Goal: Task Accomplishment & Management: Manage account settings

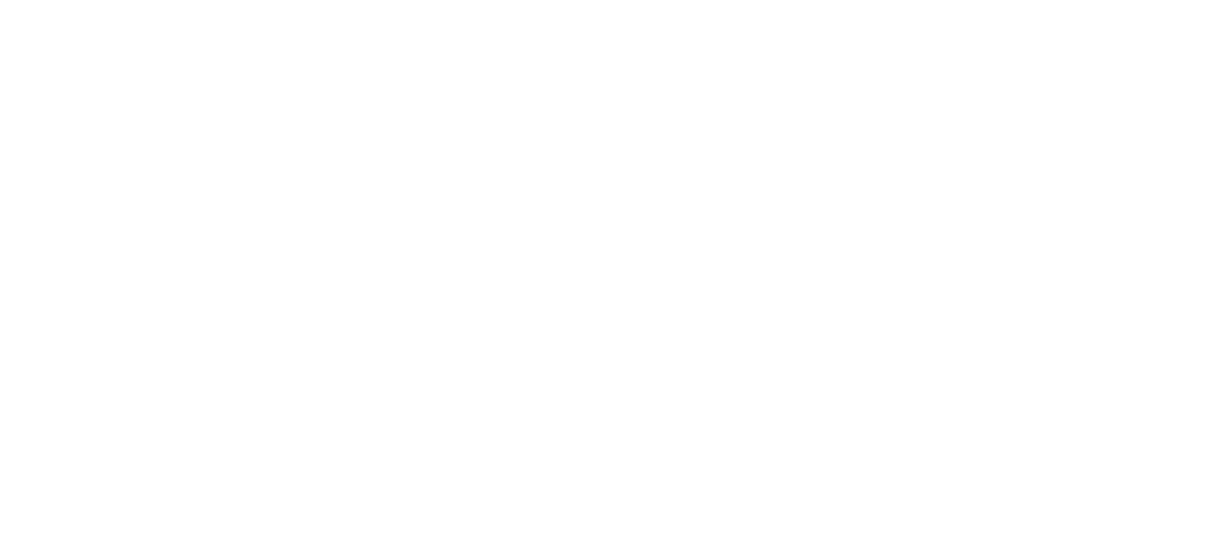
click at [1118, 0] on html at bounding box center [611, 0] width 1222 height 0
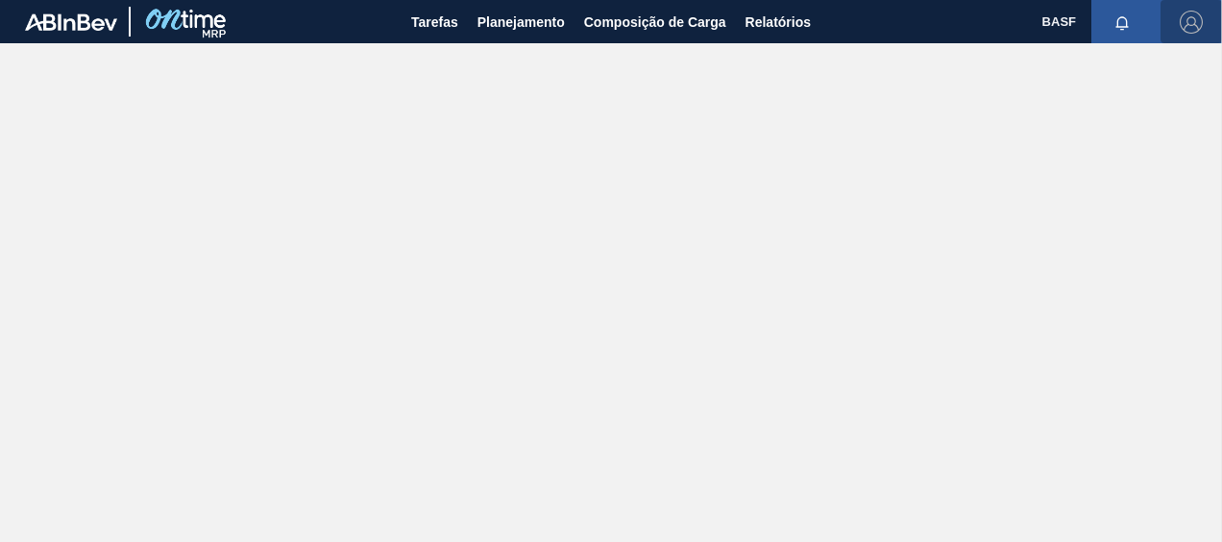
click at [1196, 19] on img "button" at bounding box center [1190, 22] width 23 height 23
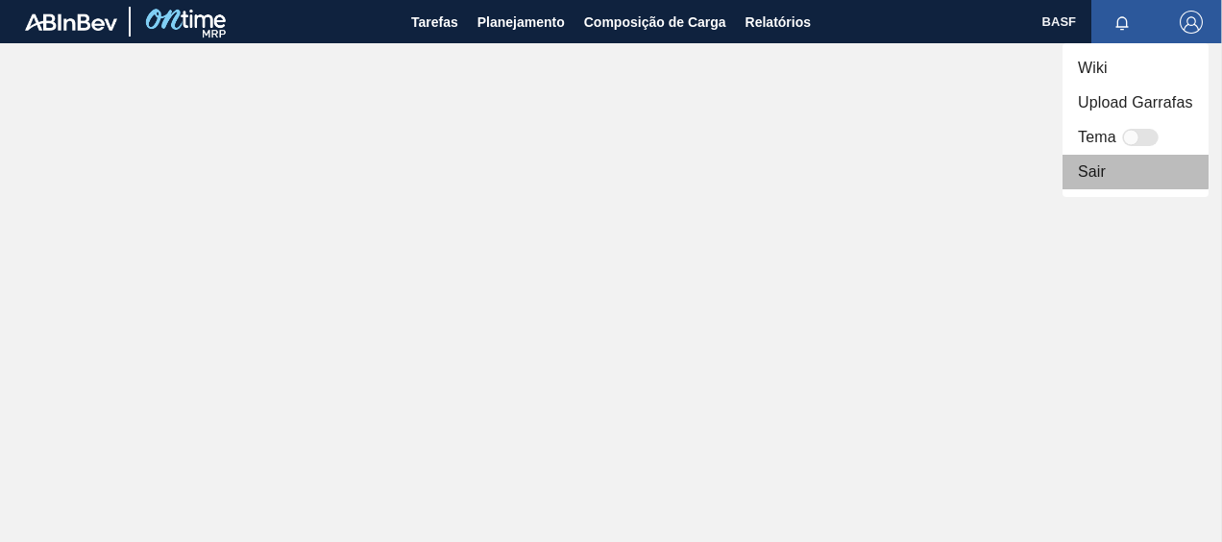
click at [1106, 162] on li "Sair" at bounding box center [1135, 172] width 146 height 35
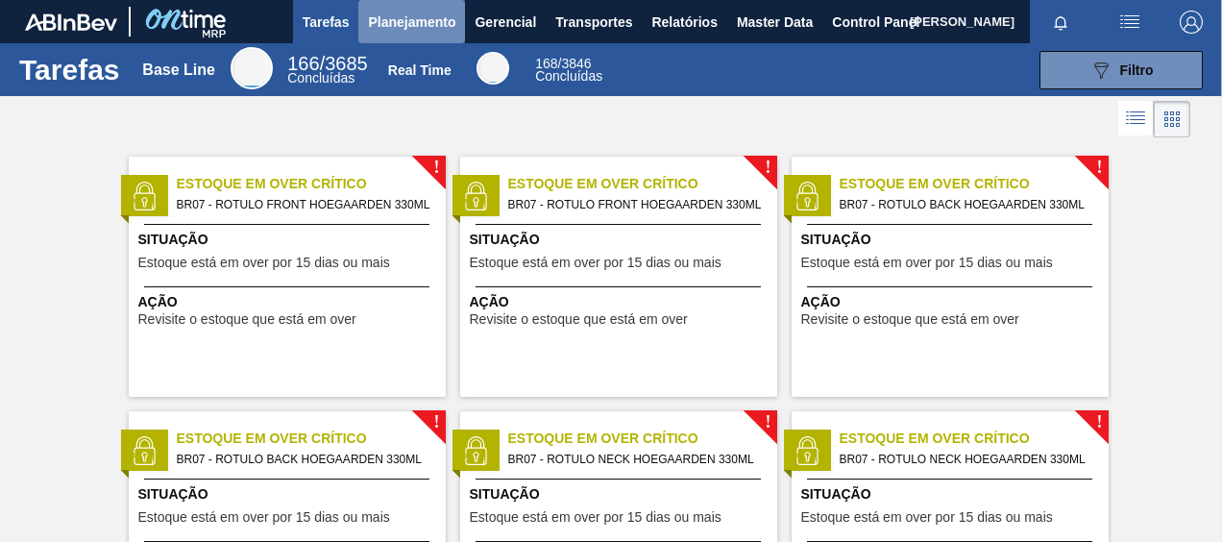
click at [423, 23] on span "Planejamento" at bounding box center [411, 22] width 87 height 23
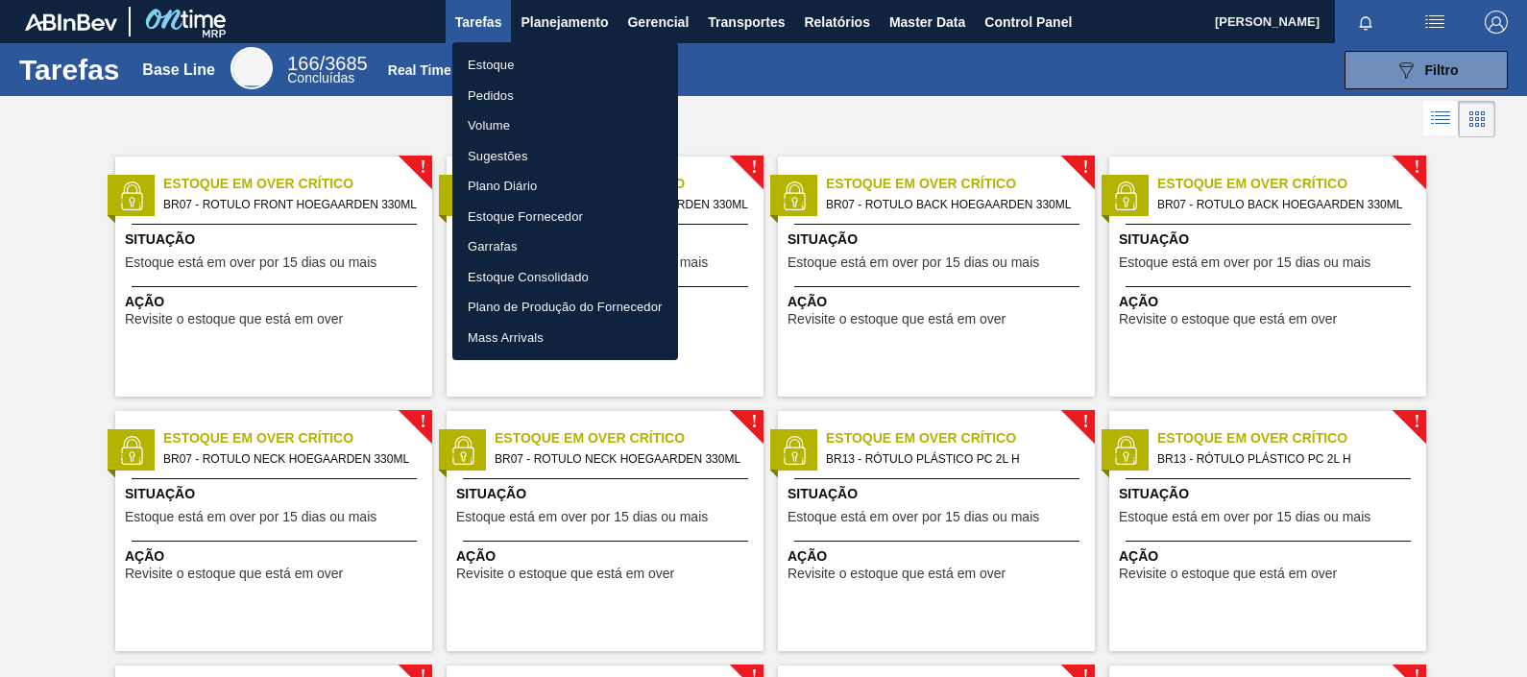
drag, startPoint x: 603, startPoint y: 21, endPoint x: 847, endPoint y: 116, distance: 261.8
click at [847, 116] on div at bounding box center [763, 338] width 1527 height 677
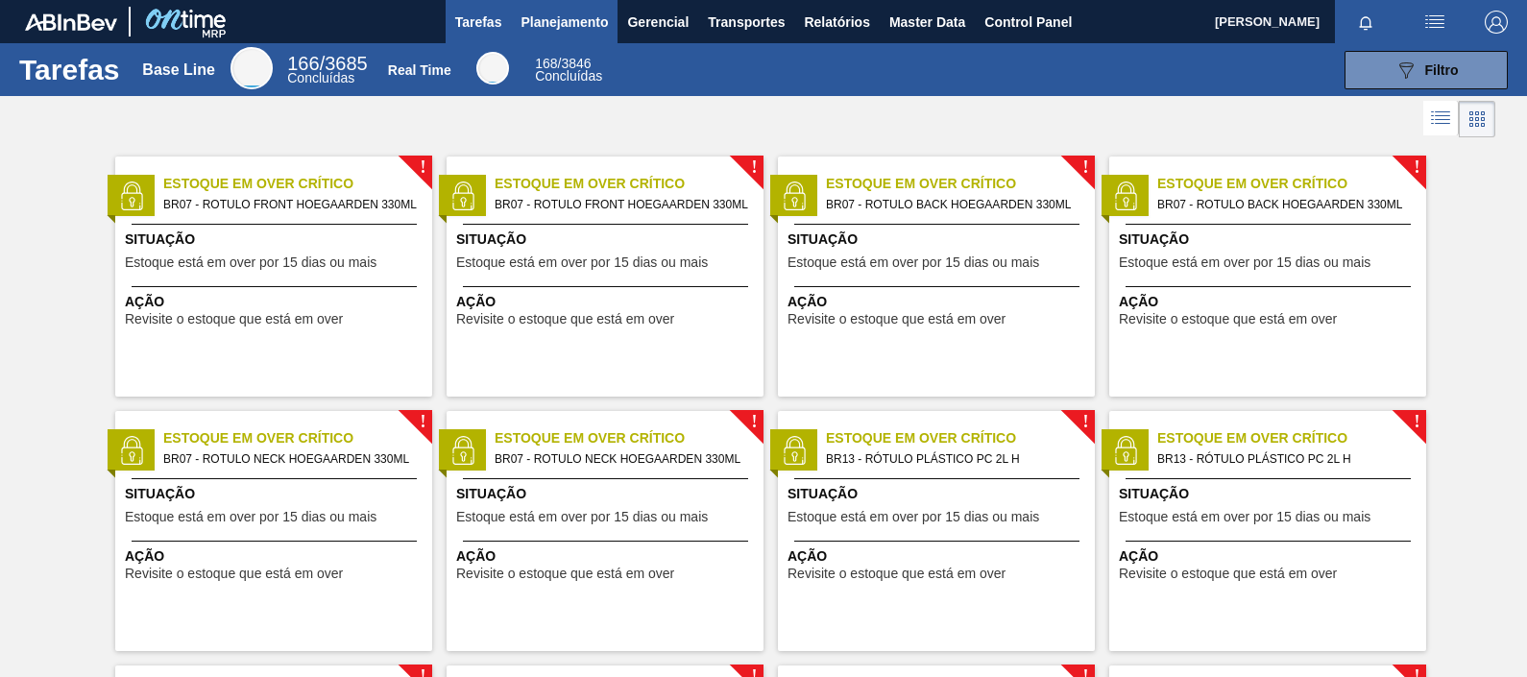
click at [557, 9] on button "Planejamento" at bounding box center [564, 21] width 107 height 43
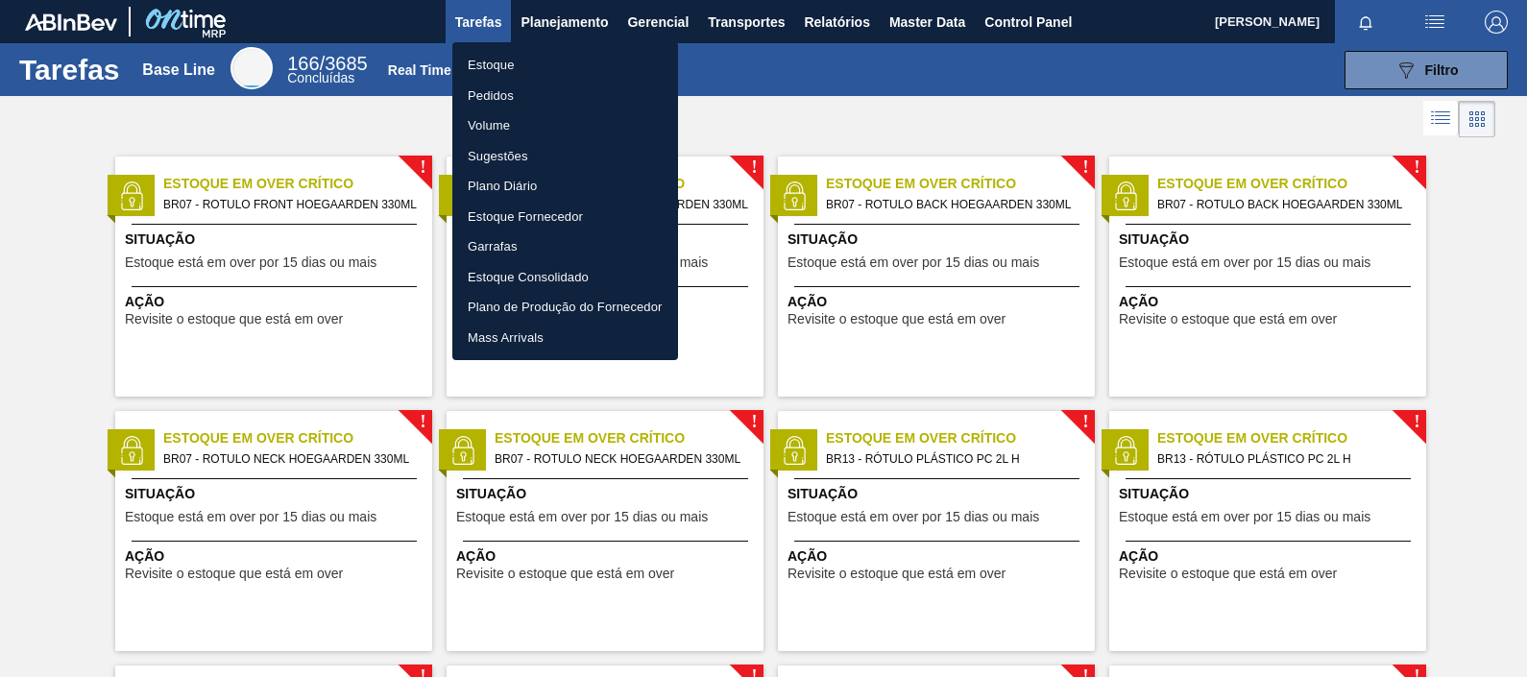
click at [520, 86] on li "Pedidos" at bounding box center [565, 96] width 226 height 31
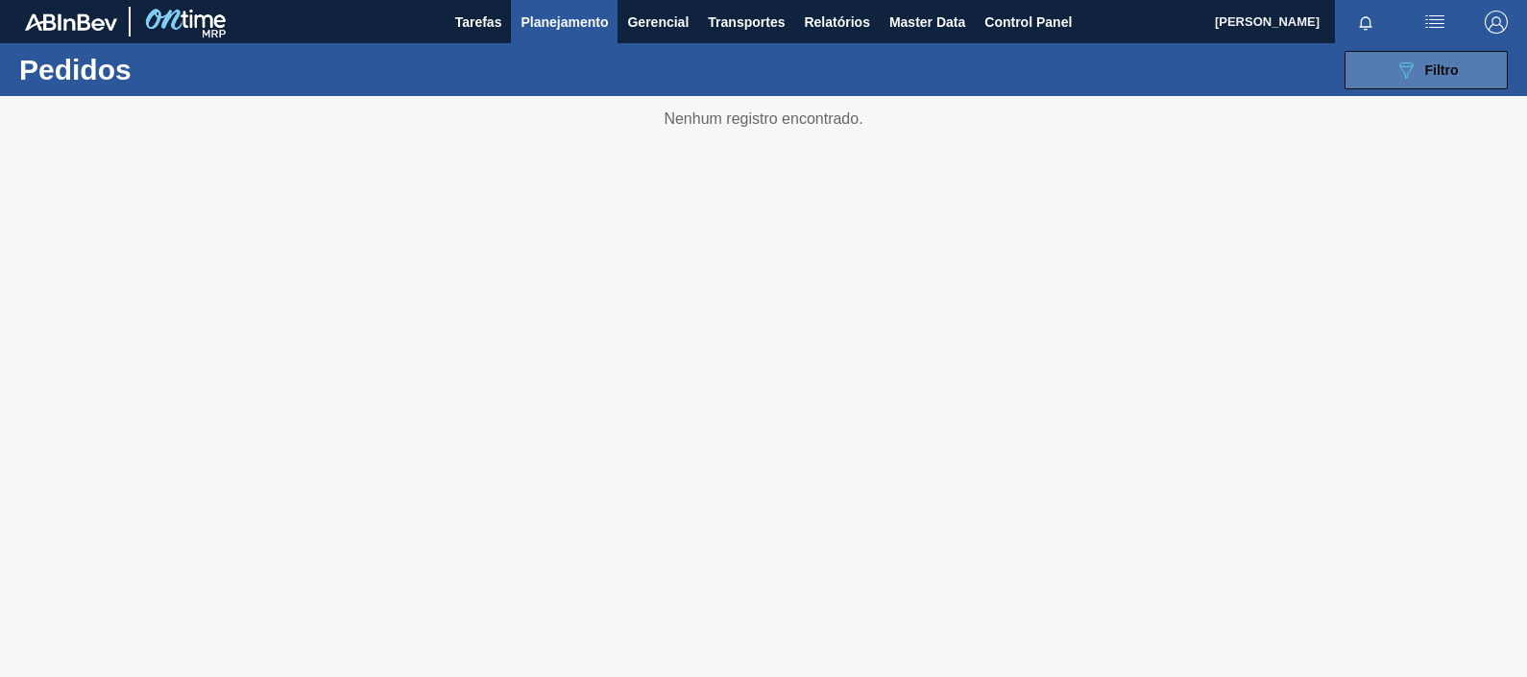
click at [1221, 64] on icon "089F7B8B-B2A5-4AFE-B5C0-19BA573D28AC" at bounding box center [1406, 70] width 23 height 23
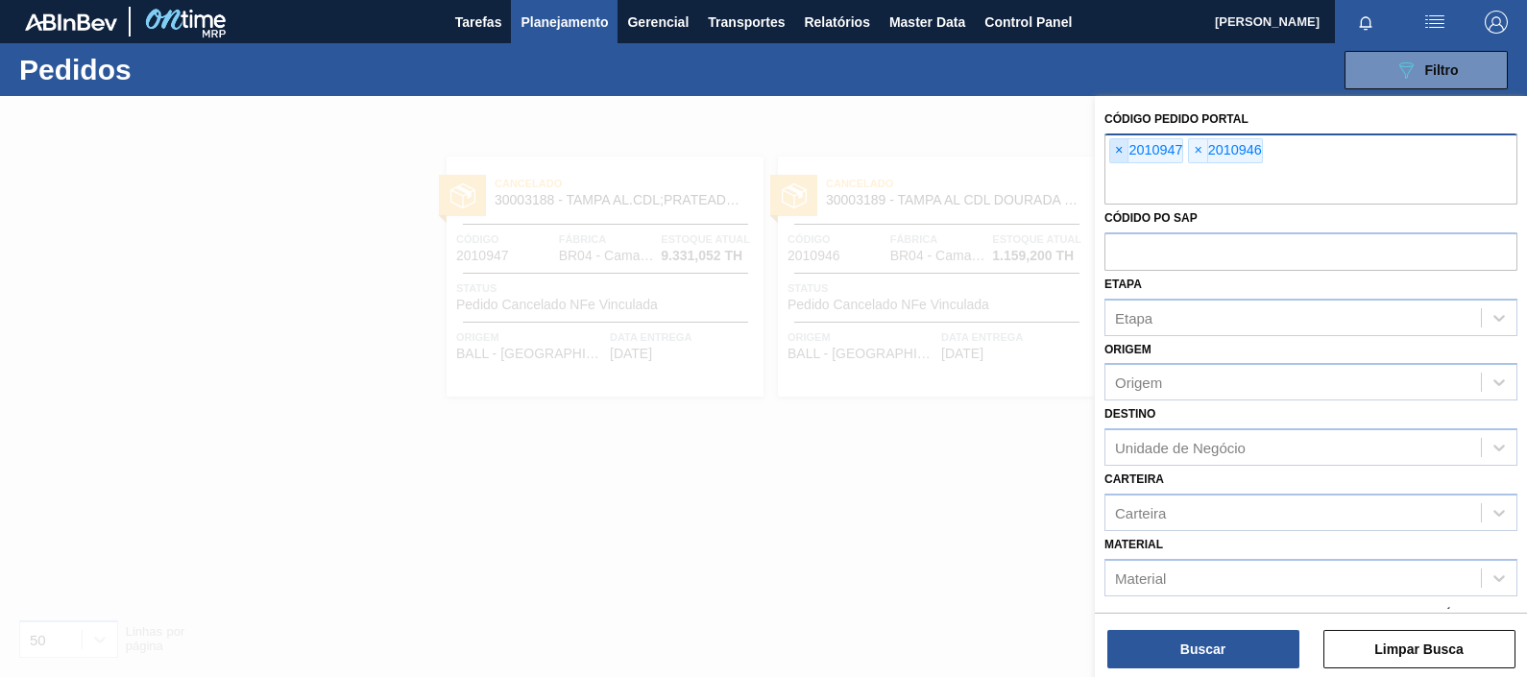
click at [1119, 144] on span "×" at bounding box center [1119, 150] width 18 height 23
click at [1119, 143] on span "×" at bounding box center [1119, 150] width 18 height 23
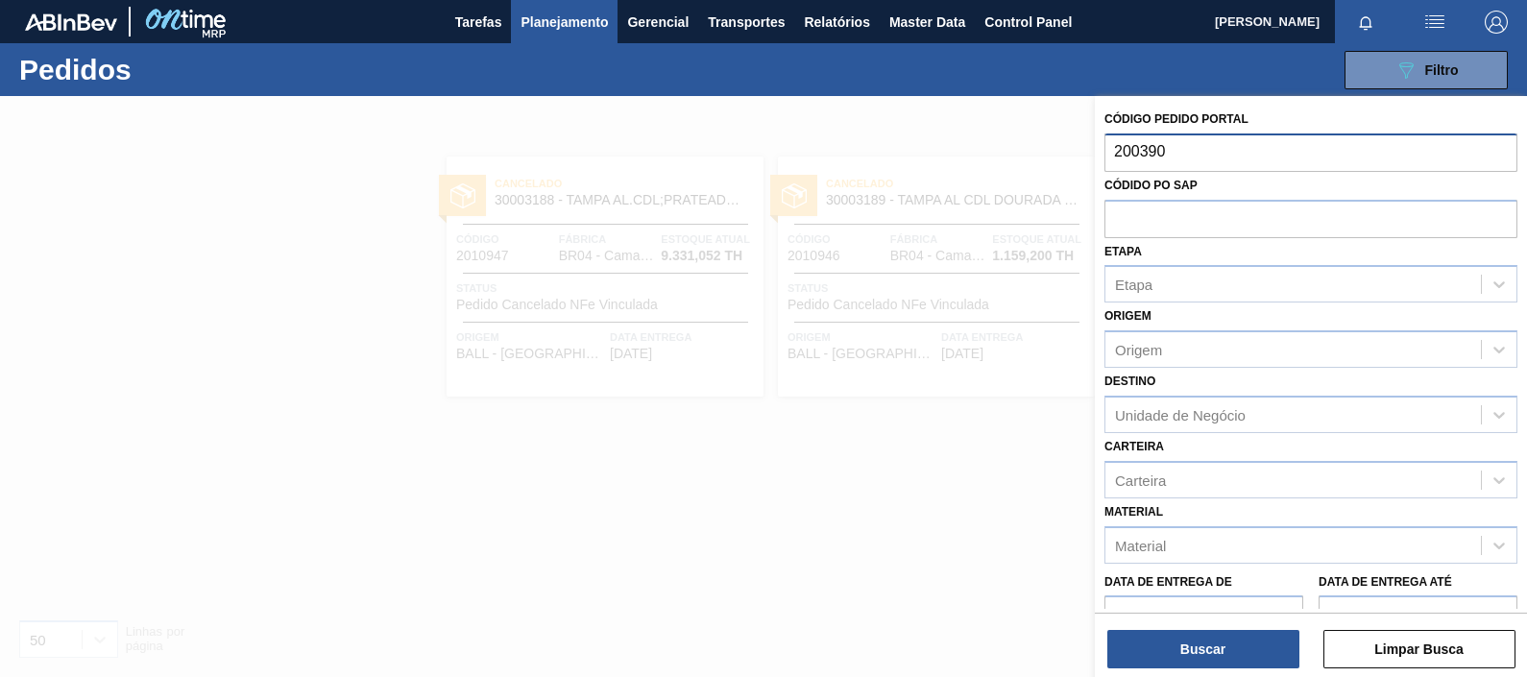
type input "2003906"
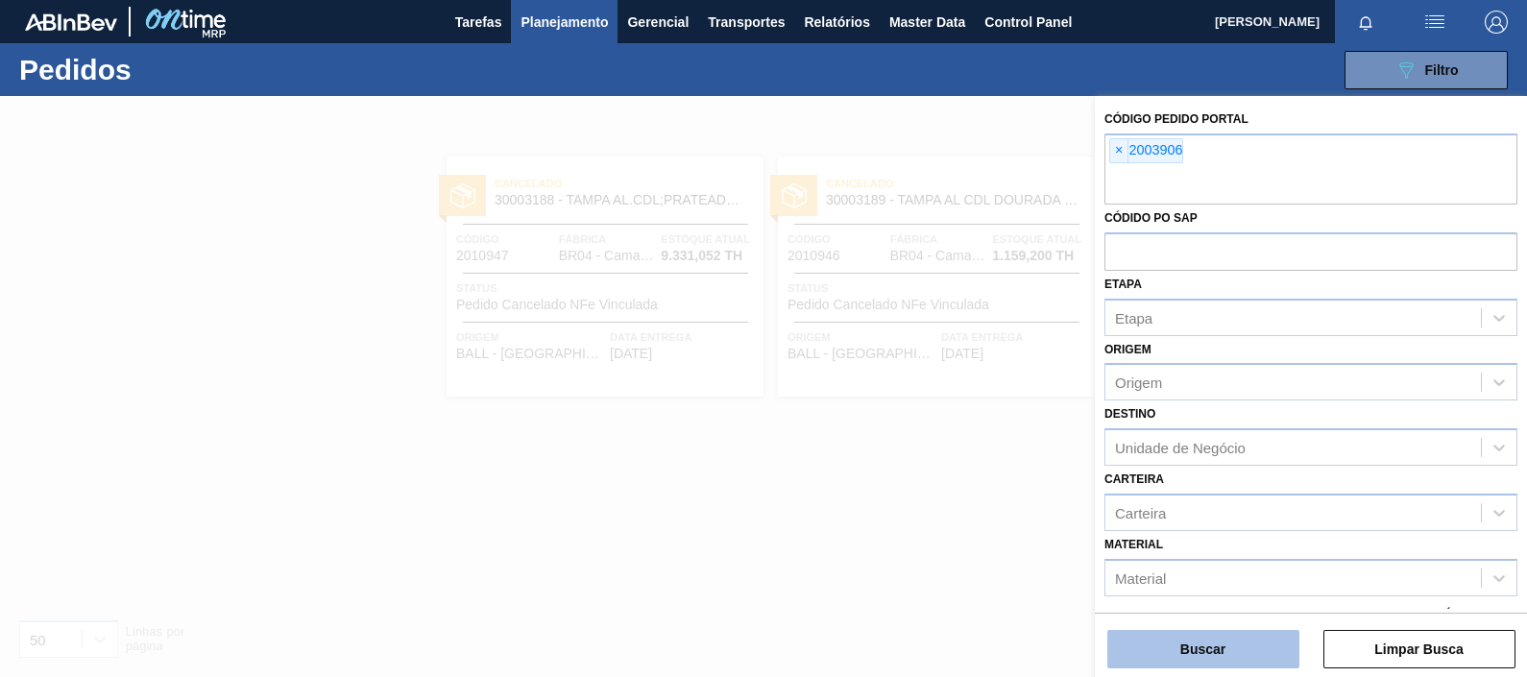
click at [1198, 541] on button "Buscar" at bounding box center [1203, 649] width 192 height 38
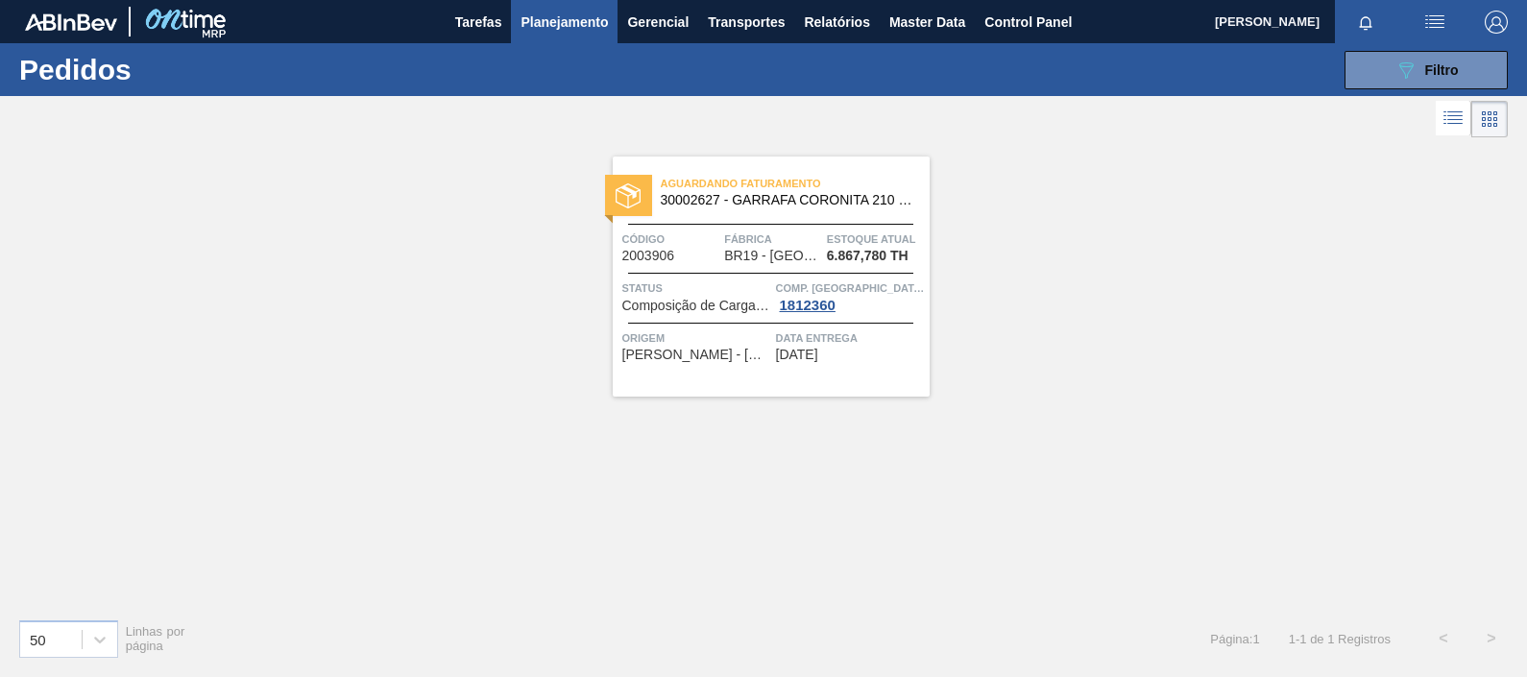
click at [805, 196] on span "30002627 - GARRAFA CORONITA 210 IN65" at bounding box center [788, 200] width 254 height 14
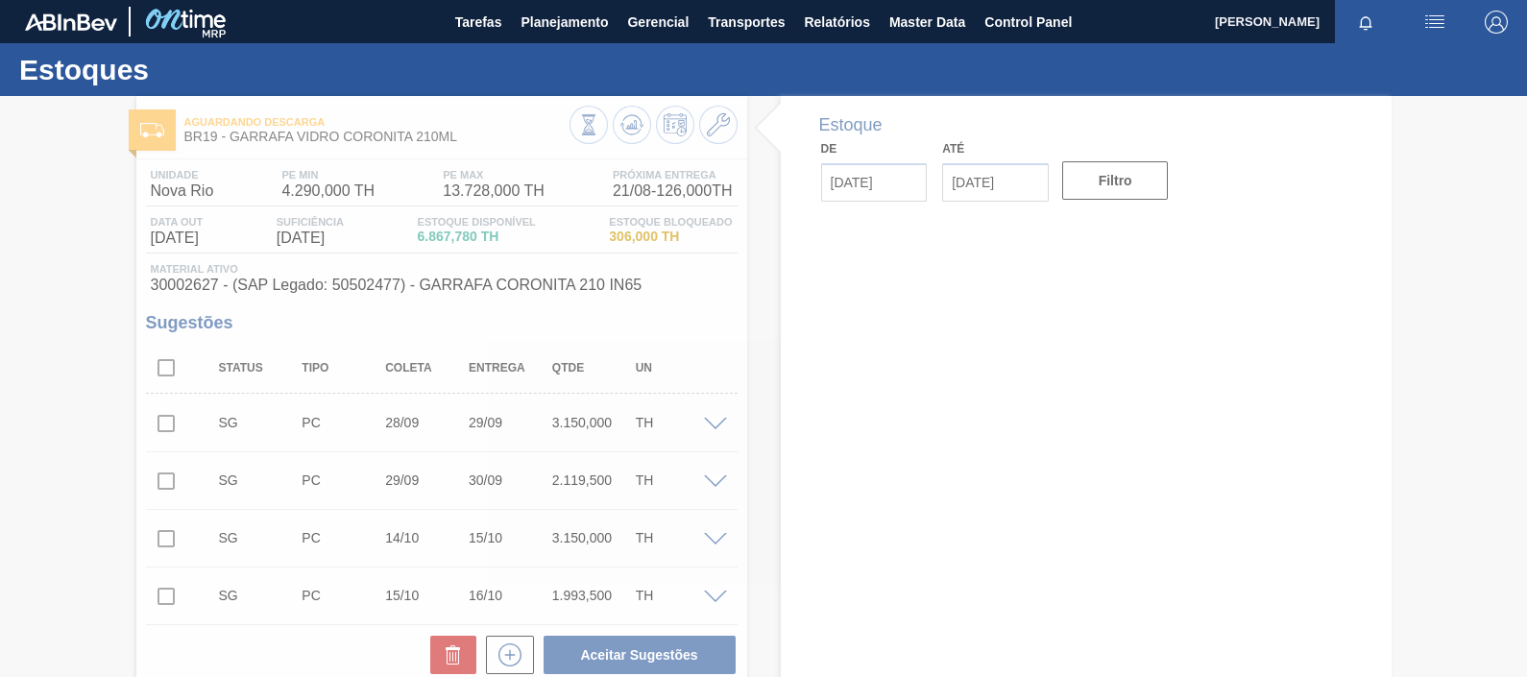
type input "21/08/2025"
type input "04/09/2025"
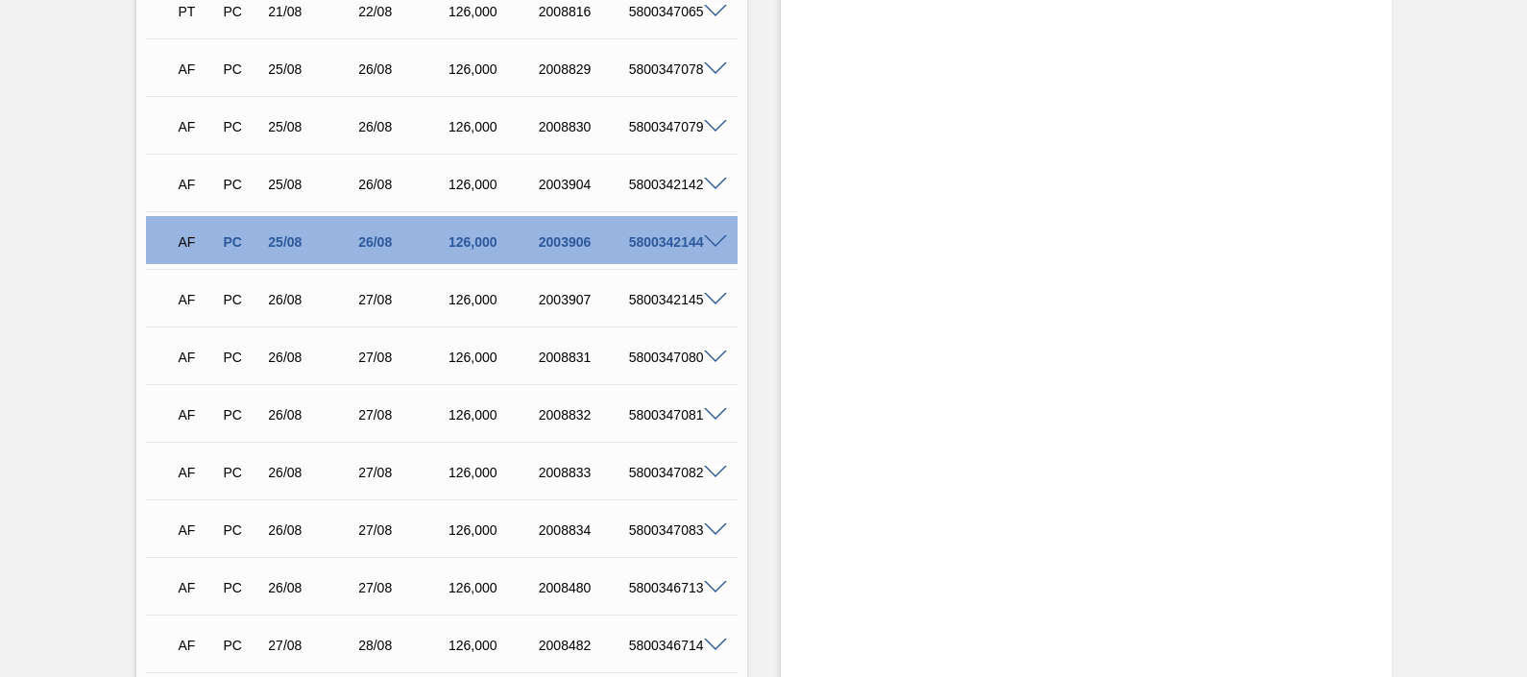
scroll to position [3241, 0]
click at [717, 243] on span at bounding box center [715, 244] width 23 height 14
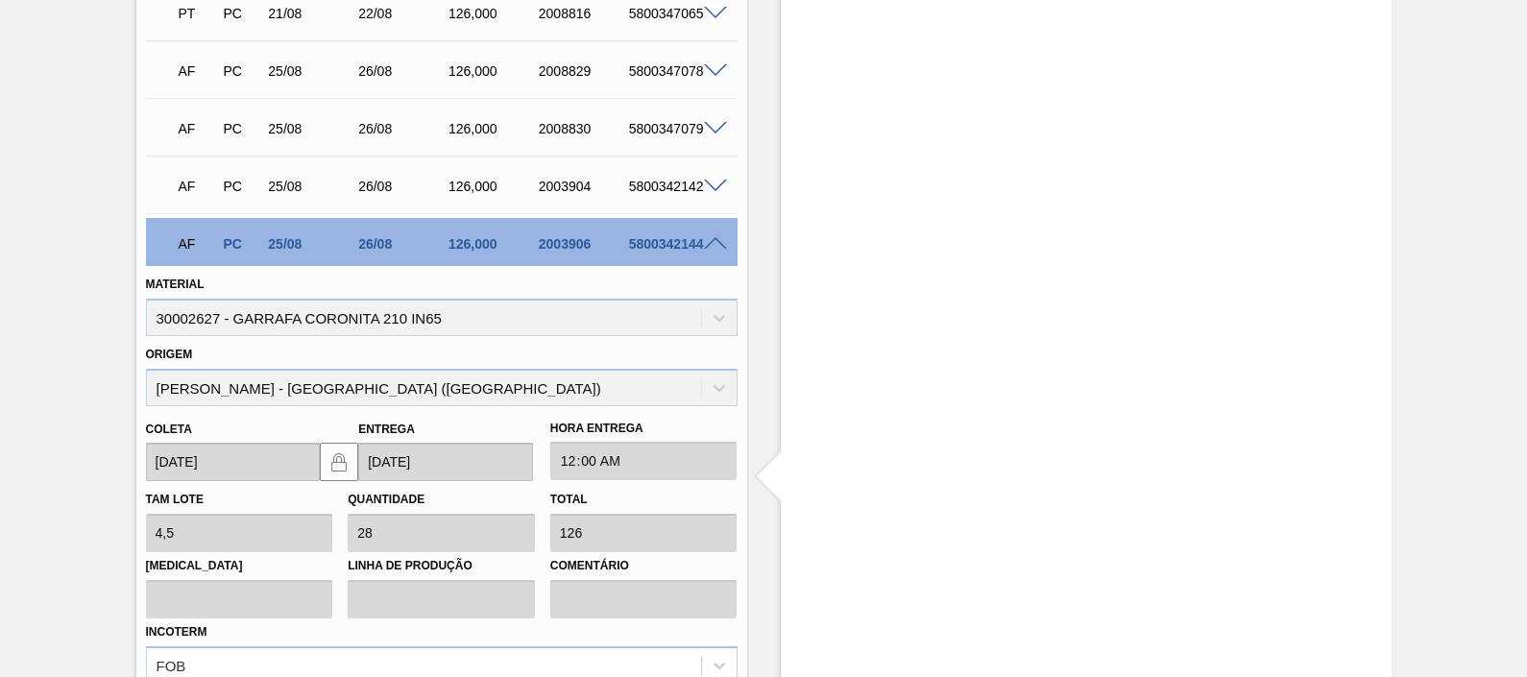
scroll to position [3601, 0]
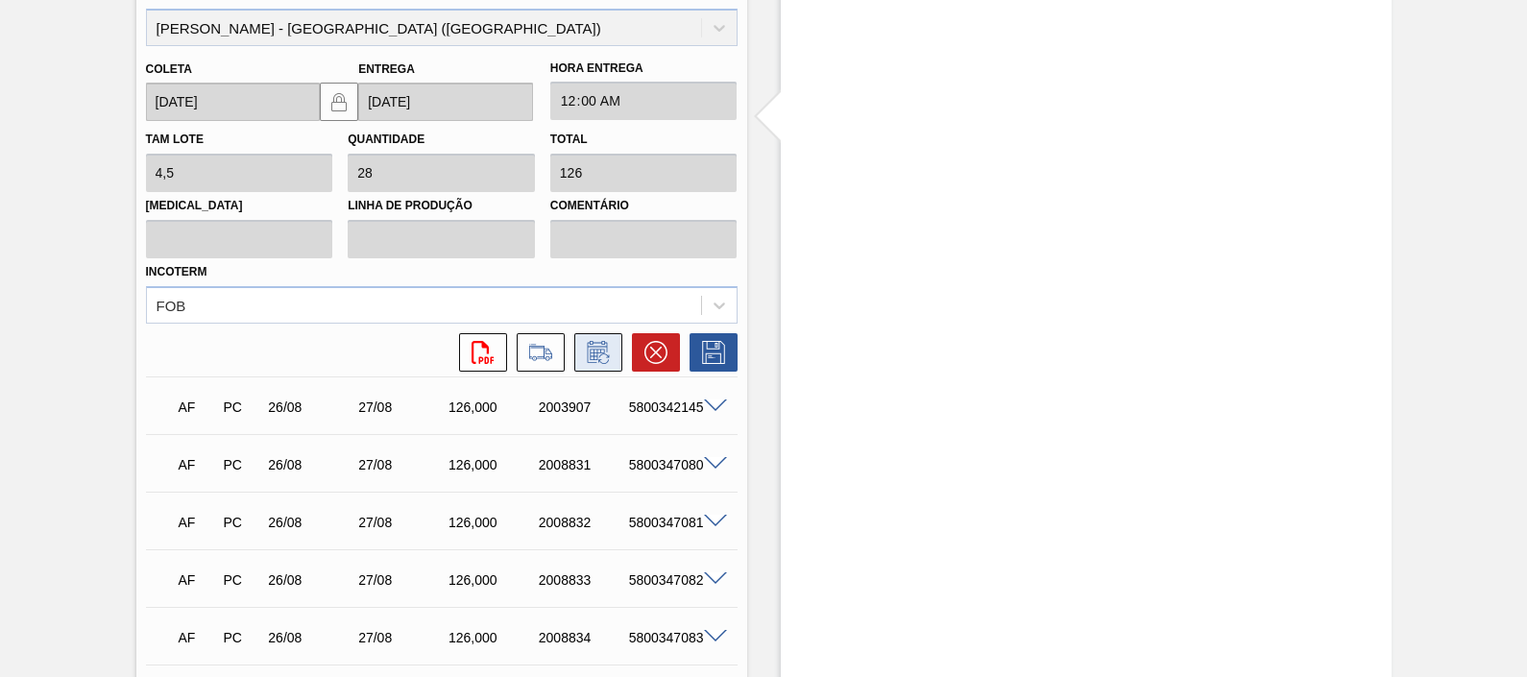
click at [607, 346] on icon at bounding box center [598, 352] width 31 height 23
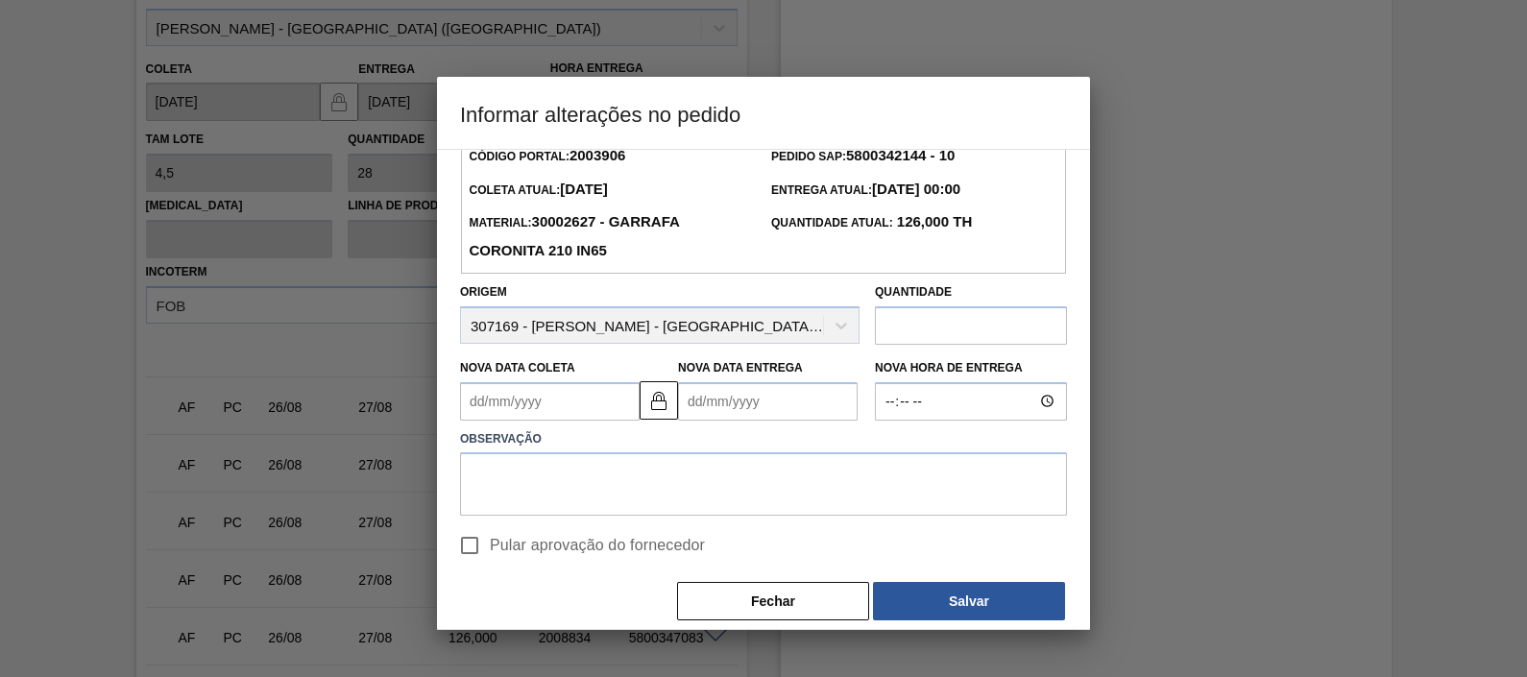
scroll to position [51, 0]
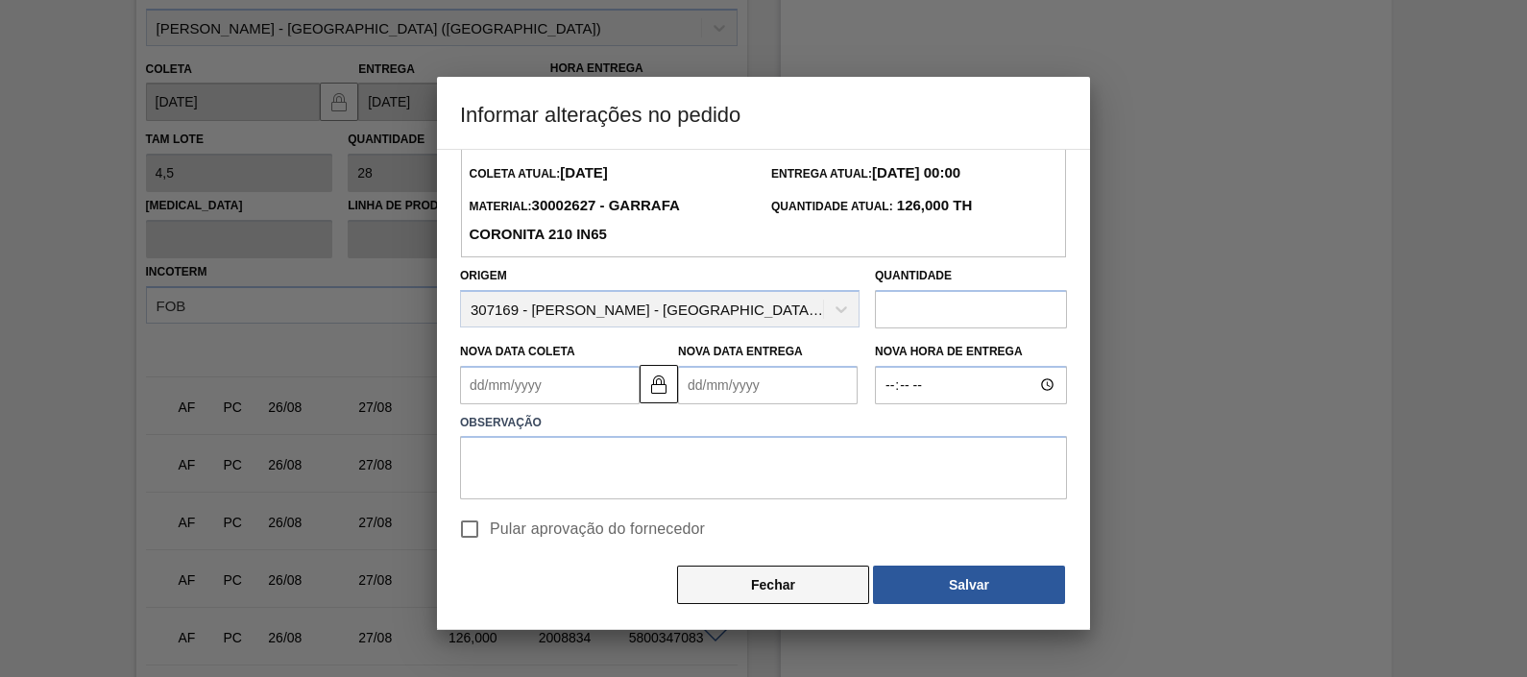
click at [714, 541] on button "Fechar" at bounding box center [773, 585] width 192 height 38
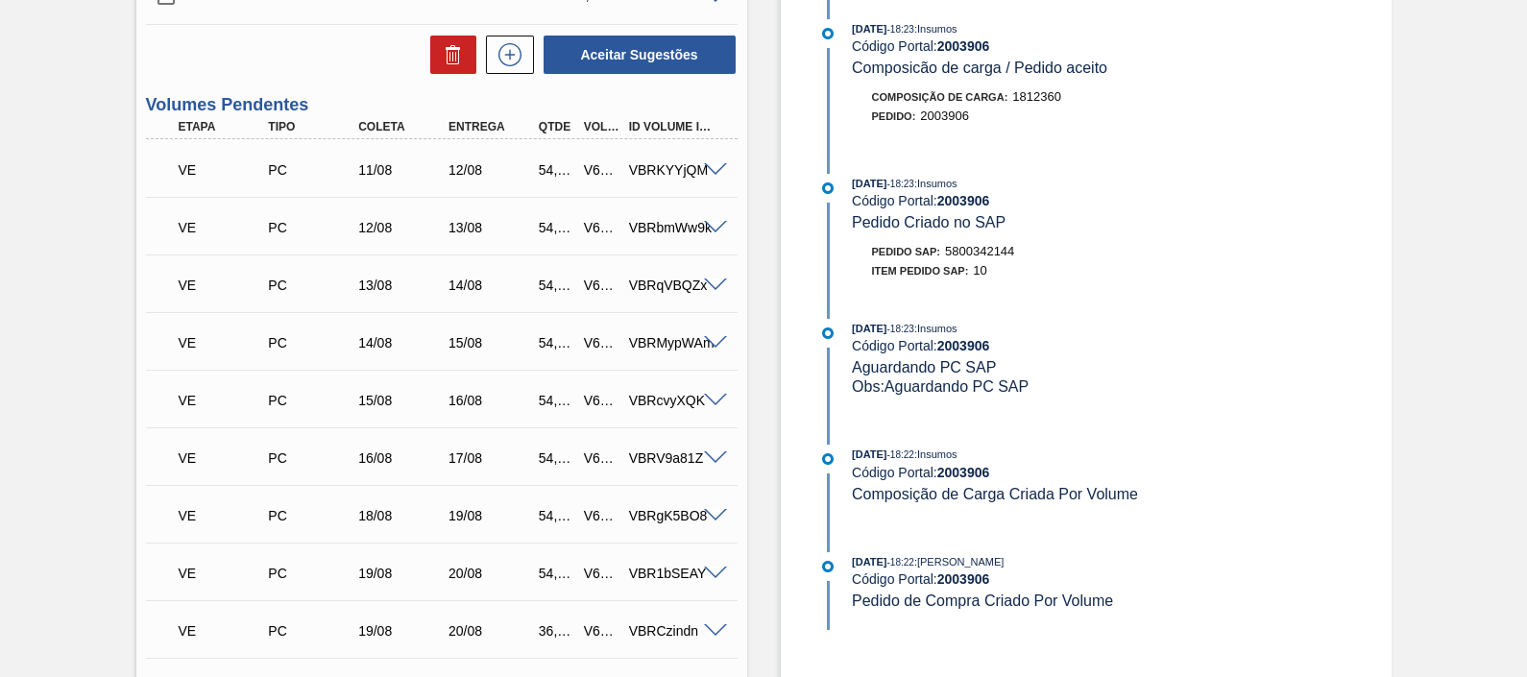
scroll to position [0, 0]
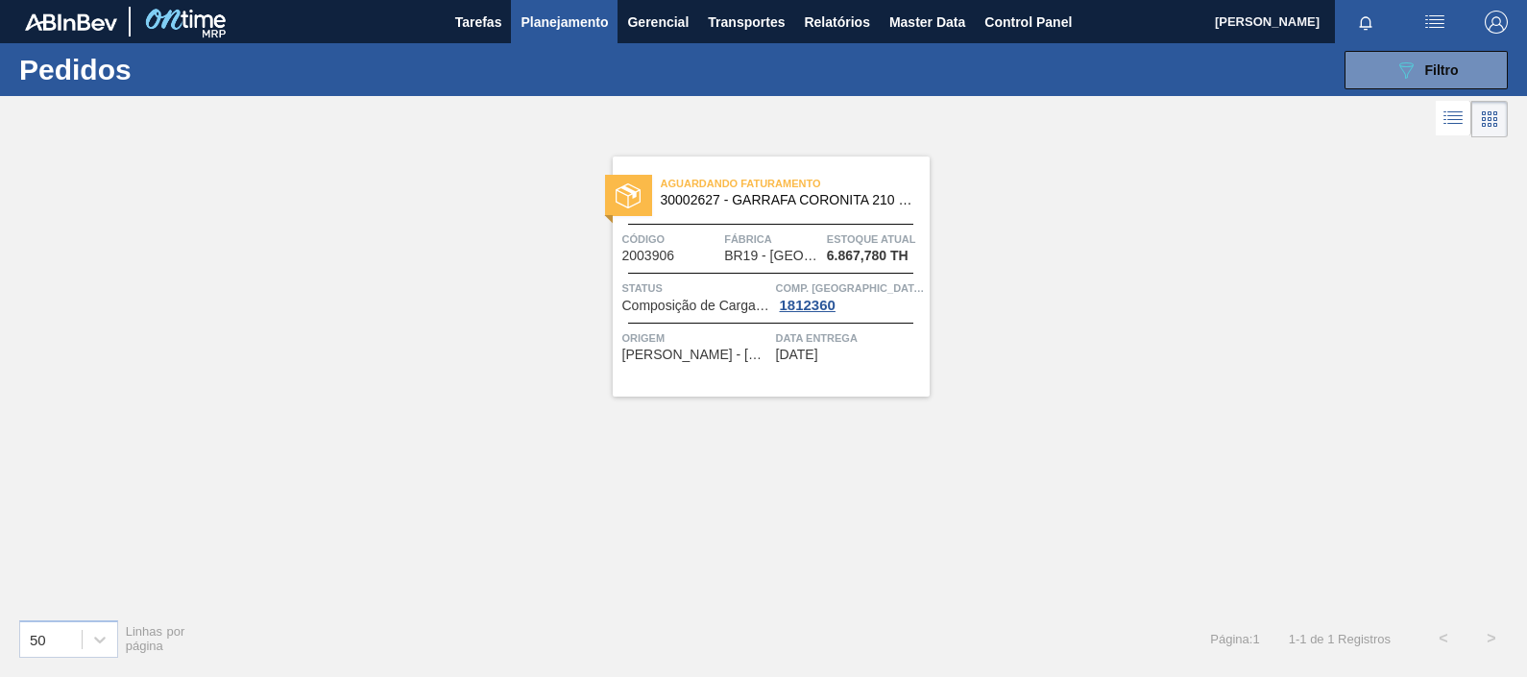
click at [1172, 170] on div "Aguardando Faturamento 30002627 - GARRAFA CORONITA 210 IN65 Código 2003906 Fábr…" at bounding box center [763, 372] width 1527 height 461
click at [1221, 115] on icon at bounding box center [1453, 118] width 23 height 23
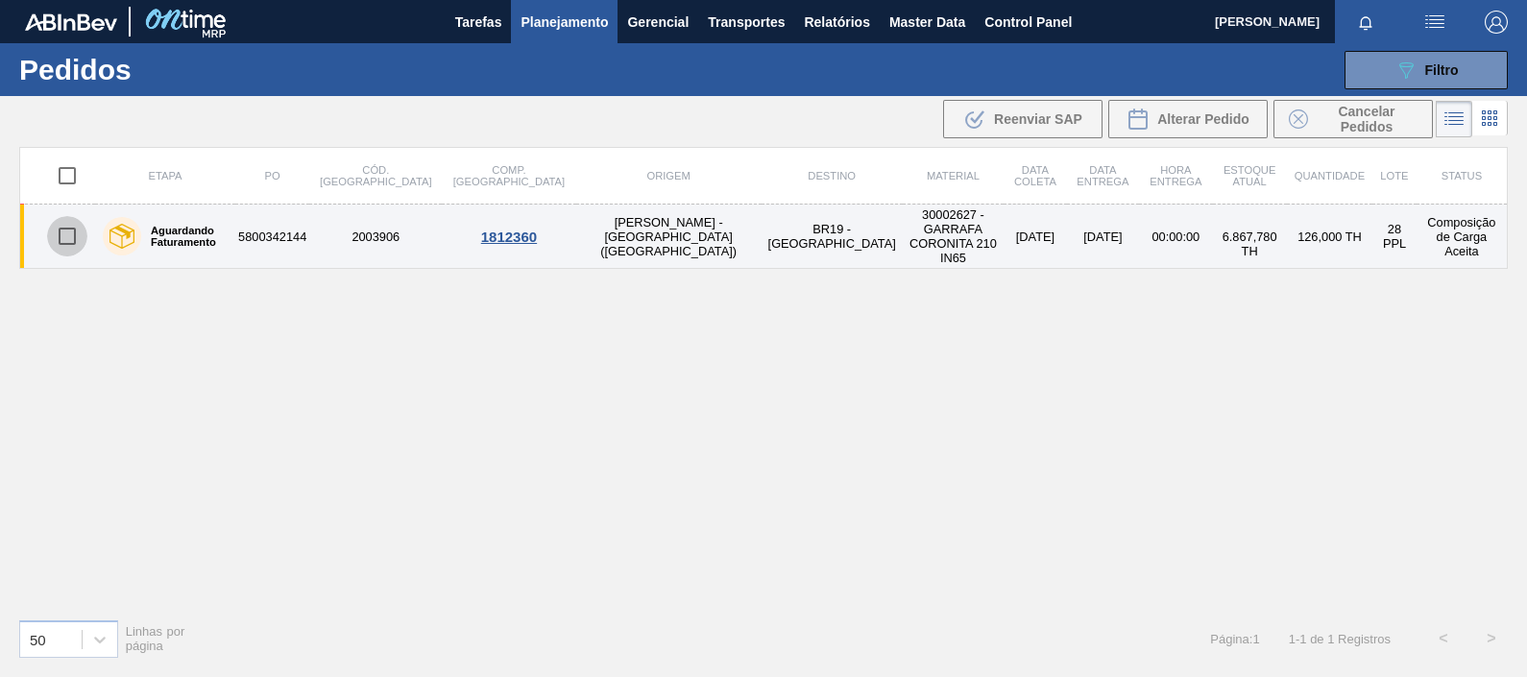
click at [61, 231] on input "checkbox" at bounding box center [67, 236] width 40 height 40
checkbox input "true"
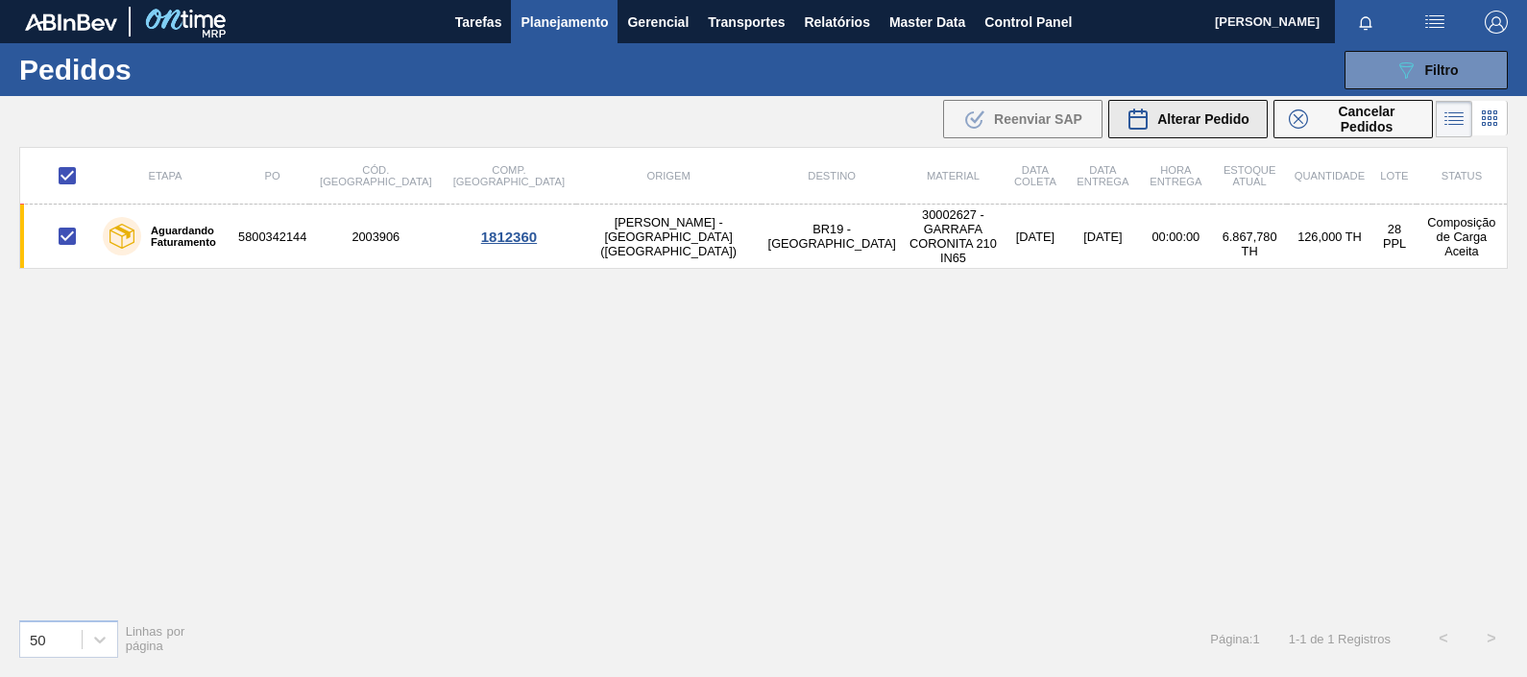
click at [1109, 129] on button "Alterar Pedido" at bounding box center [1187, 119] width 159 height 38
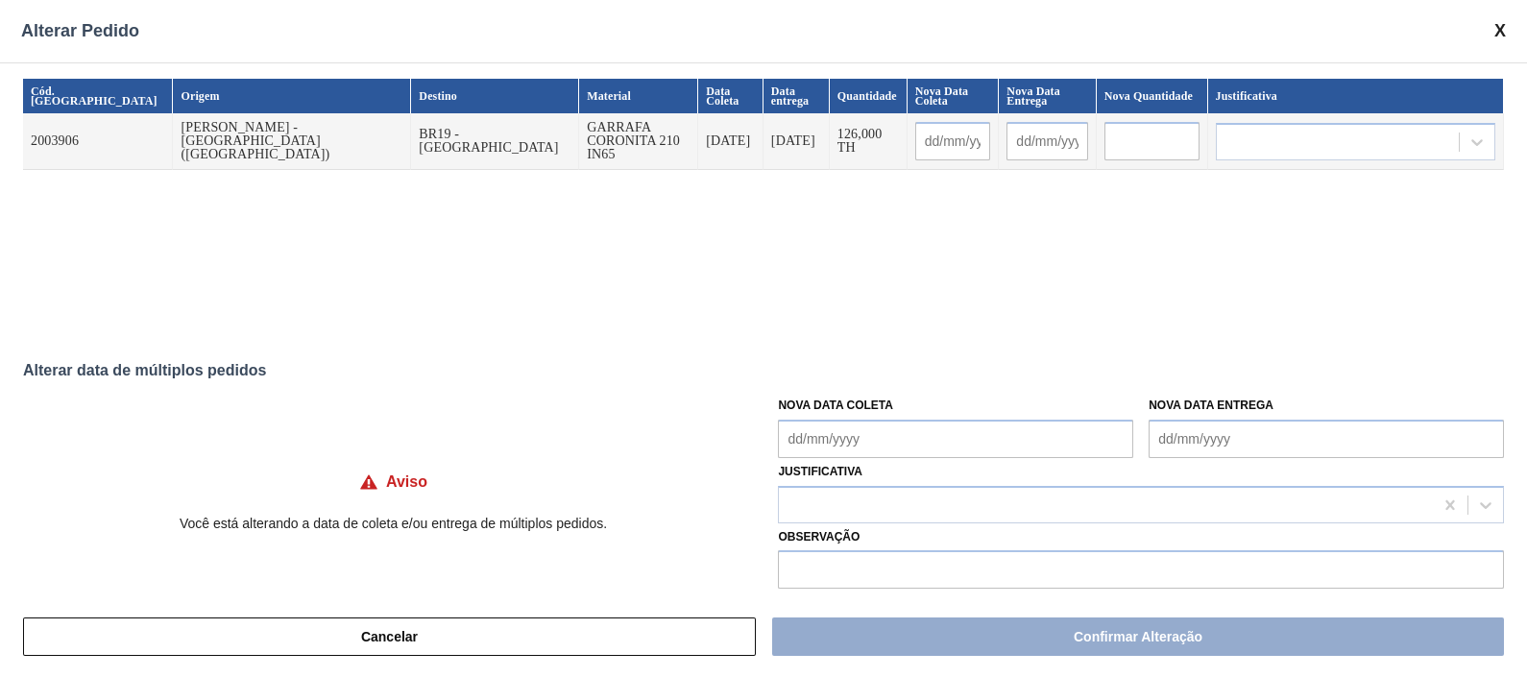
click at [1221, 30] on span at bounding box center [1500, 31] width 12 height 20
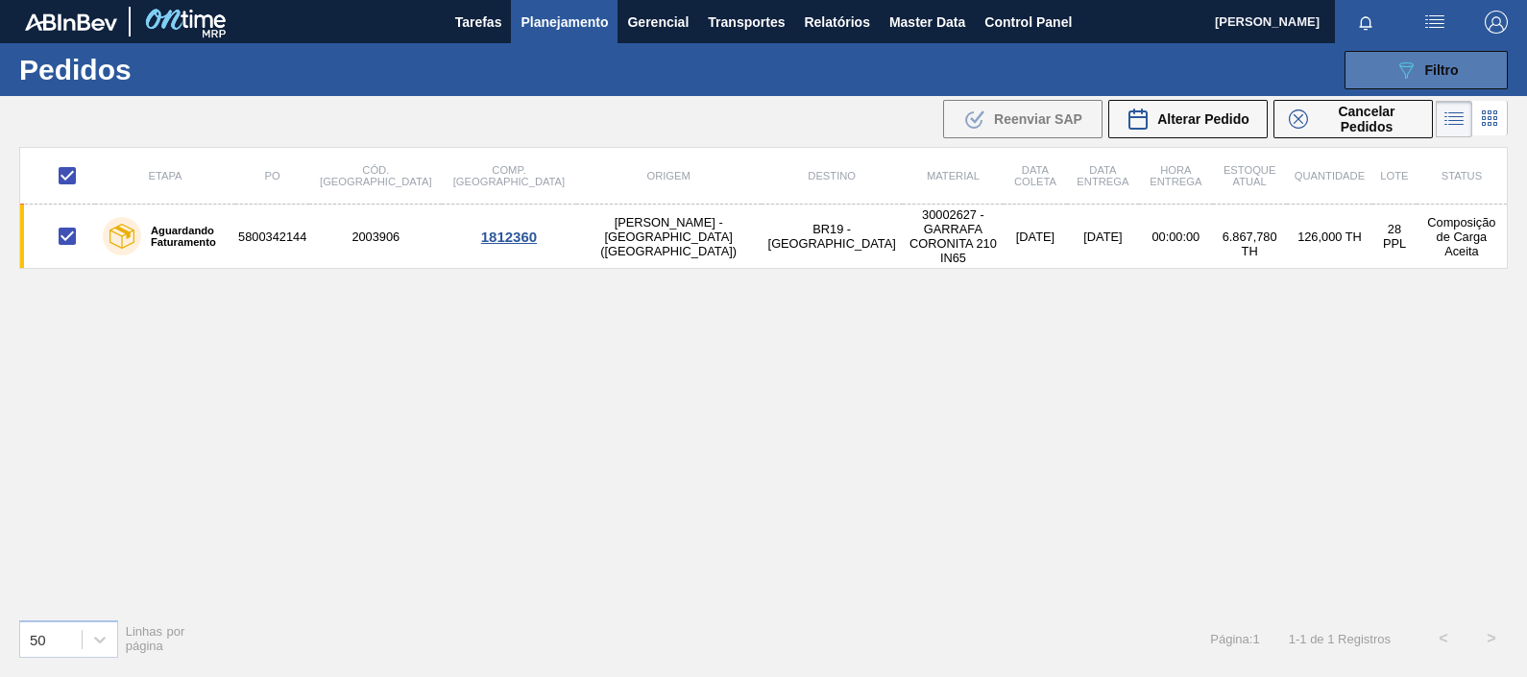
click at [1221, 63] on button "089F7B8B-B2A5-4AFE-B5C0-19BA573D28AC Filtro" at bounding box center [1426, 70] width 163 height 38
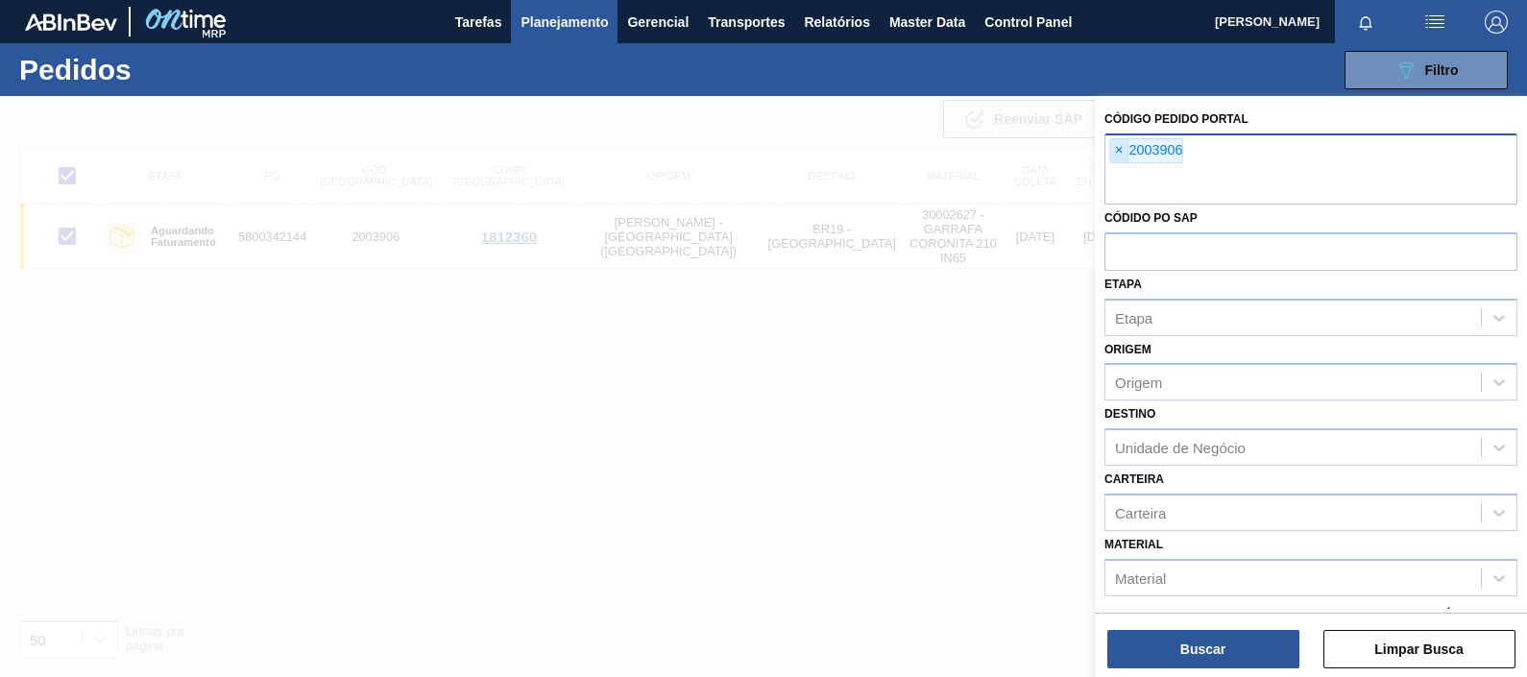
click at [1117, 154] on span "×" at bounding box center [1119, 150] width 18 height 23
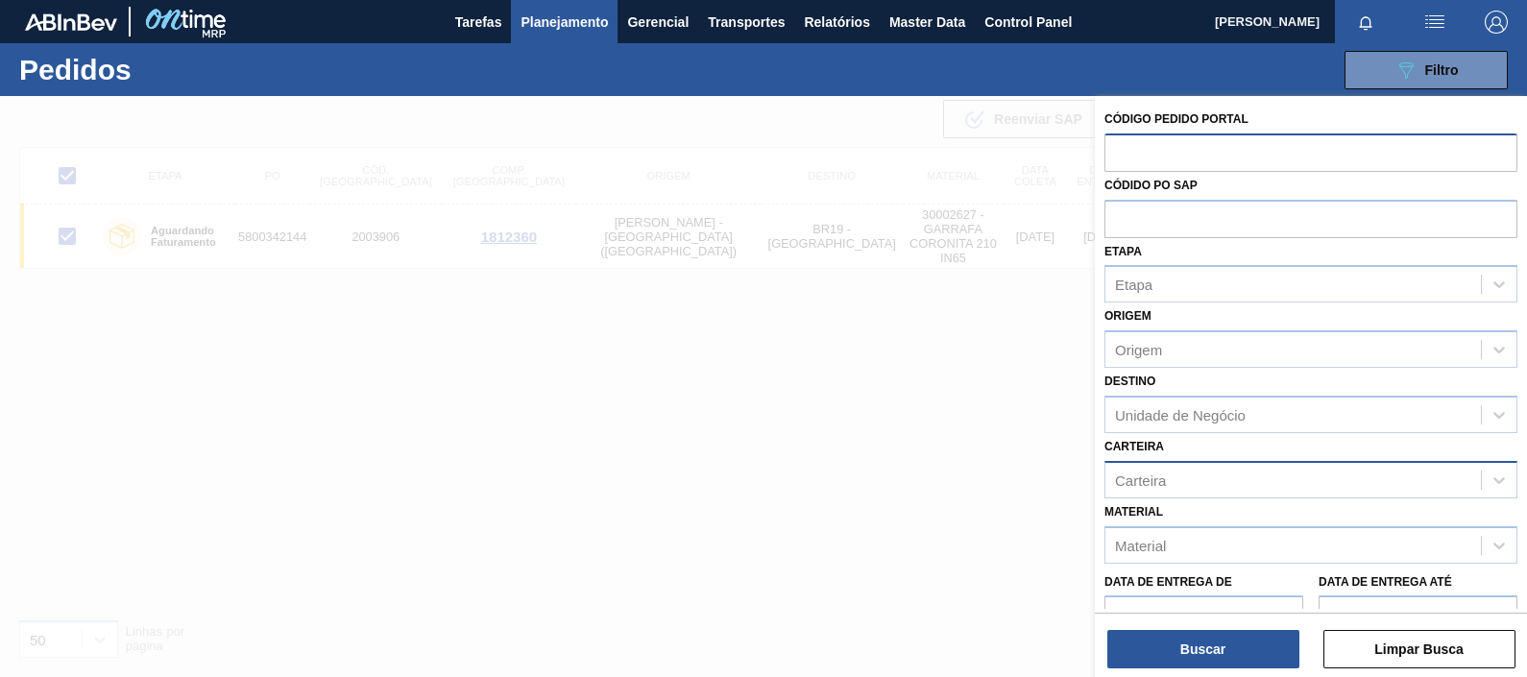
click at [1152, 476] on div "Carteira" at bounding box center [1140, 480] width 51 height 16
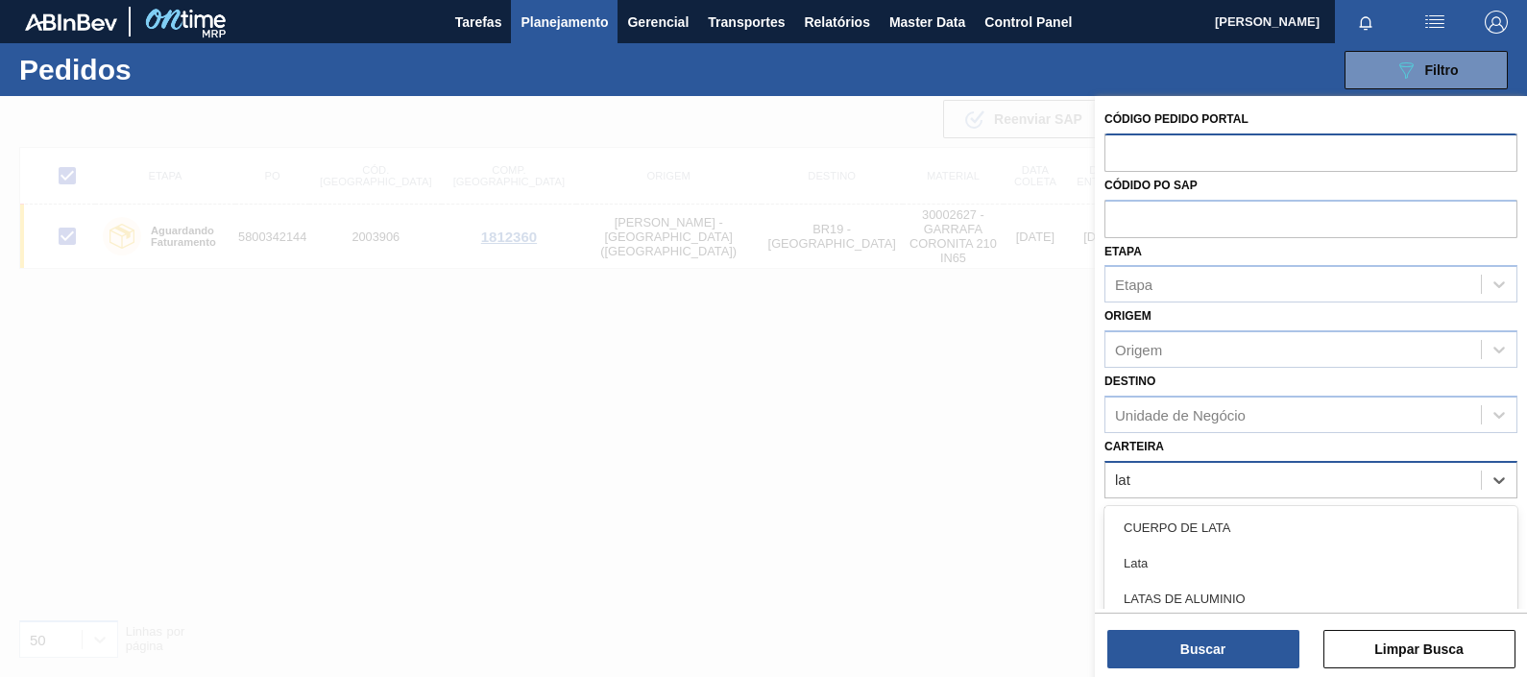
type input "lata"
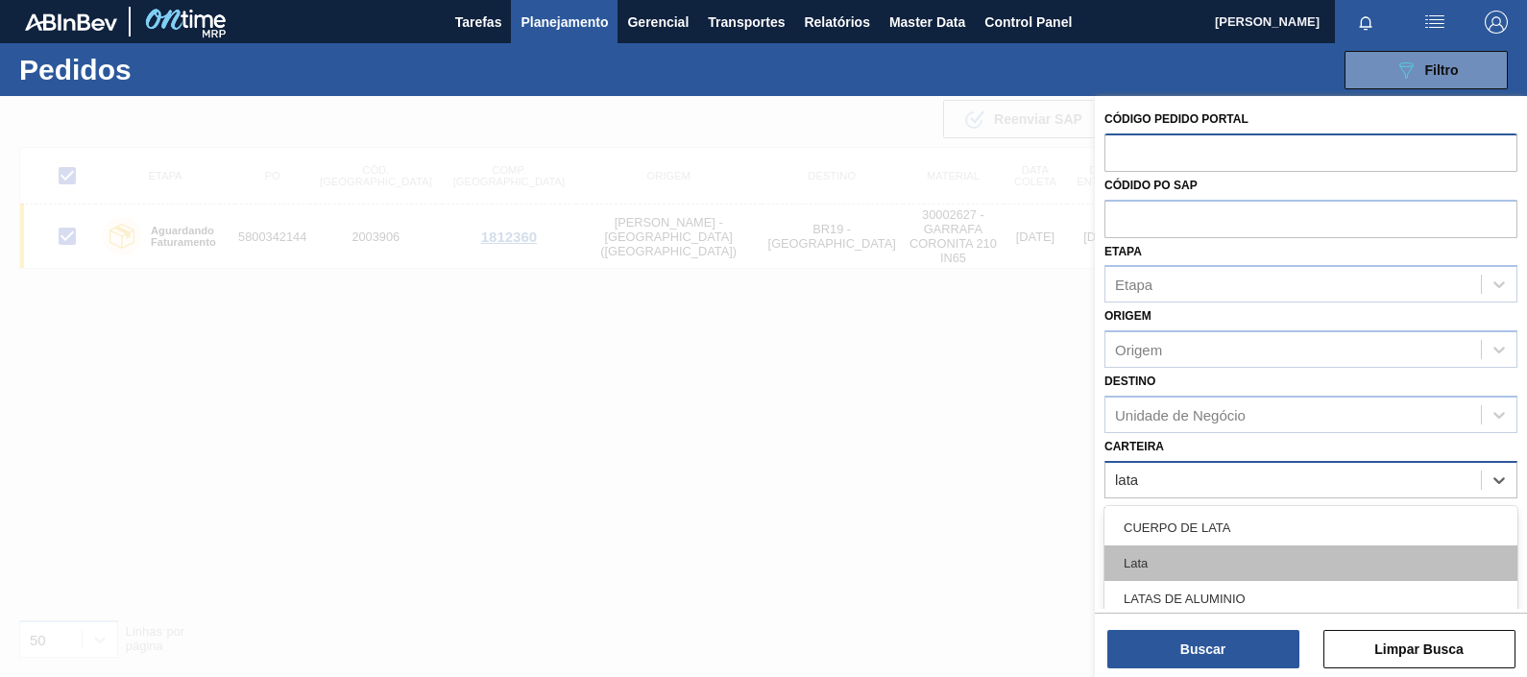
click at [1115, 541] on div "Lata" at bounding box center [1311, 564] width 413 height 36
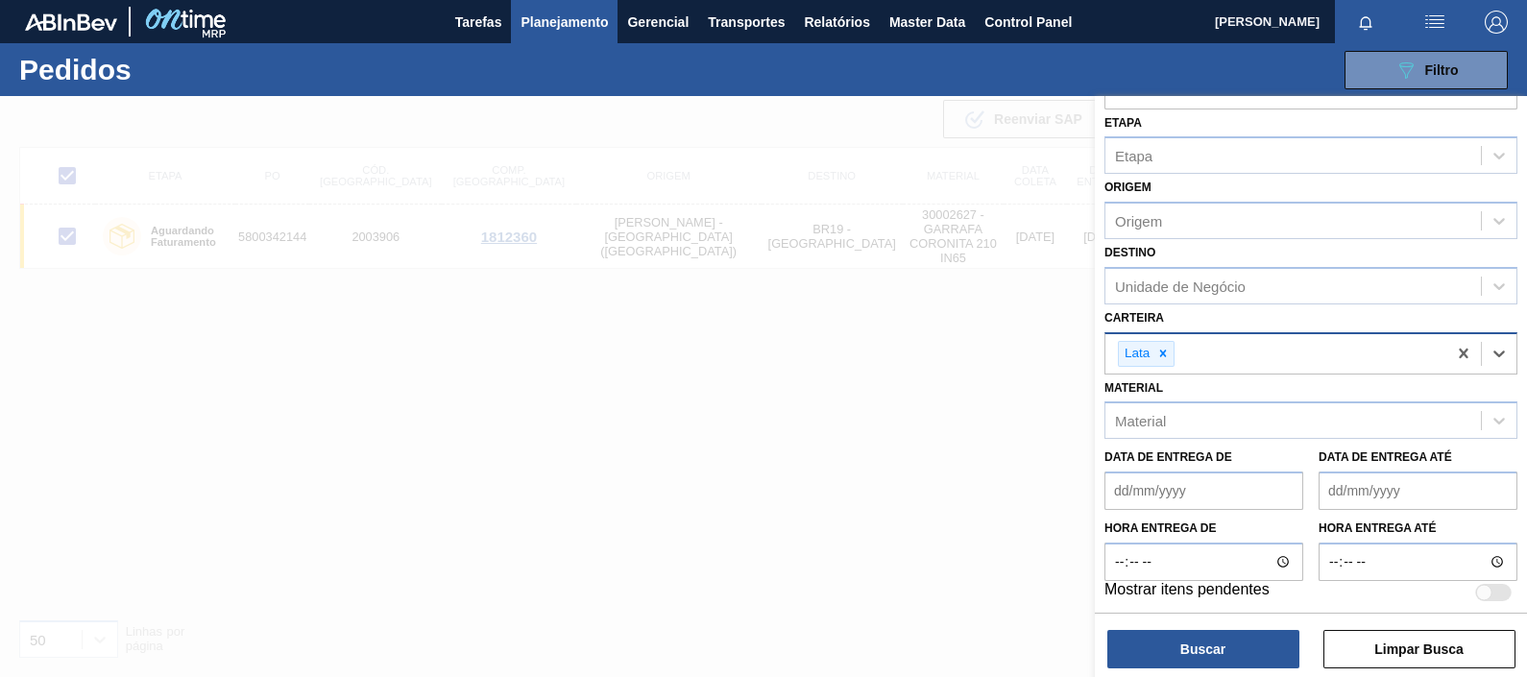
scroll to position [130, 0]
click at [1172, 541] on button "Buscar" at bounding box center [1203, 649] width 192 height 38
checkbox input "false"
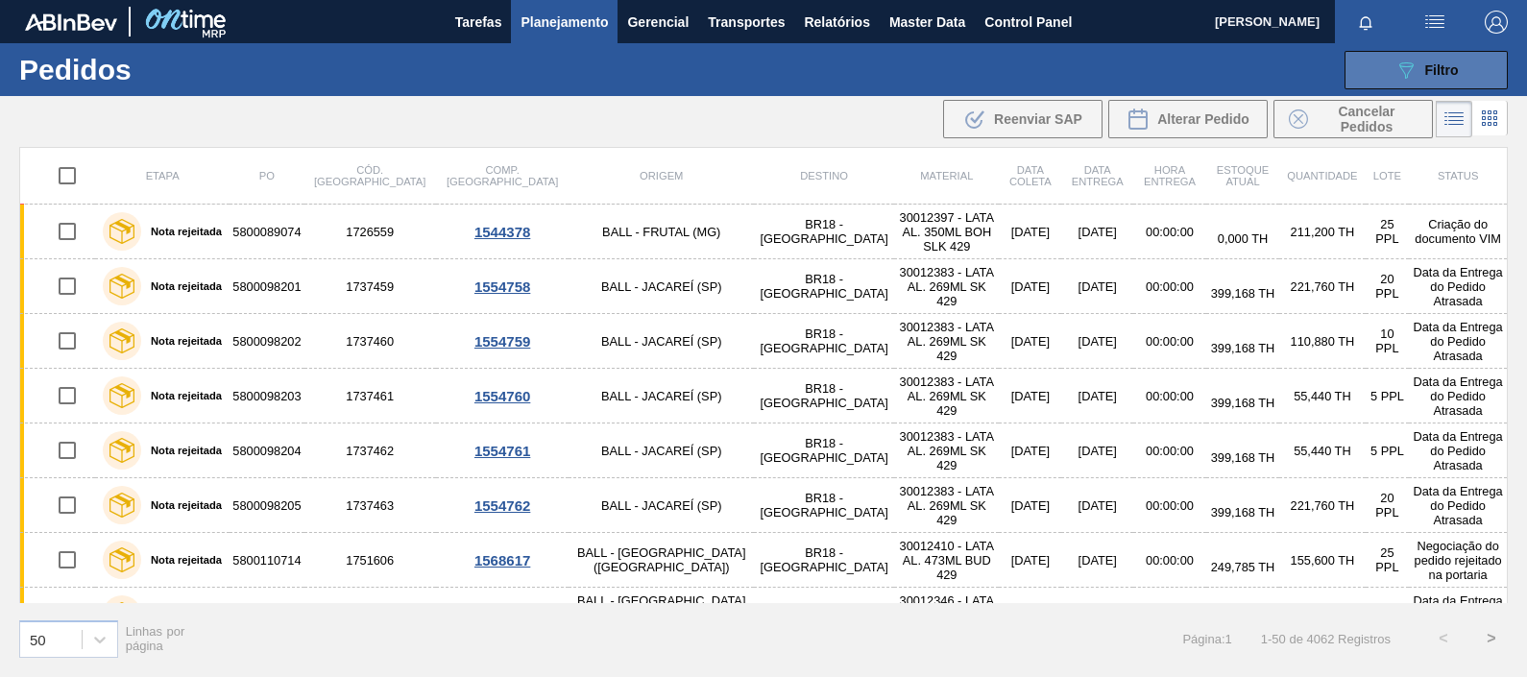
click at [1221, 74] on span "Filtro" at bounding box center [1442, 69] width 34 height 15
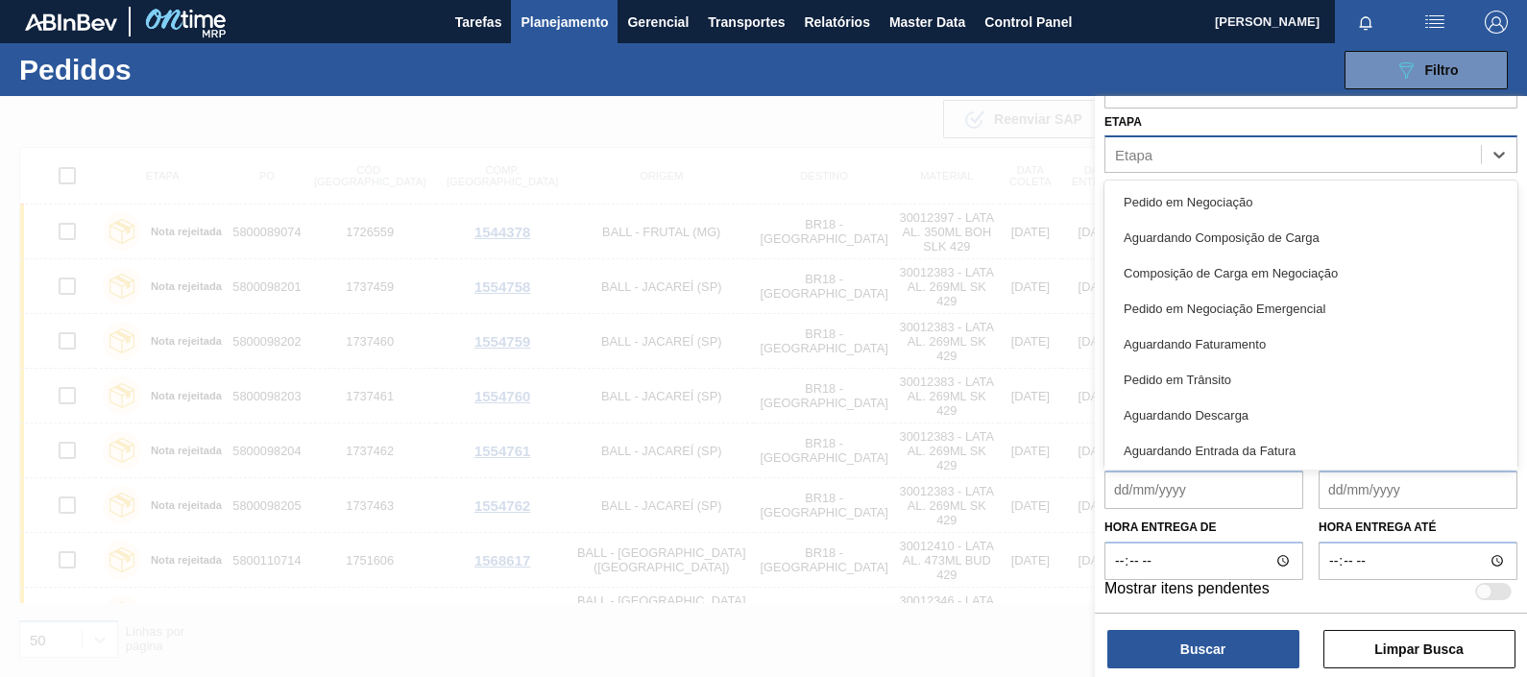
click at [1160, 162] on div "Etapa" at bounding box center [1294, 155] width 376 height 28
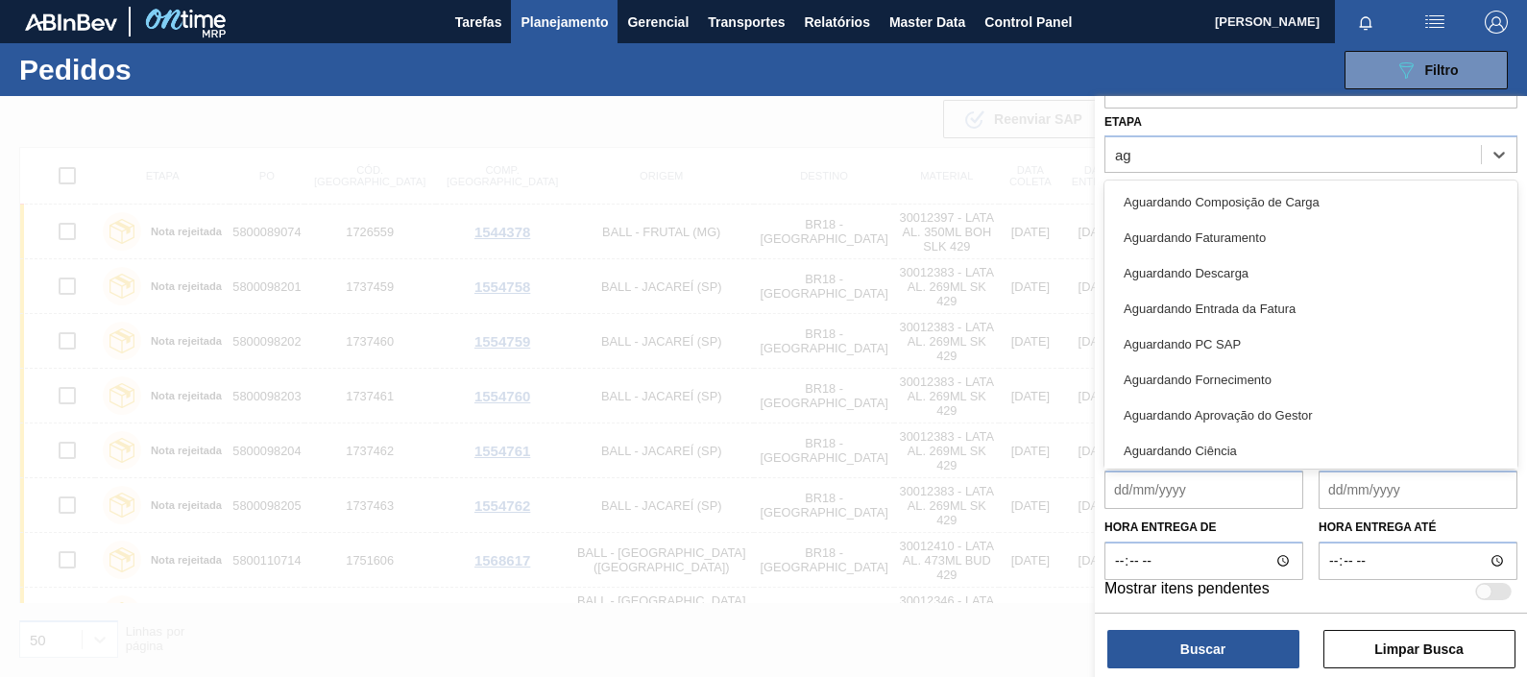
type input "agu"
click at [1211, 244] on div "Aguardando Faturamento" at bounding box center [1311, 238] width 413 height 36
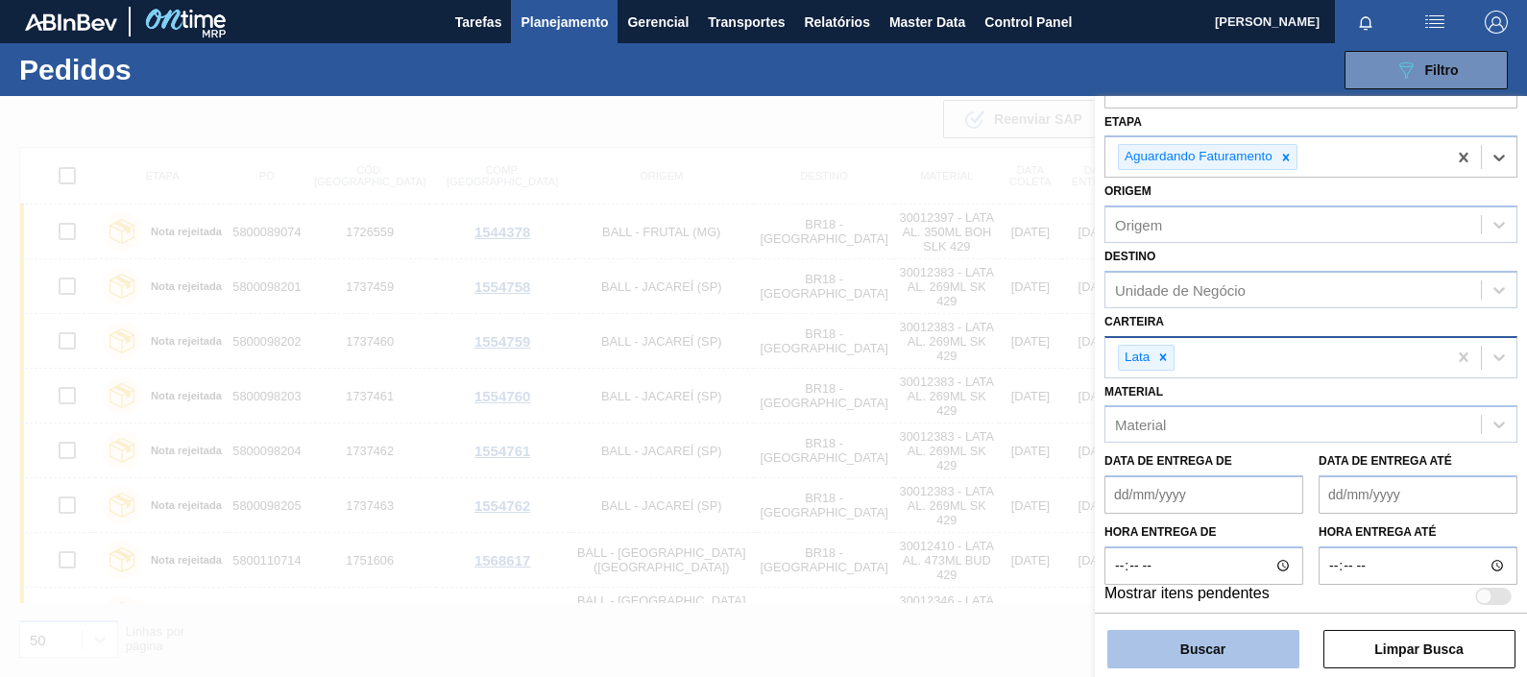
click at [1182, 541] on button "Buscar" at bounding box center [1203, 649] width 192 height 38
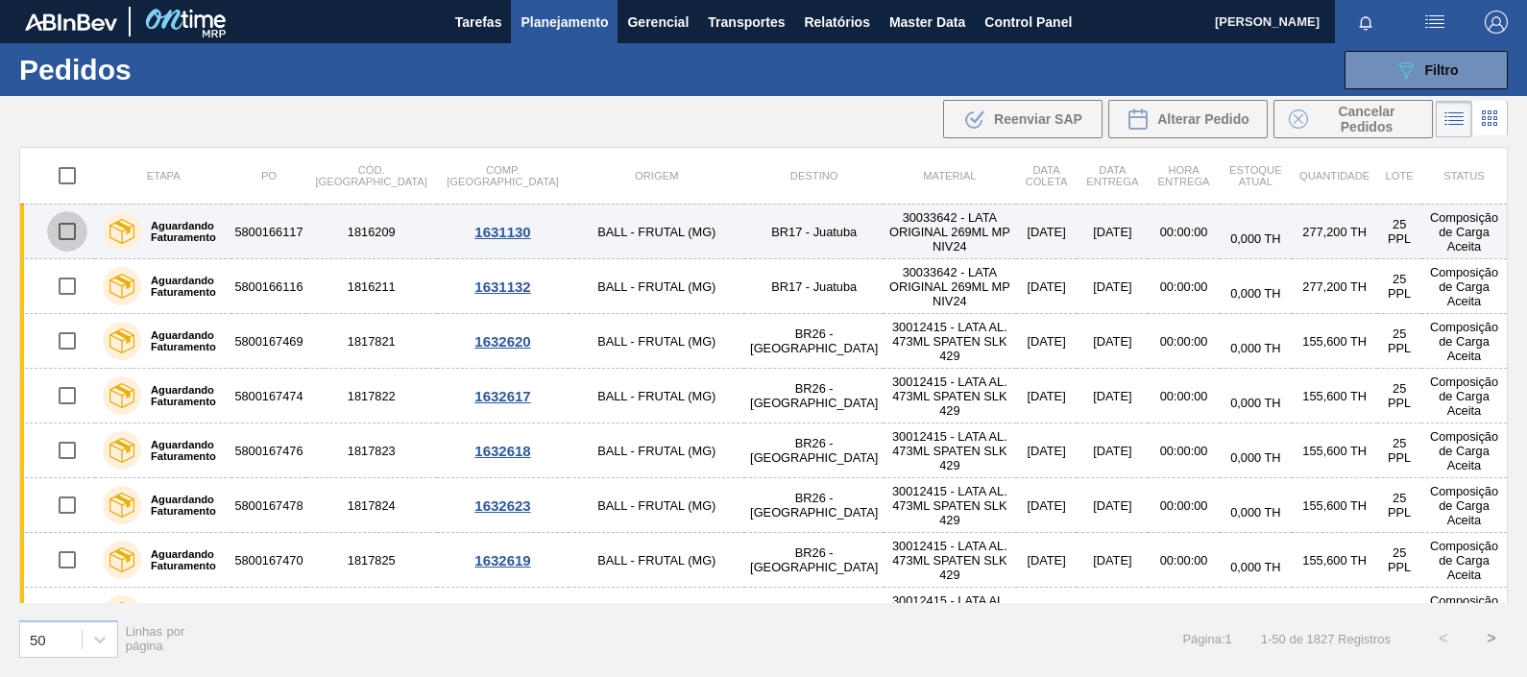
click at [62, 226] on input "checkbox" at bounding box center [67, 231] width 40 height 40
checkbox input "true"
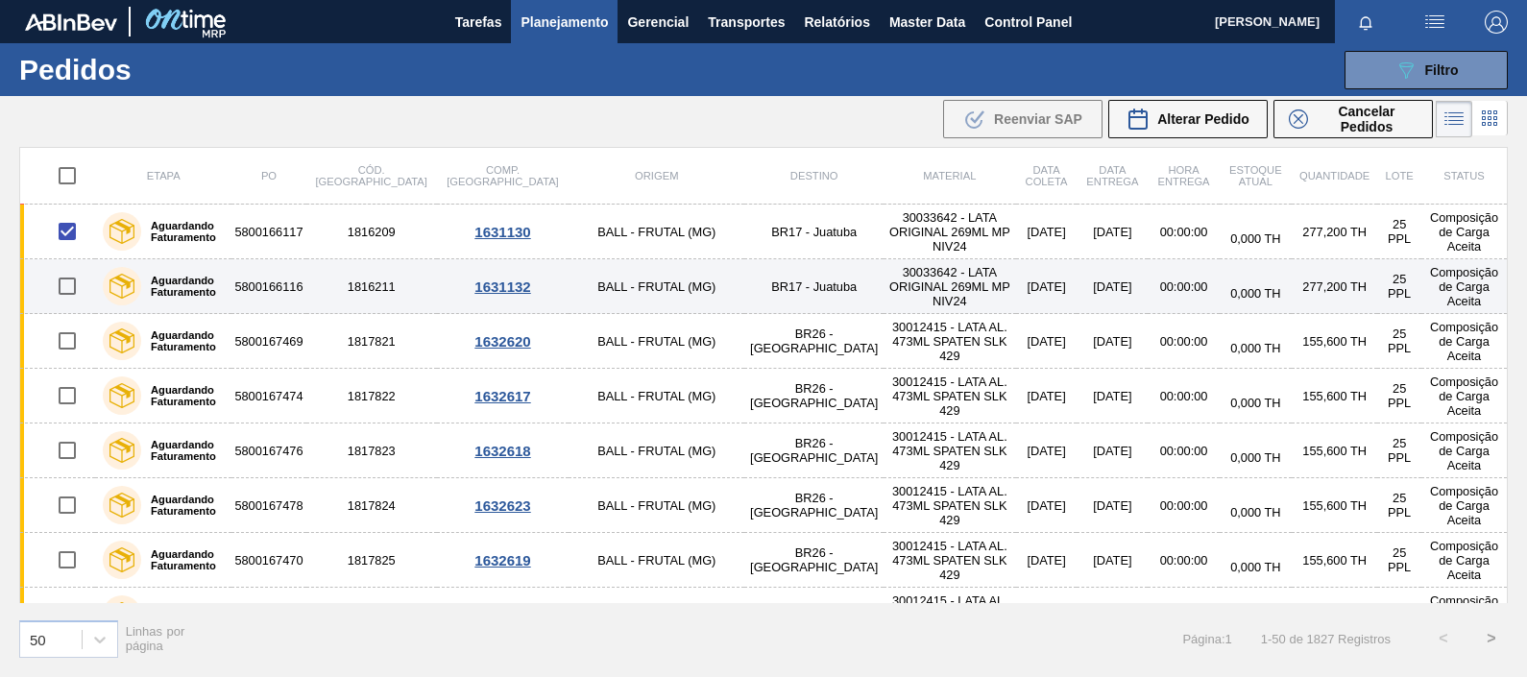
click at [66, 287] on input "checkbox" at bounding box center [67, 286] width 40 height 40
checkbox input "true"
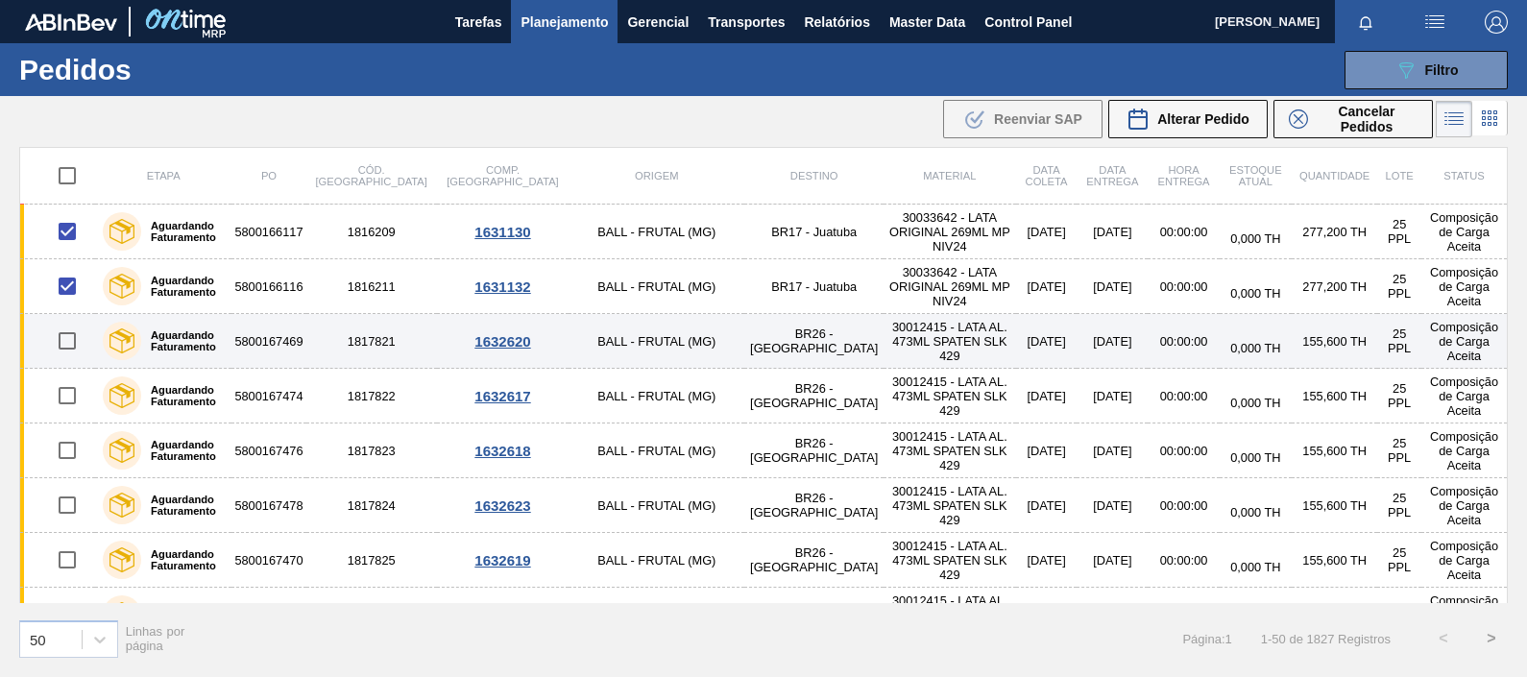
click at [65, 340] on input "checkbox" at bounding box center [67, 341] width 40 height 40
checkbox input "true"
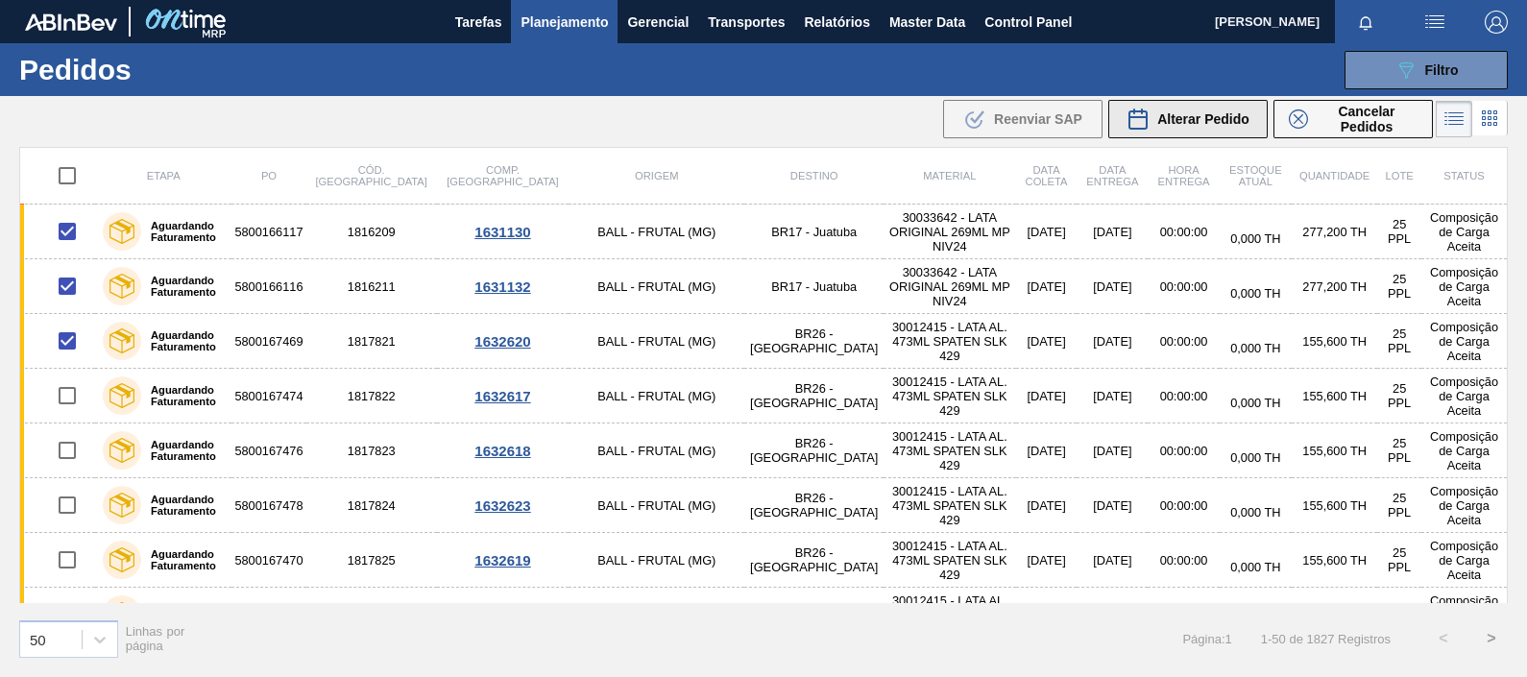
click at [1215, 125] on span "Alterar Pedido" at bounding box center [1203, 118] width 92 height 15
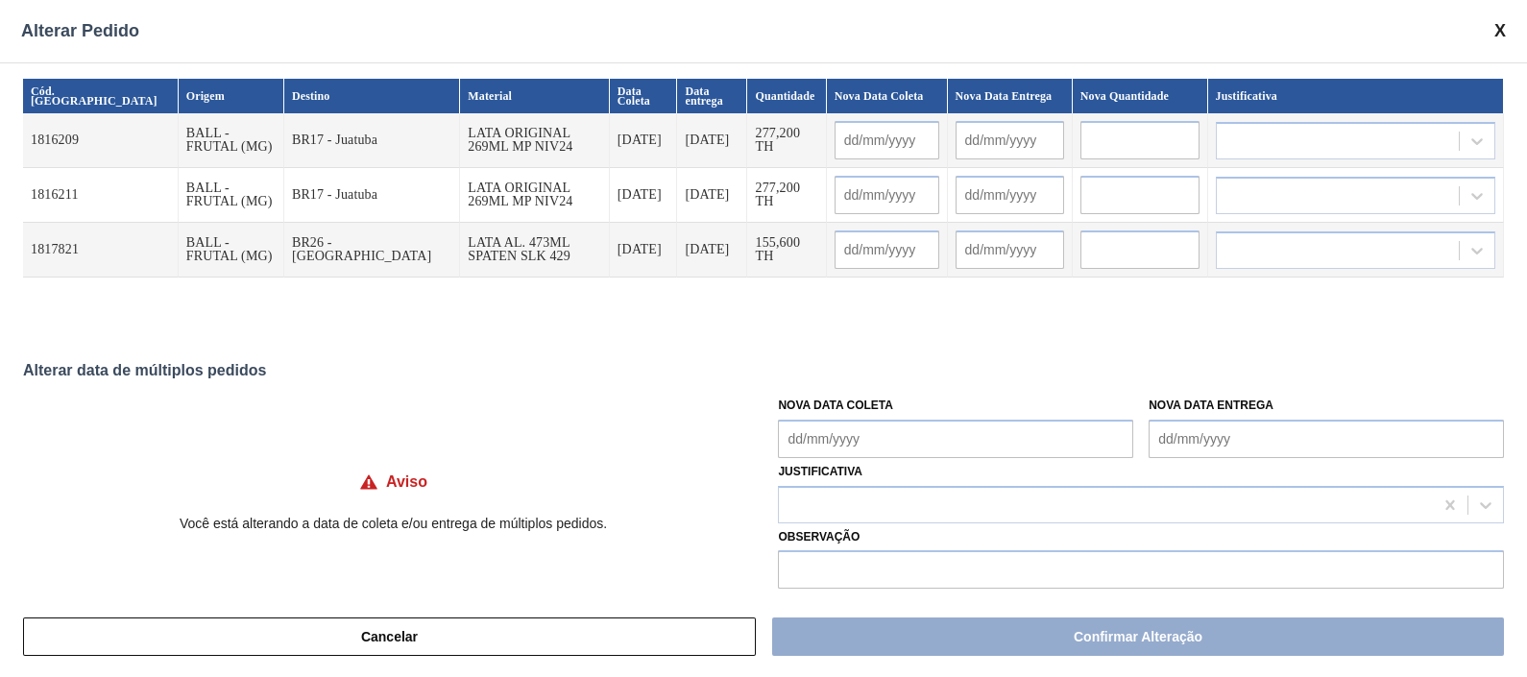
click at [1221, 34] on span at bounding box center [1500, 31] width 12 height 20
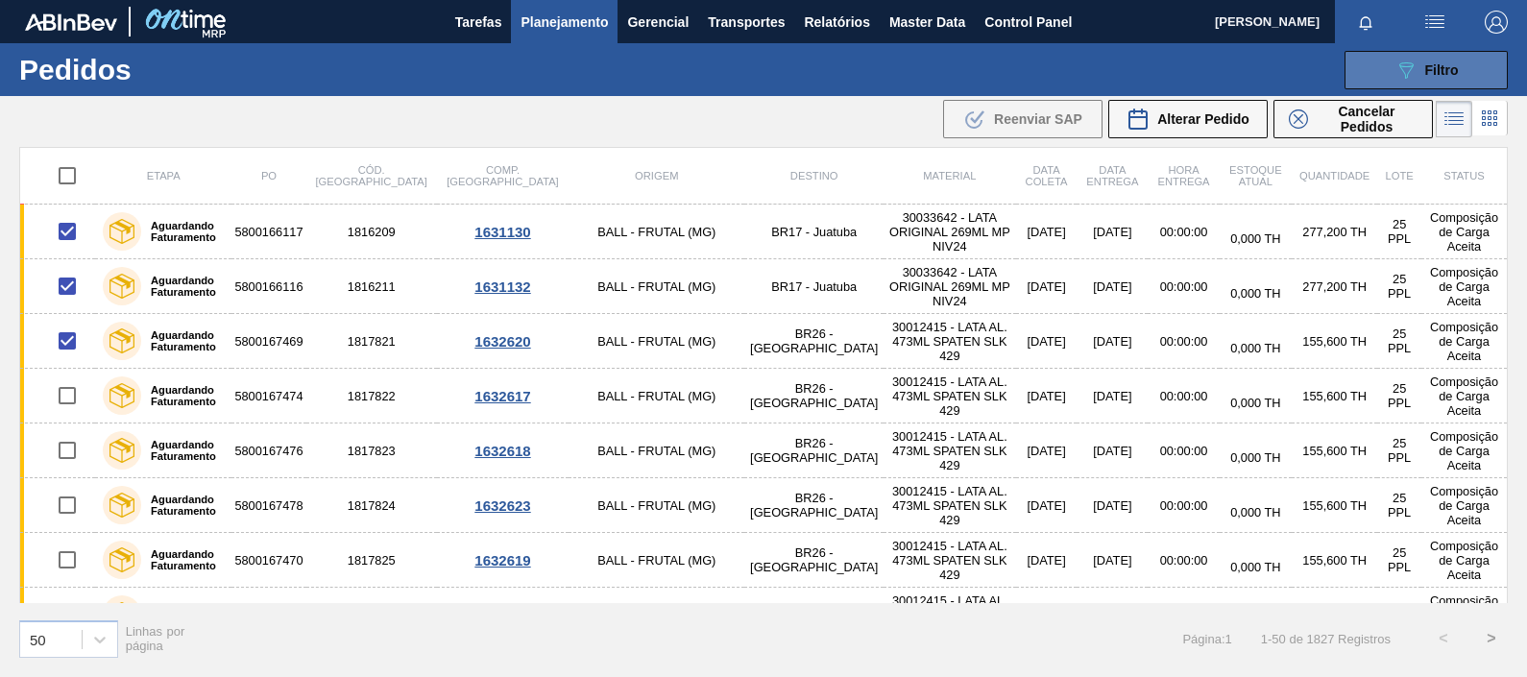
click at [1221, 67] on span "Filtro" at bounding box center [1442, 69] width 34 height 15
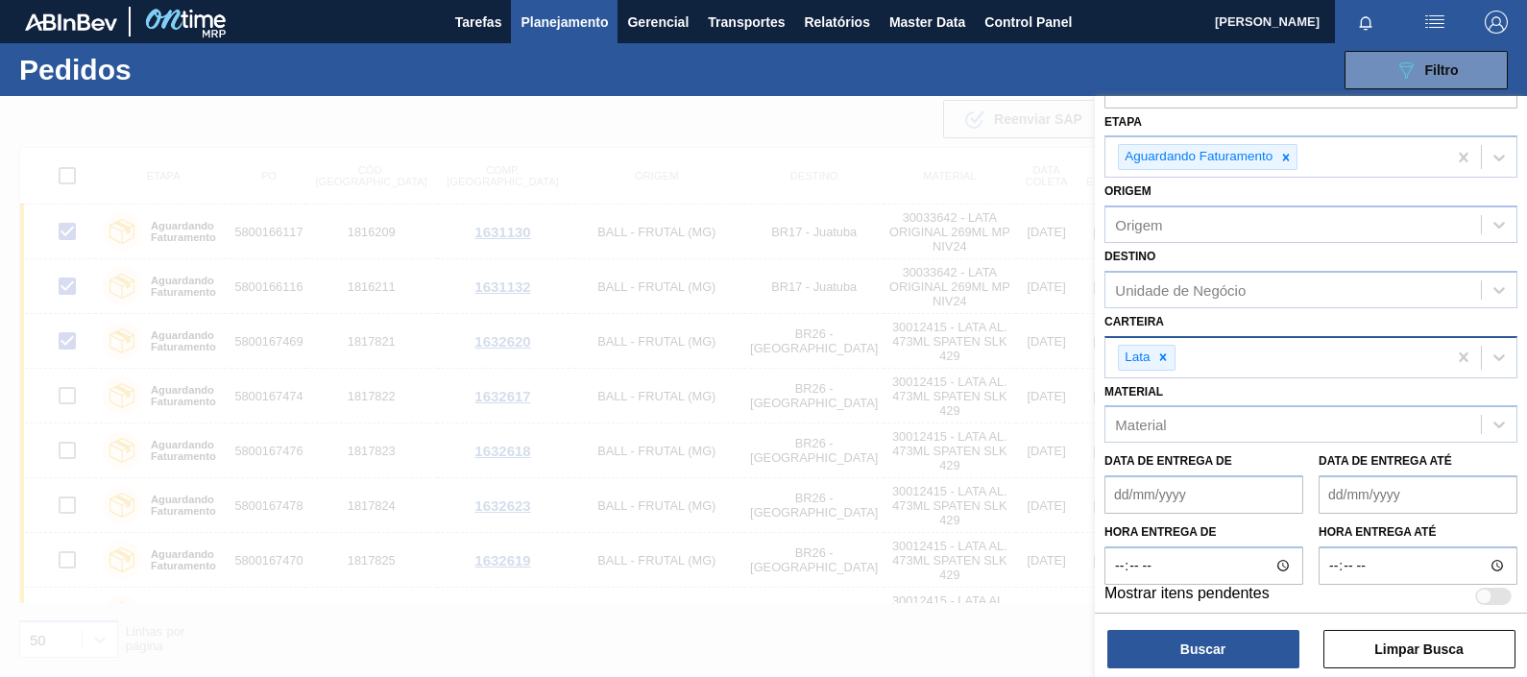
scroll to position [134, 0]
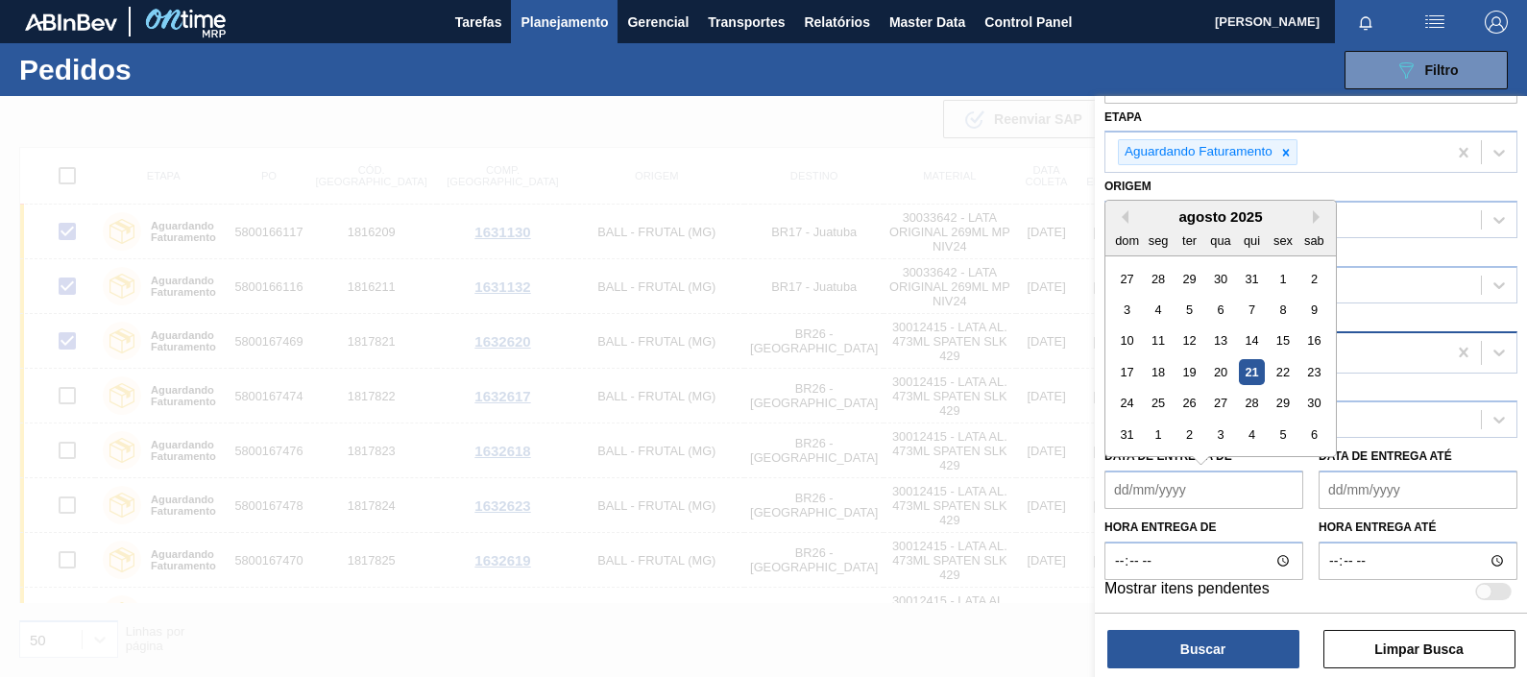
click at [1182, 493] on de "Data de Entrega de" at bounding box center [1204, 490] width 199 height 38
click at [1221, 365] on div "22" at bounding box center [1283, 372] width 26 height 26
type de "22/08/2025"
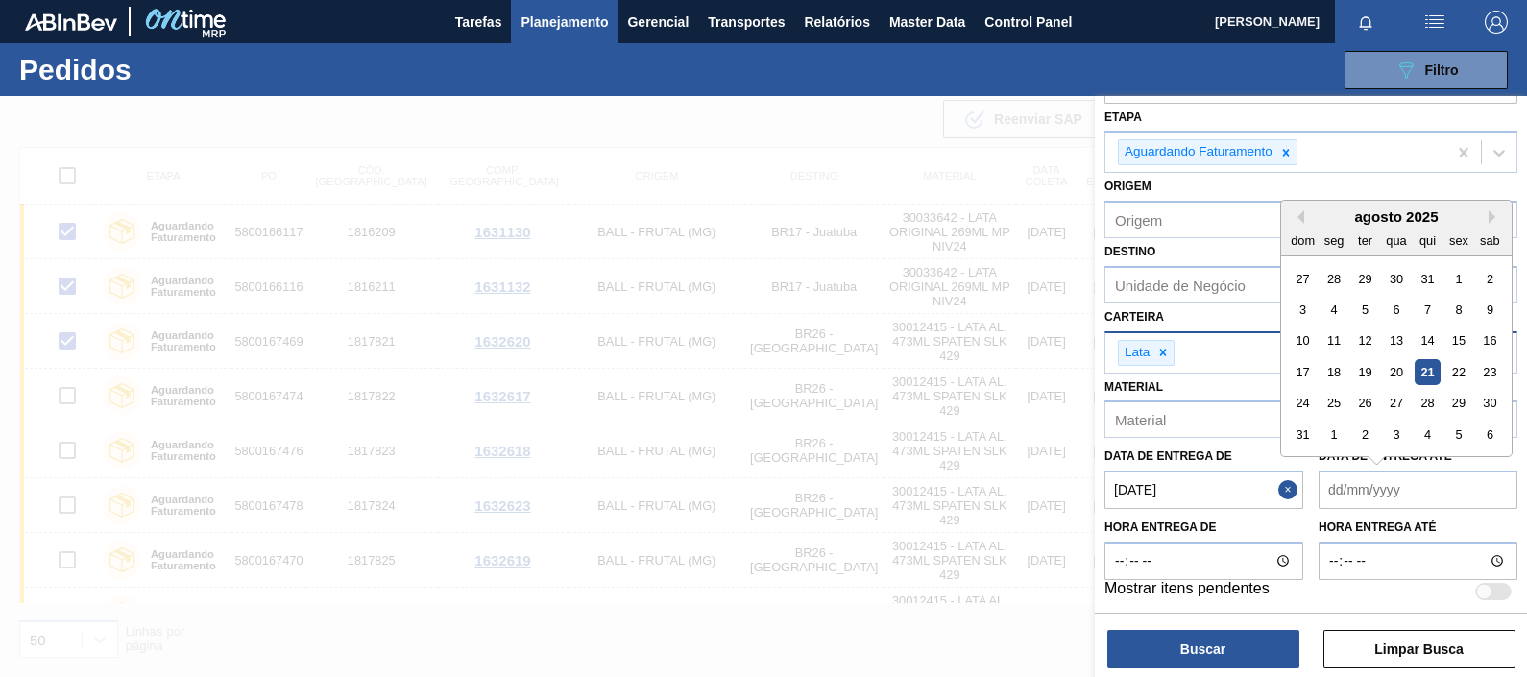
click at [1221, 490] on até "Data de Entrega até" at bounding box center [1418, 490] width 199 height 38
click at [1221, 401] on div "26" at bounding box center [1365, 404] width 26 height 26
type até "26/08/2025"
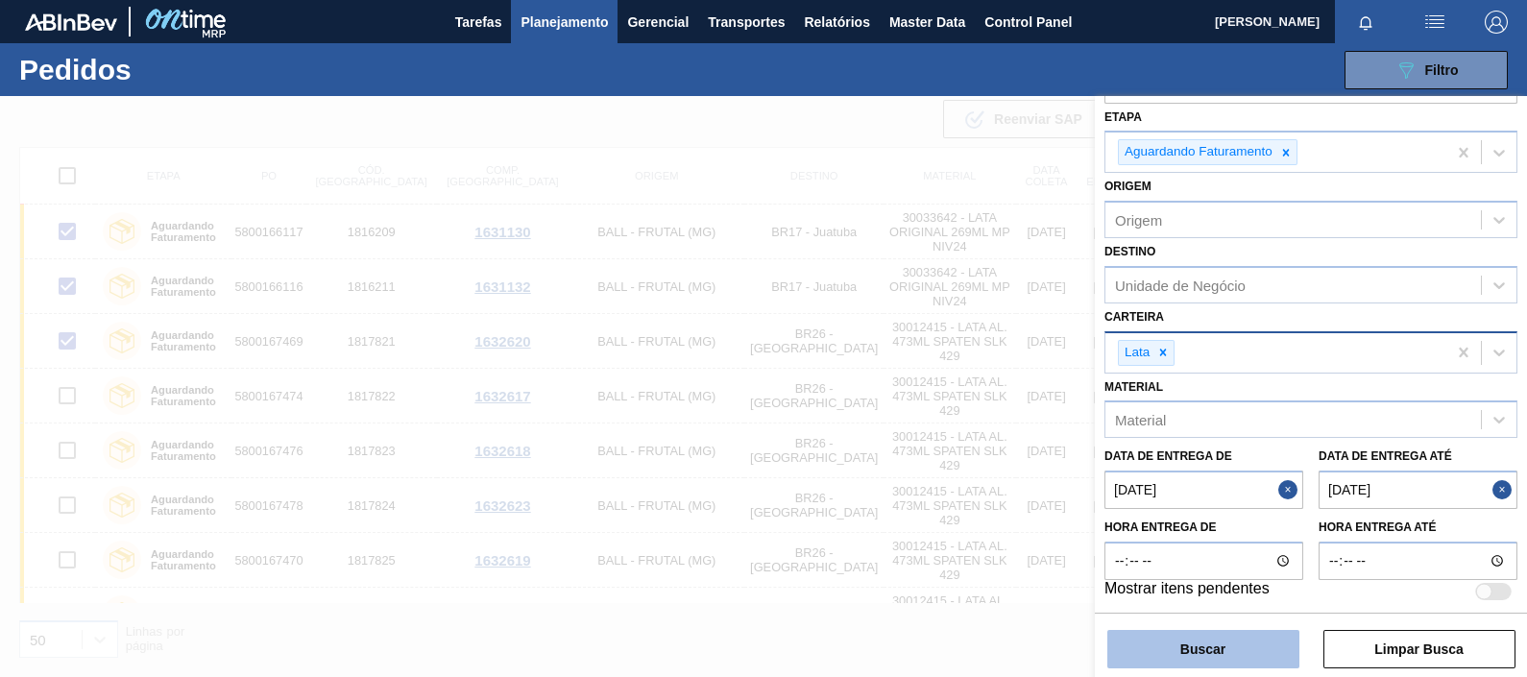
click at [1200, 541] on button "Buscar" at bounding box center [1203, 649] width 192 height 38
checkbox input "false"
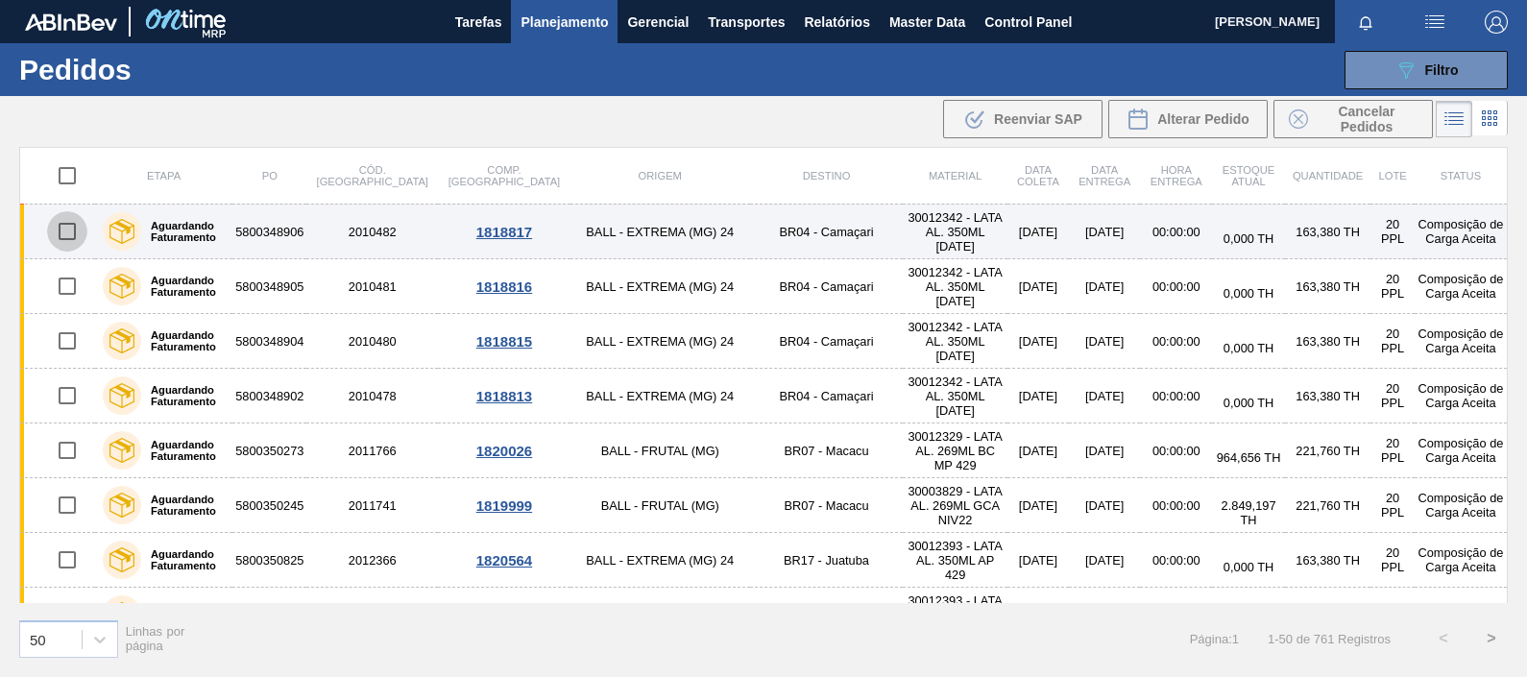
click at [65, 229] on input "checkbox" at bounding box center [67, 231] width 40 height 40
checkbox input "true"
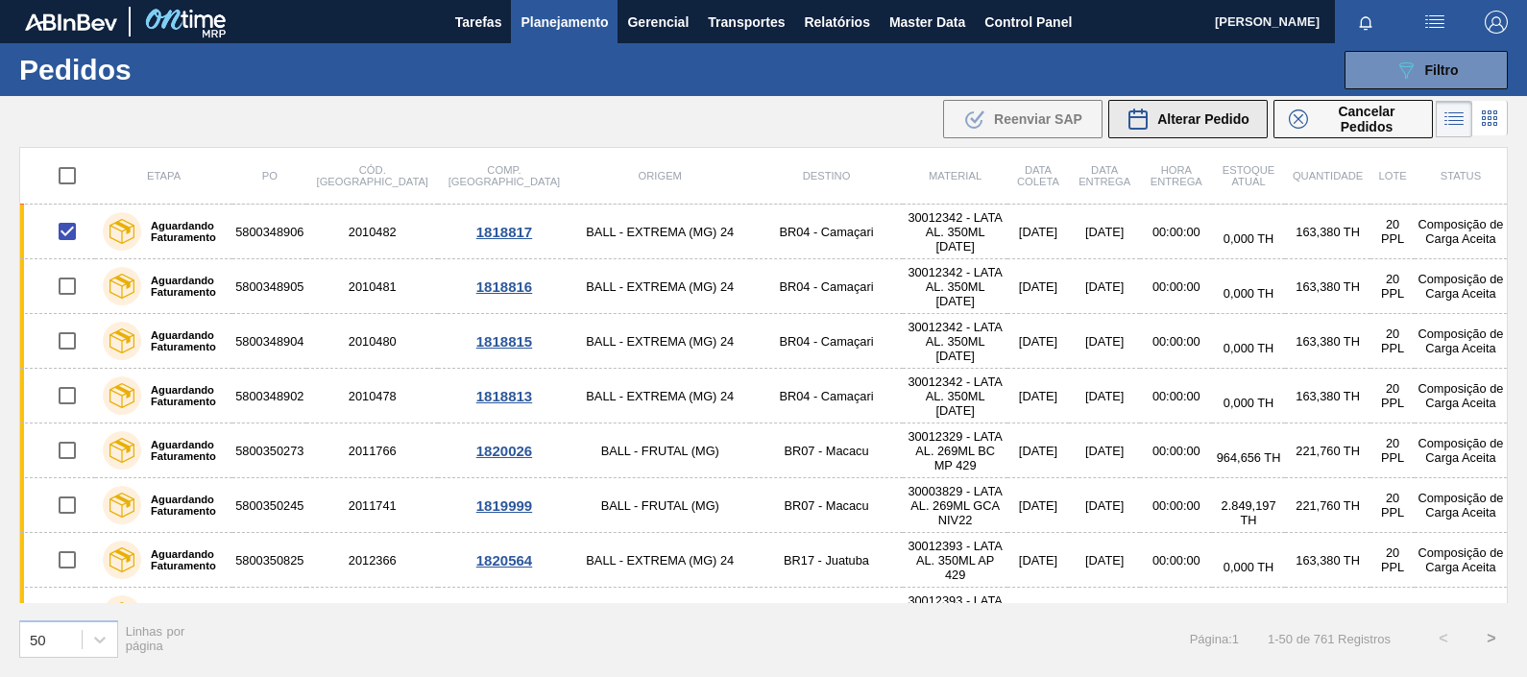
click at [1186, 119] on span "Alterar Pedido" at bounding box center [1203, 118] width 92 height 15
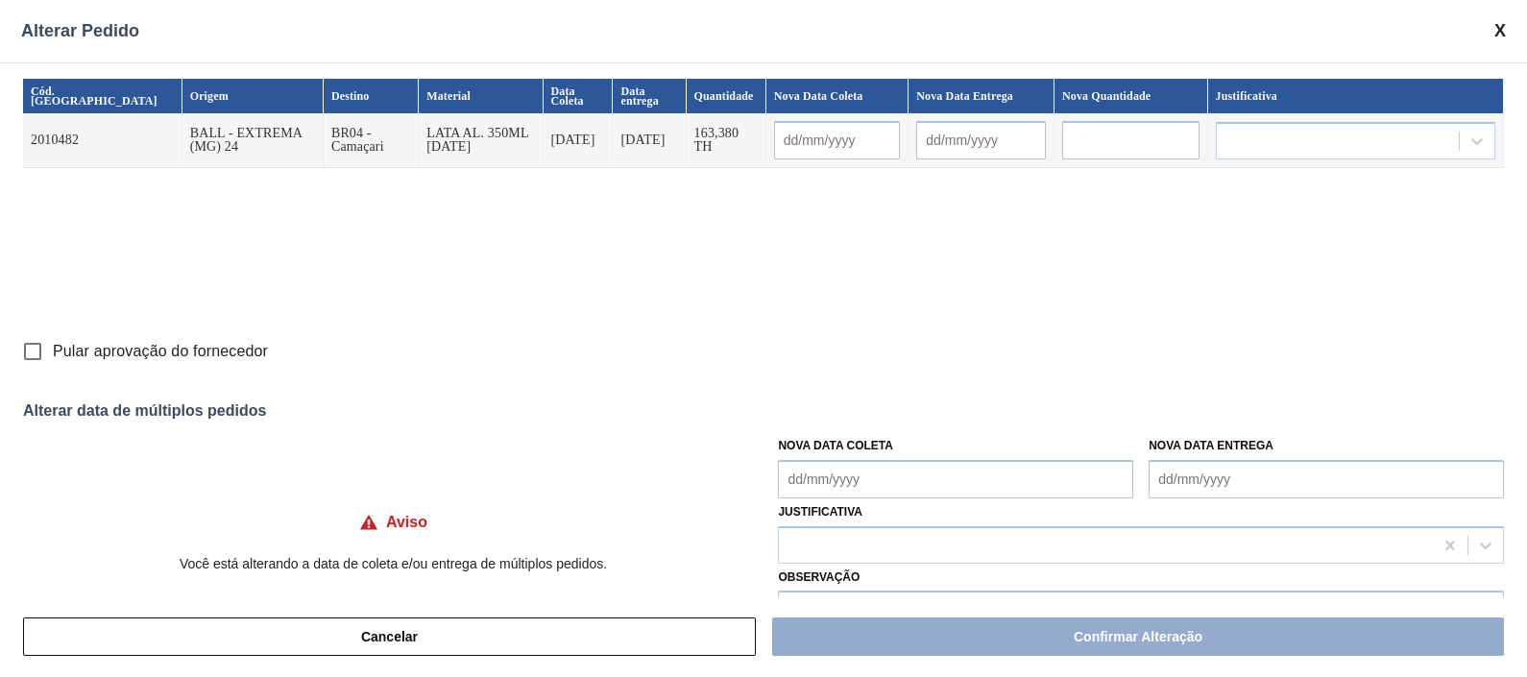
click at [1221, 30] on span at bounding box center [1500, 31] width 12 height 20
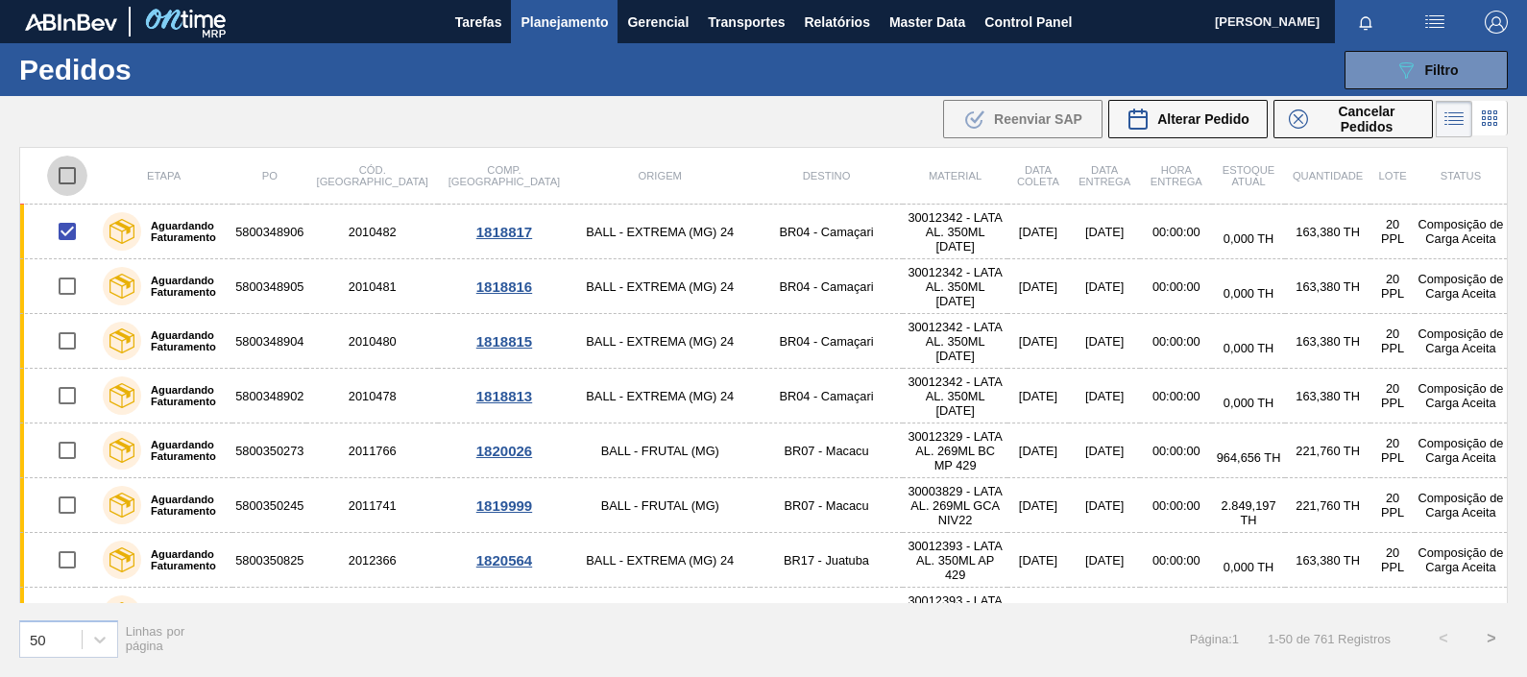
click at [61, 176] on input "checkbox" at bounding box center [67, 176] width 40 height 40
checkbox input "true"
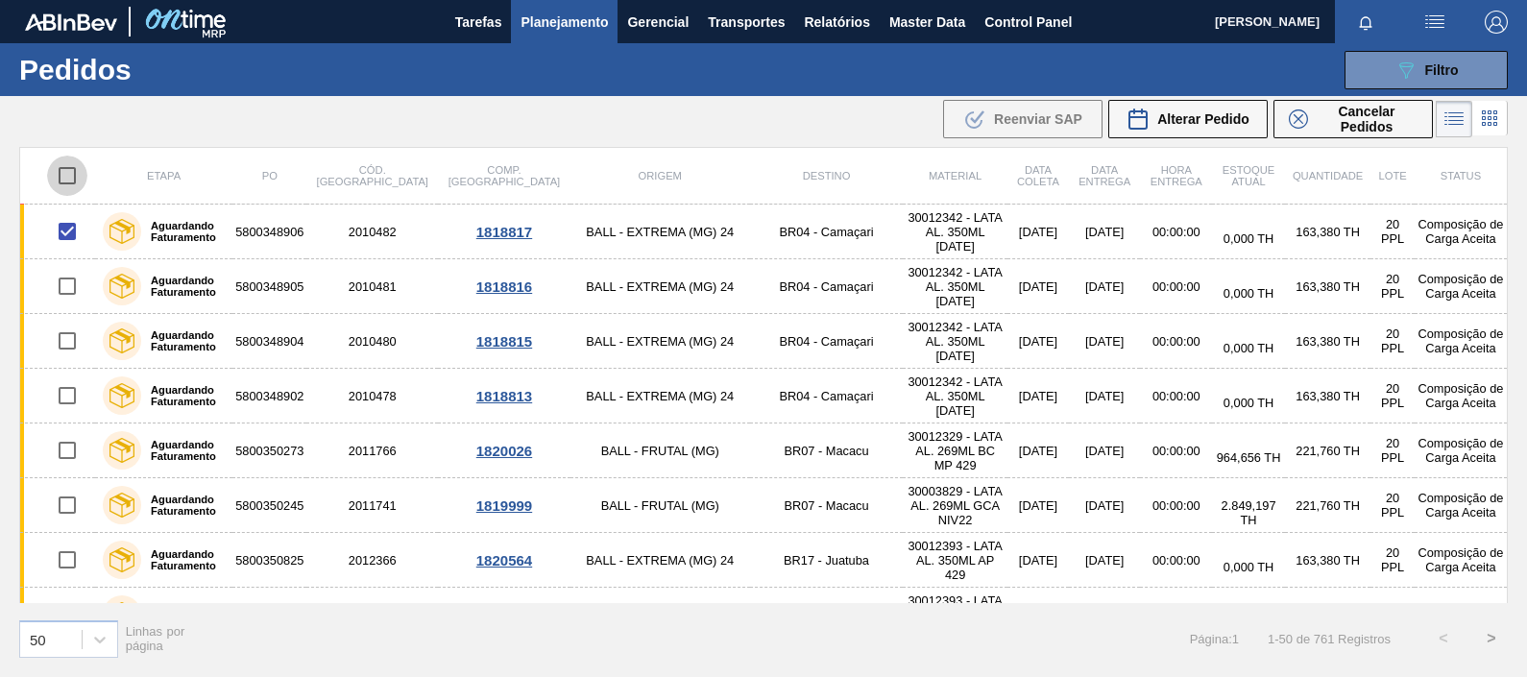
checkbox input "true"
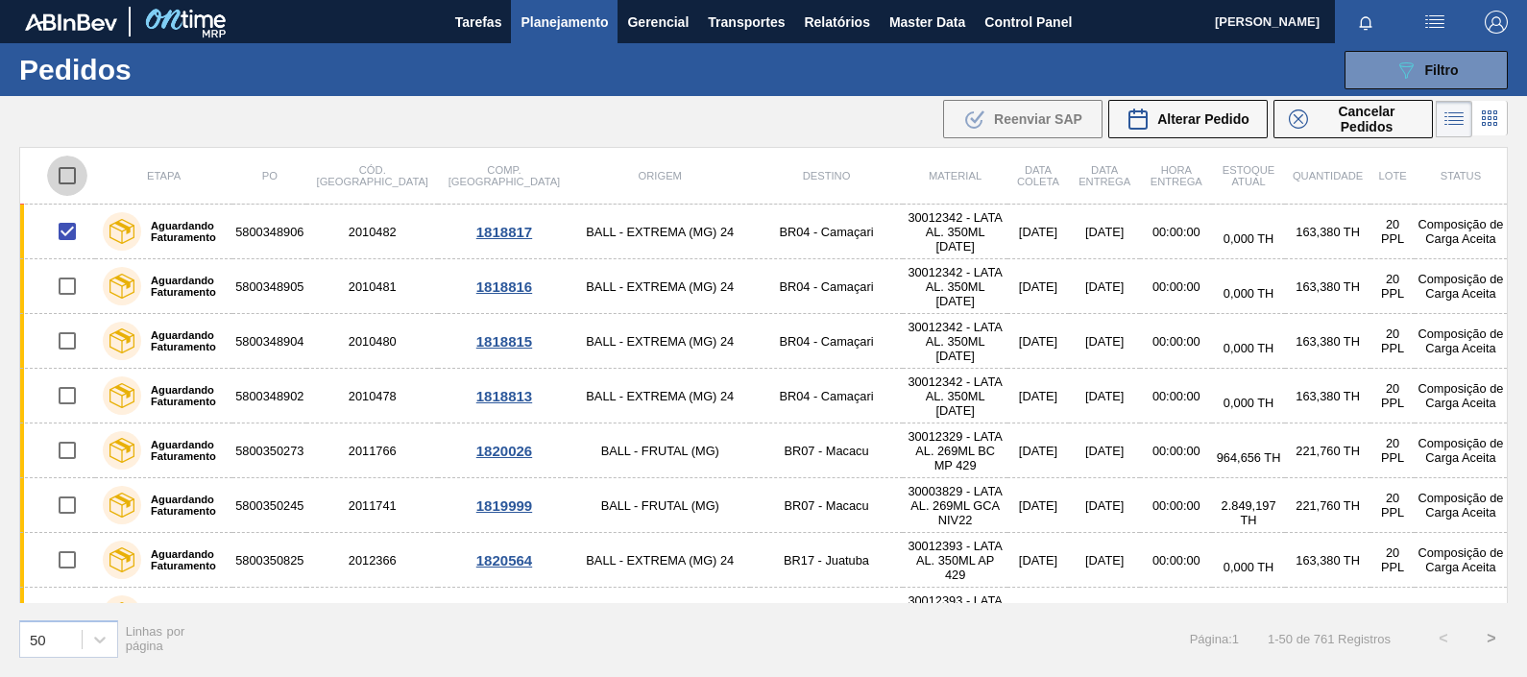
checkbox input "true"
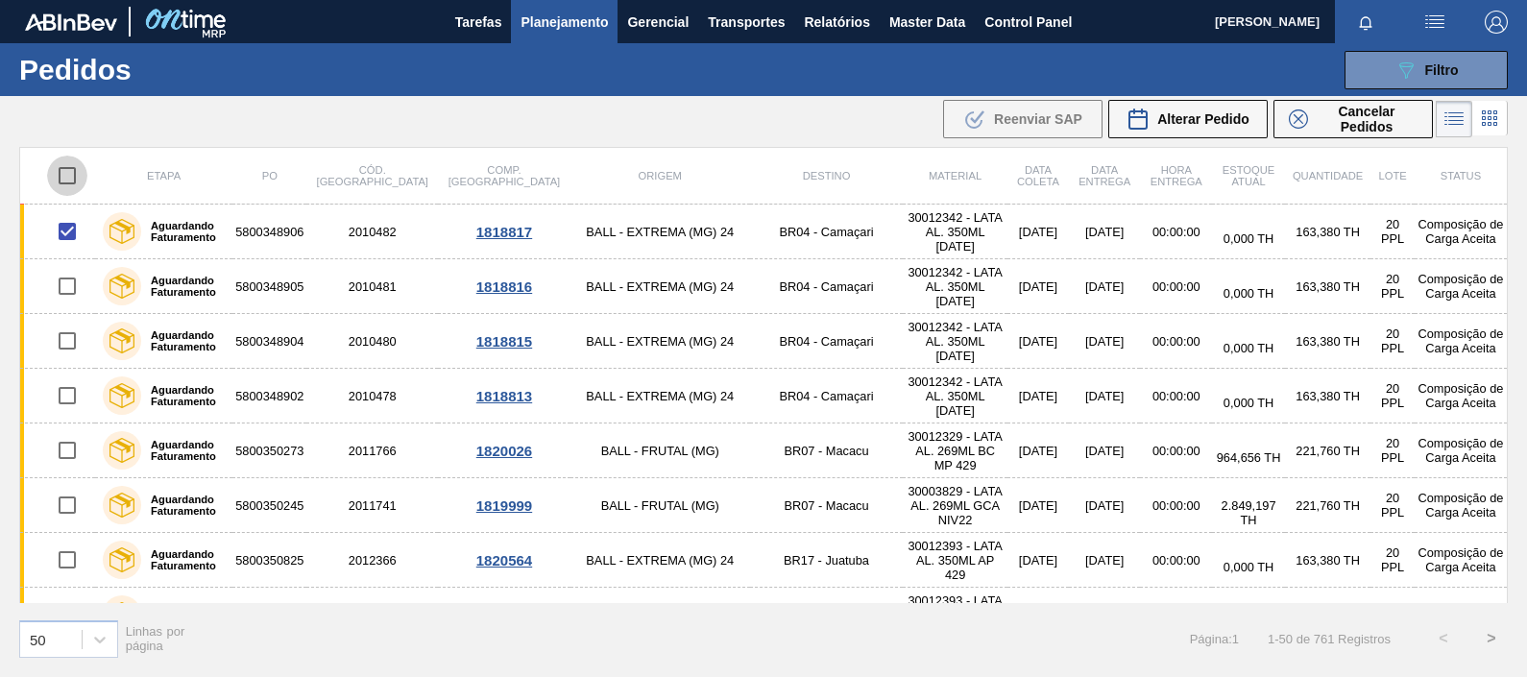
checkbox input "true"
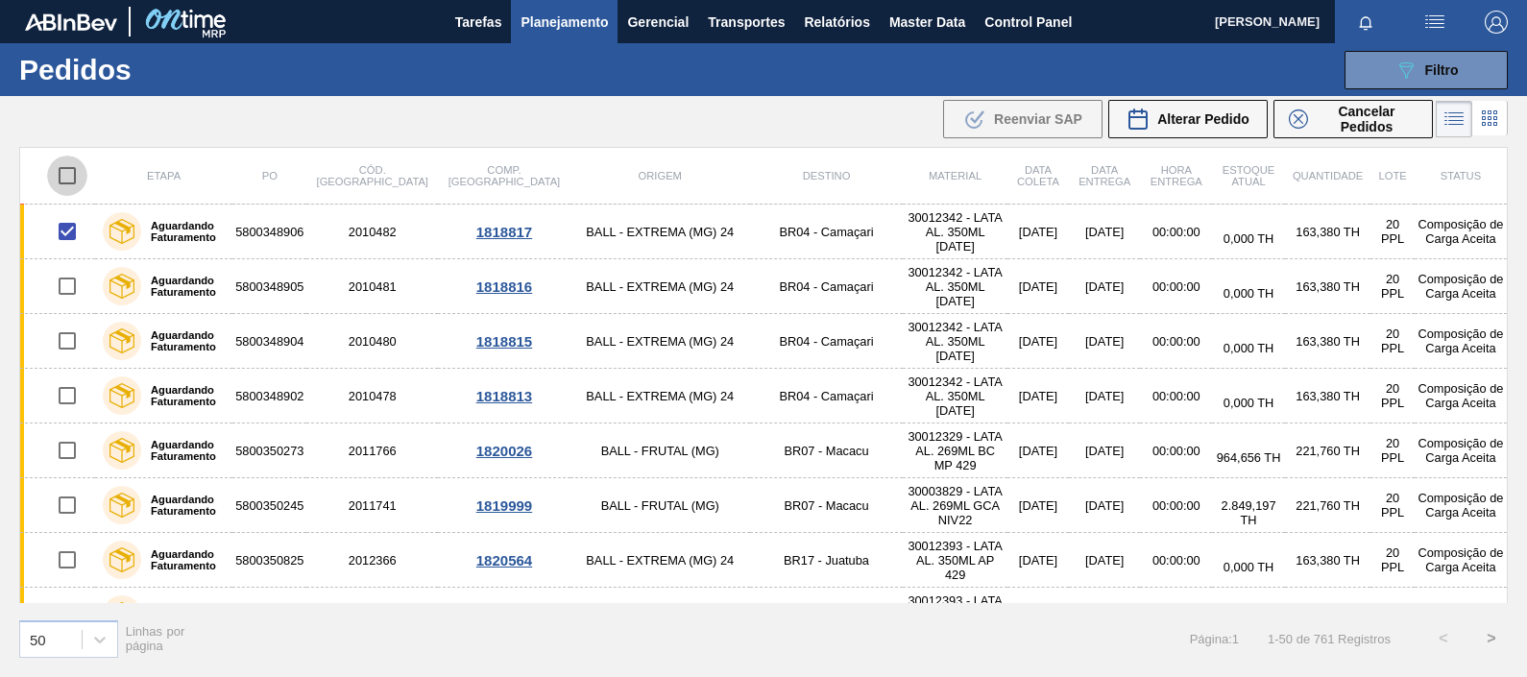
checkbox input "true"
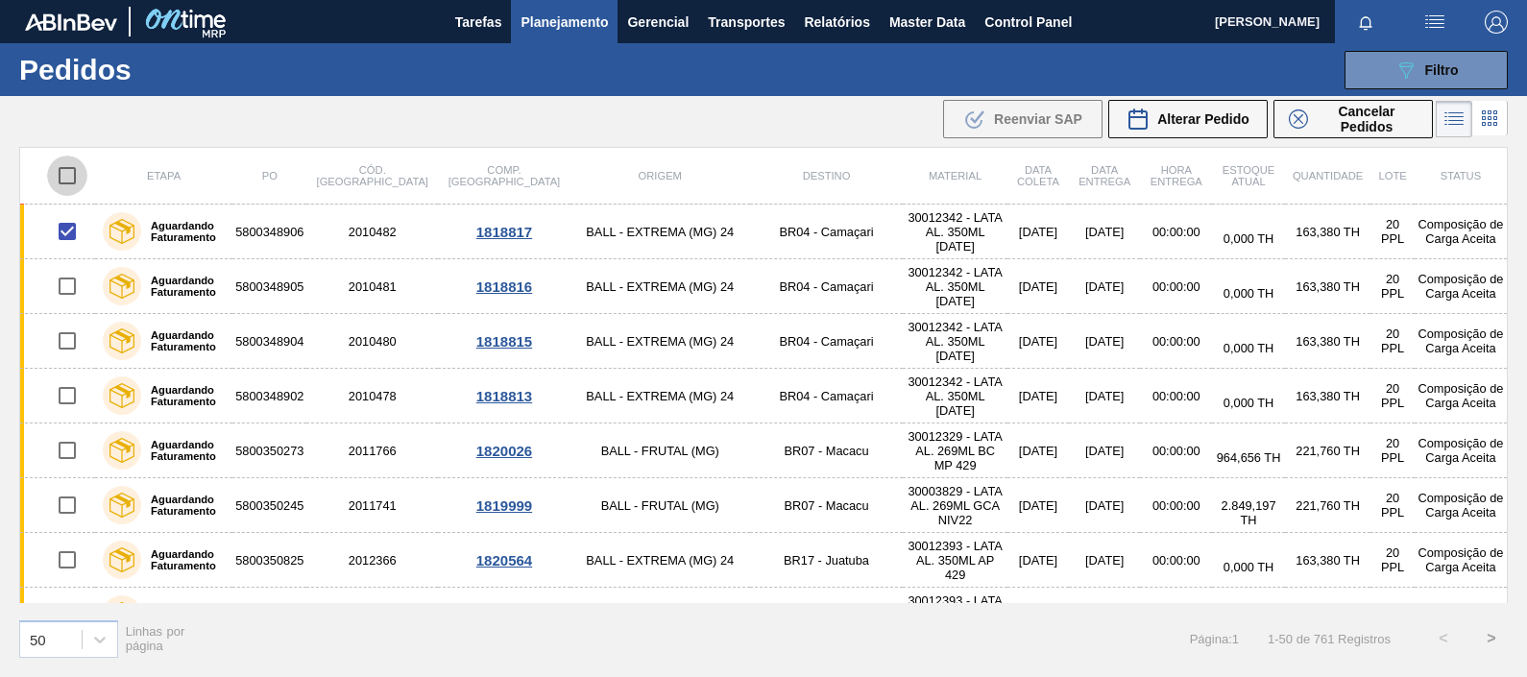
checkbox input "true"
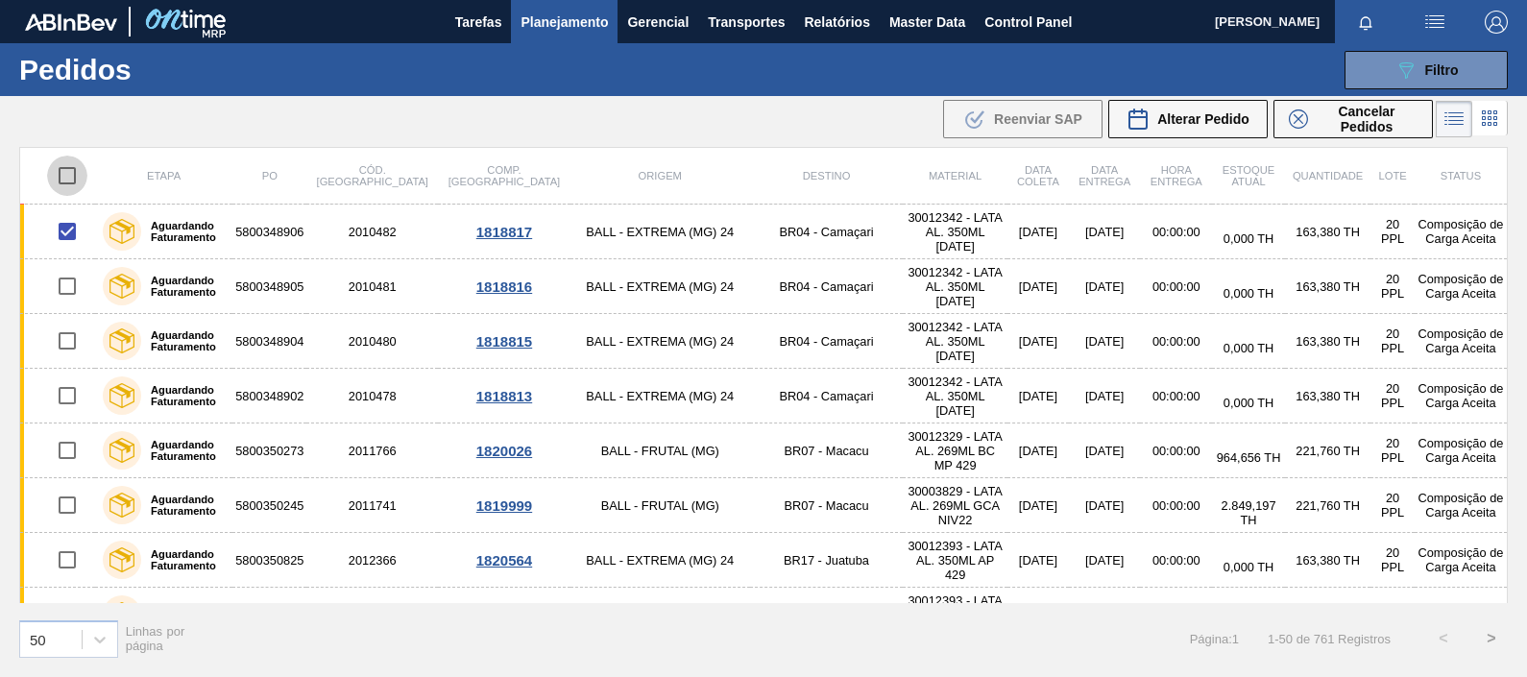
checkbox input "true"
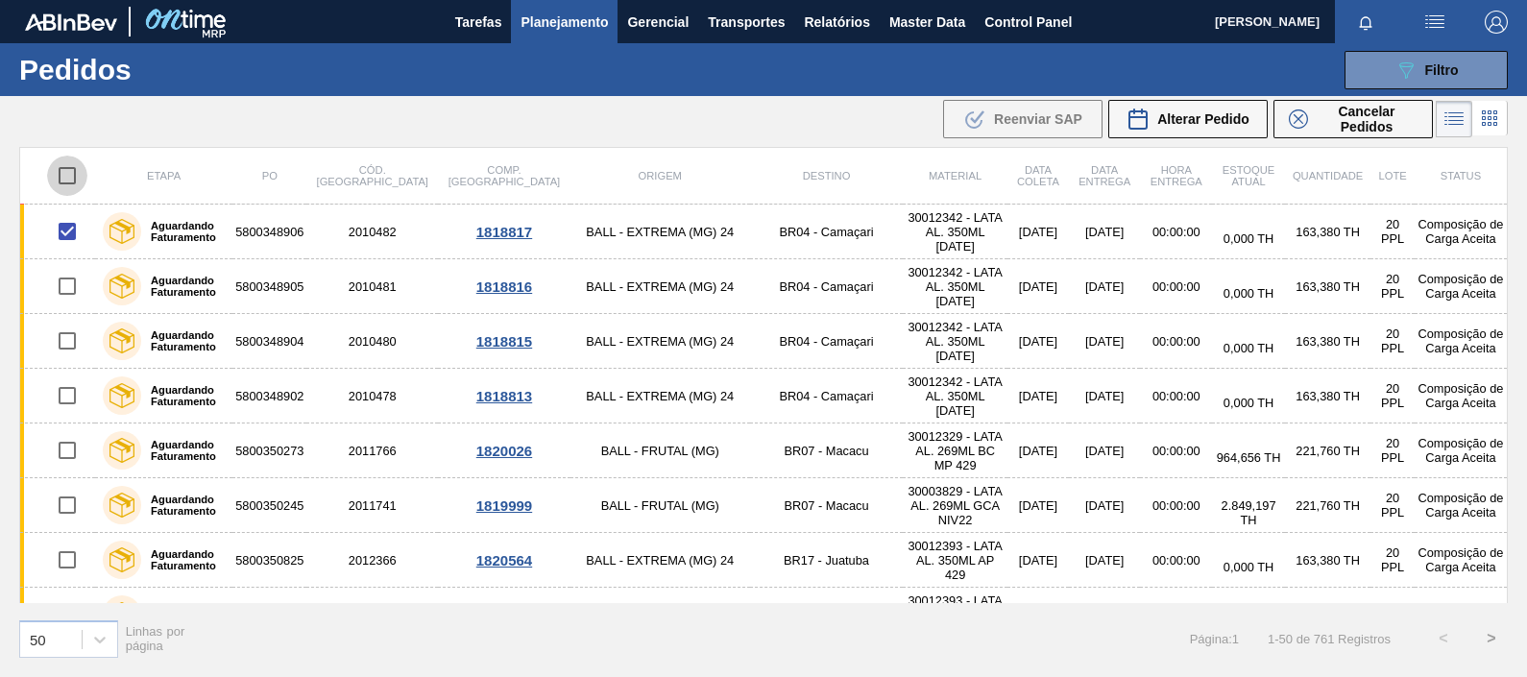
checkbox input "true"
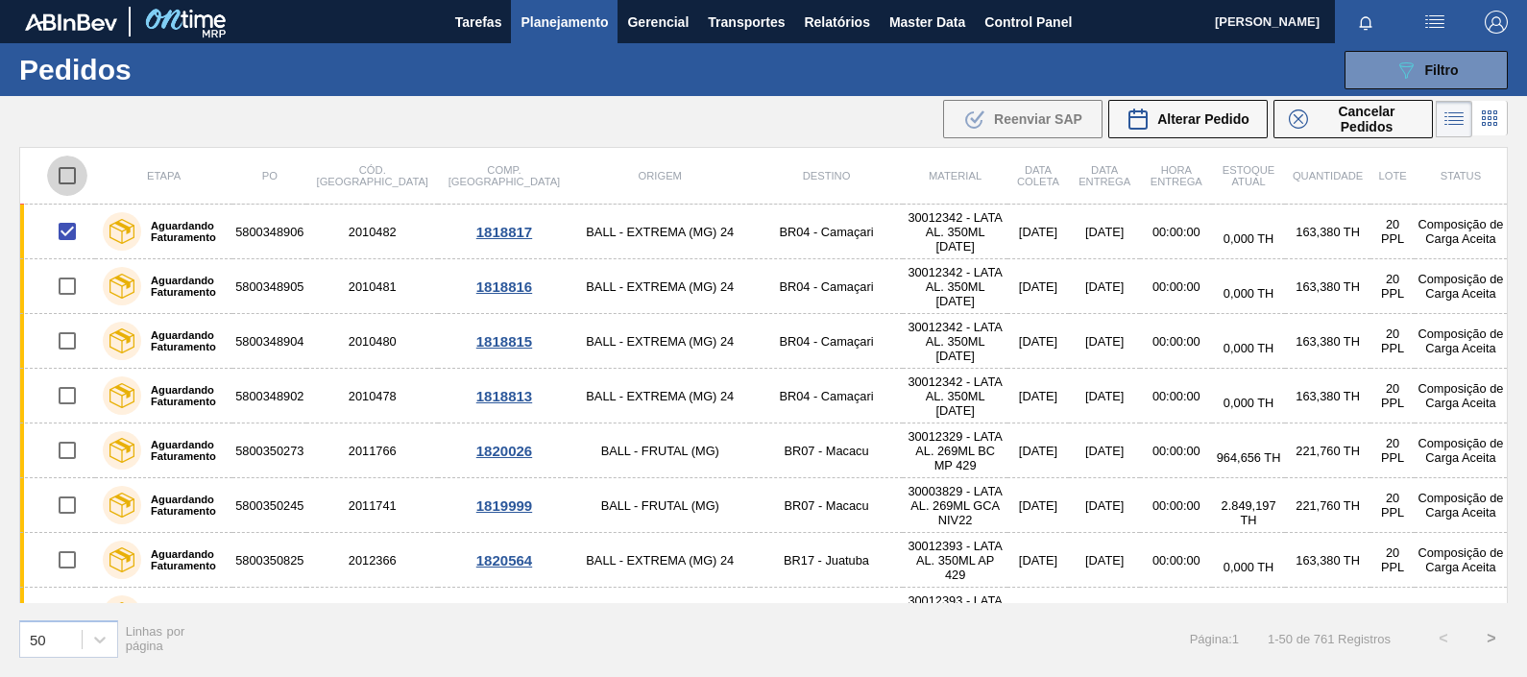
checkbox input "true"
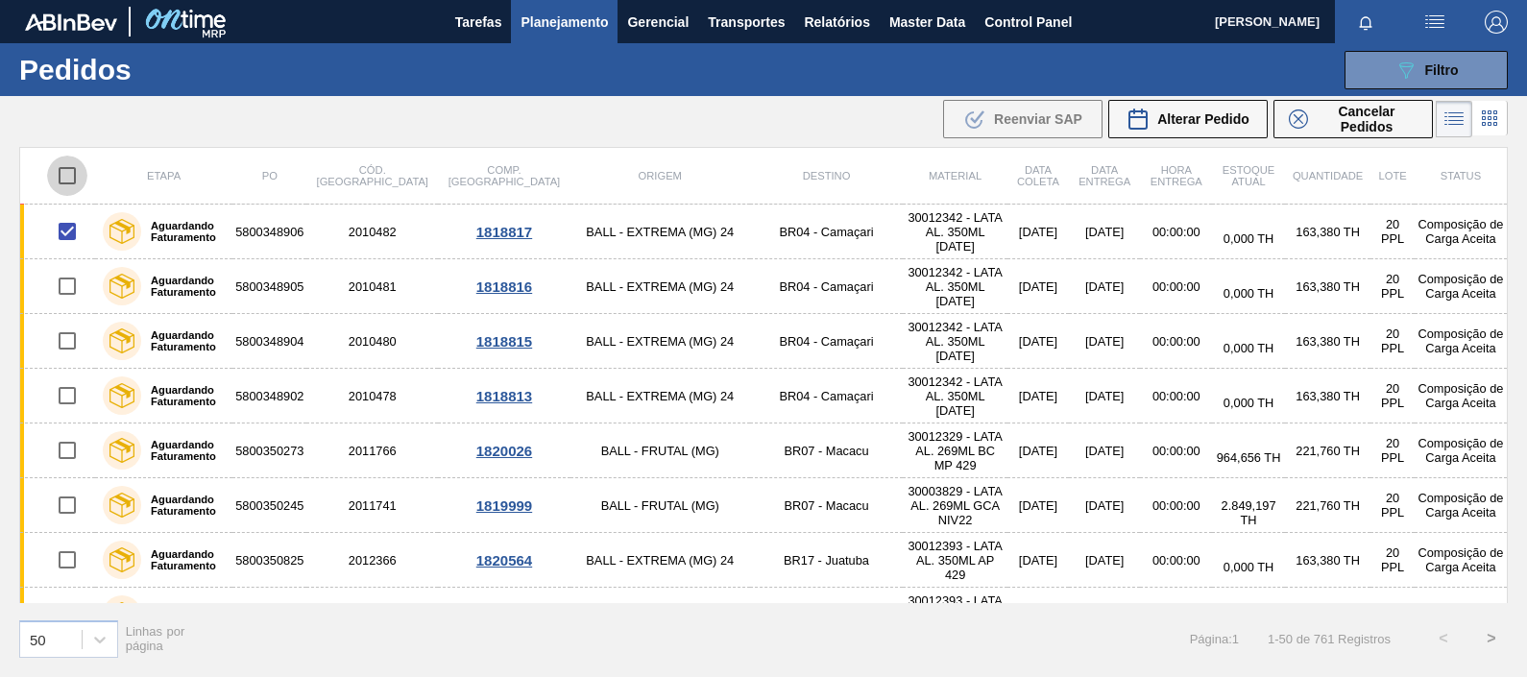
checkbox input "true"
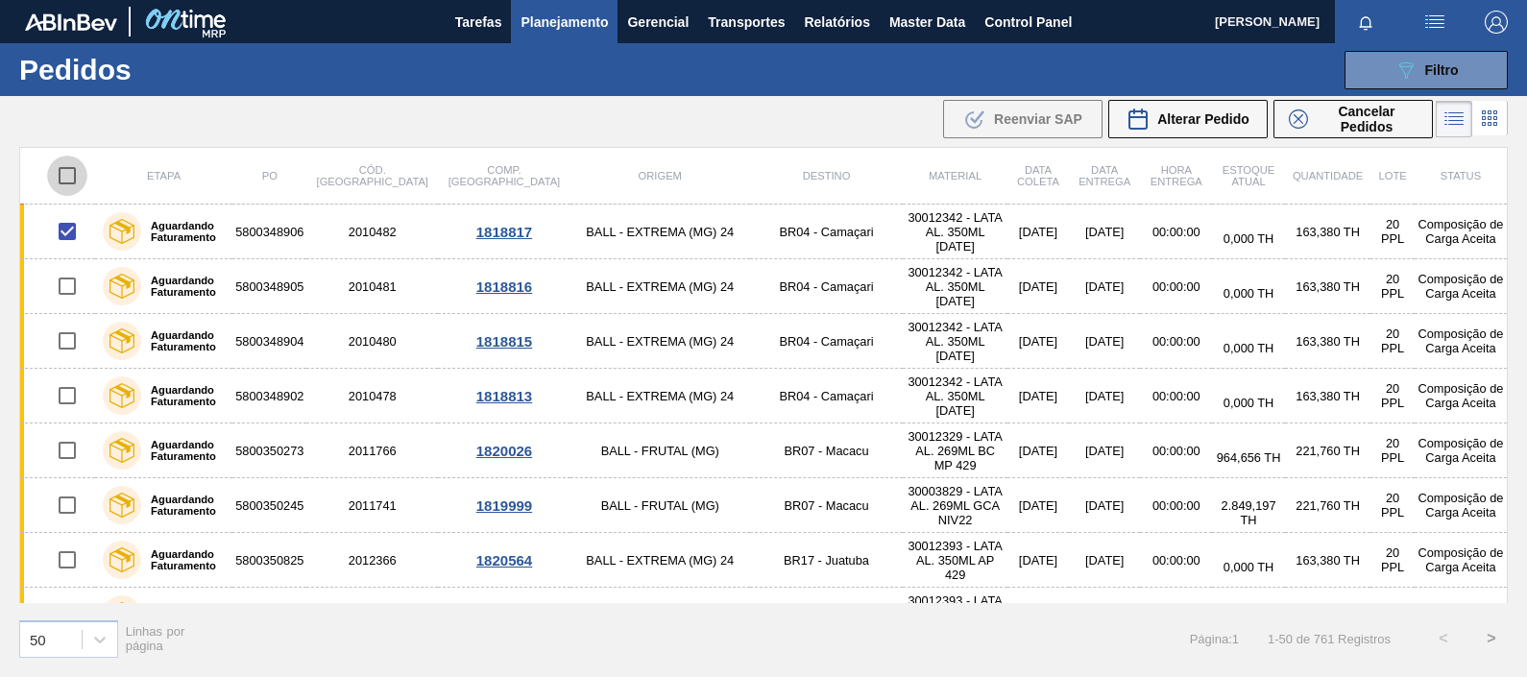
checkbox input "true"
click at [1186, 125] on span "Alterar Pedido" at bounding box center [1203, 118] width 92 height 15
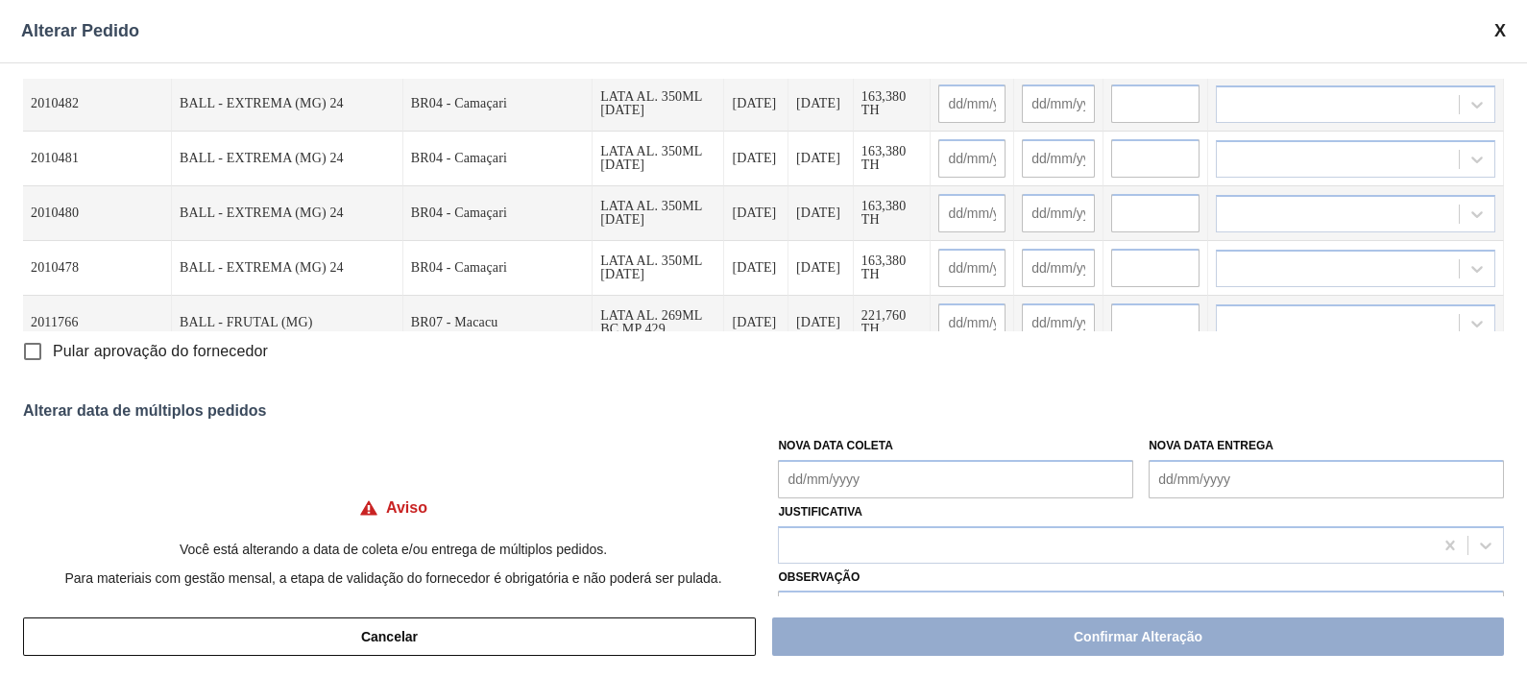
scroll to position [0, 0]
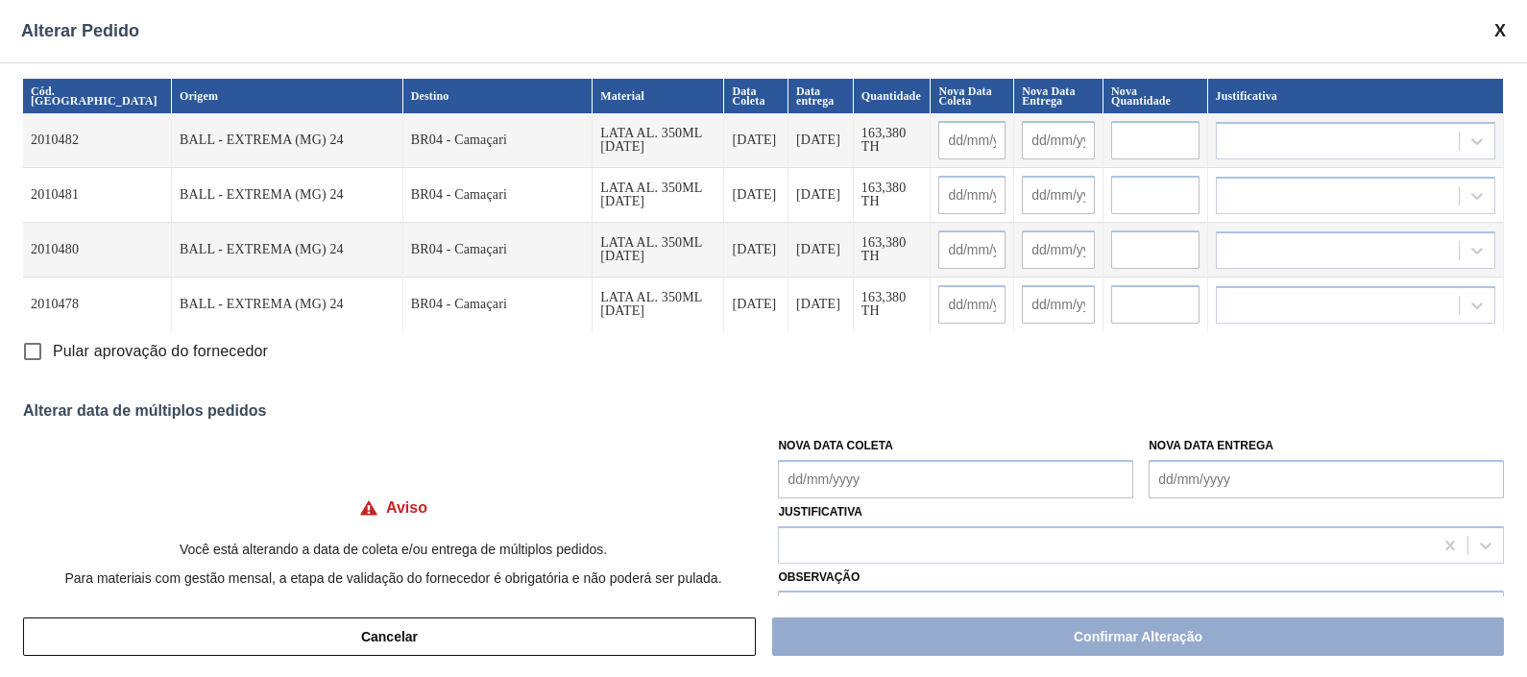
click at [1221, 26] on span at bounding box center [1500, 31] width 12 height 20
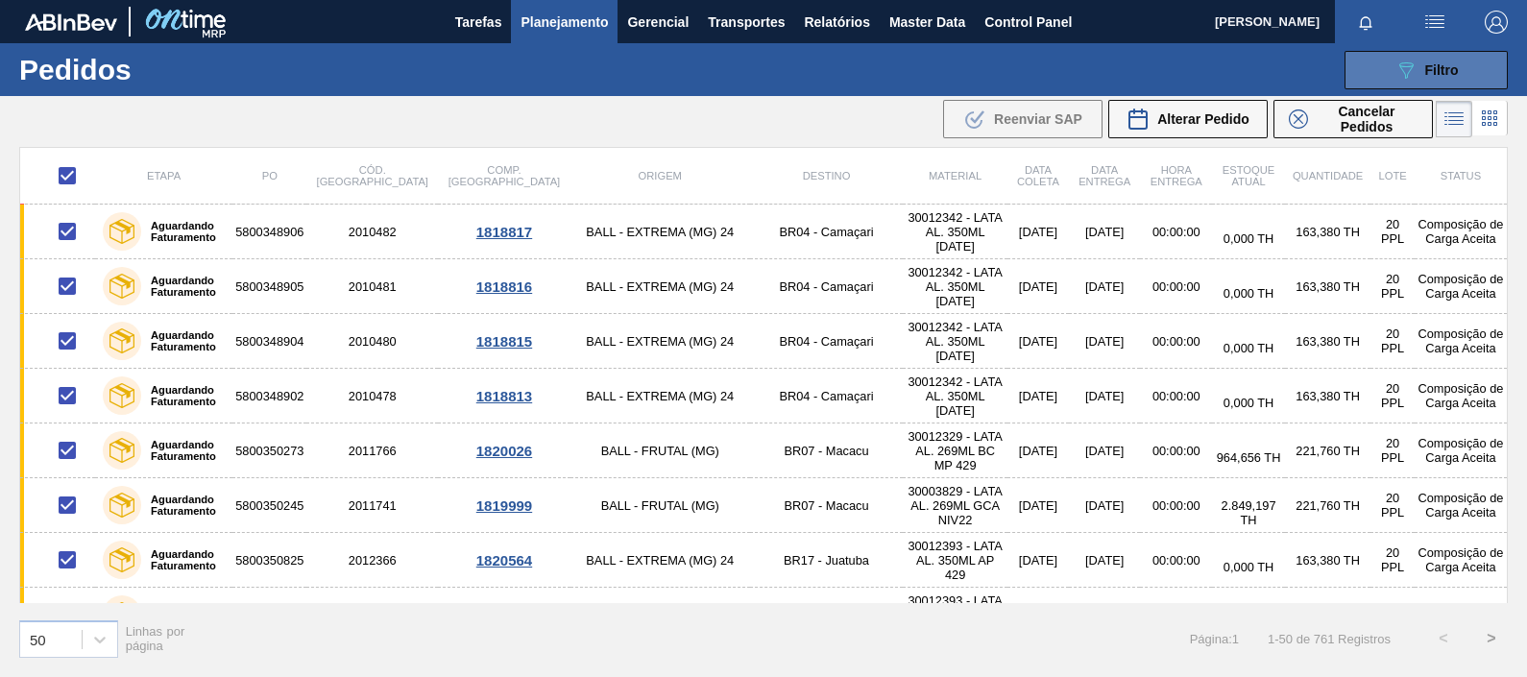
click at [1221, 59] on icon "089F7B8B-B2A5-4AFE-B5C0-19BA573D28AC" at bounding box center [1406, 70] width 23 height 23
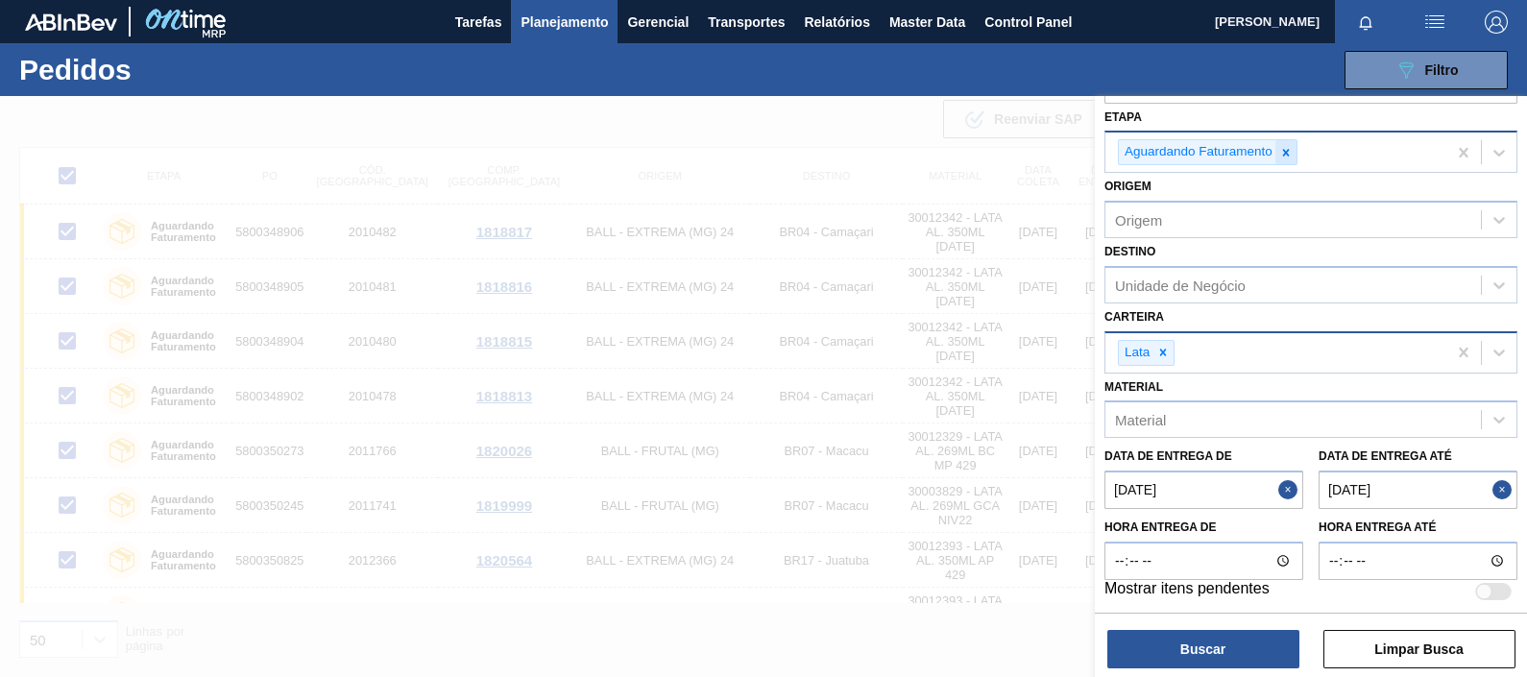
click at [1221, 152] on icon at bounding box center [1285, 152] width 13 height 13
click at [1157, 352] on icon at bounding box center [1162, 352] width 13 height 13
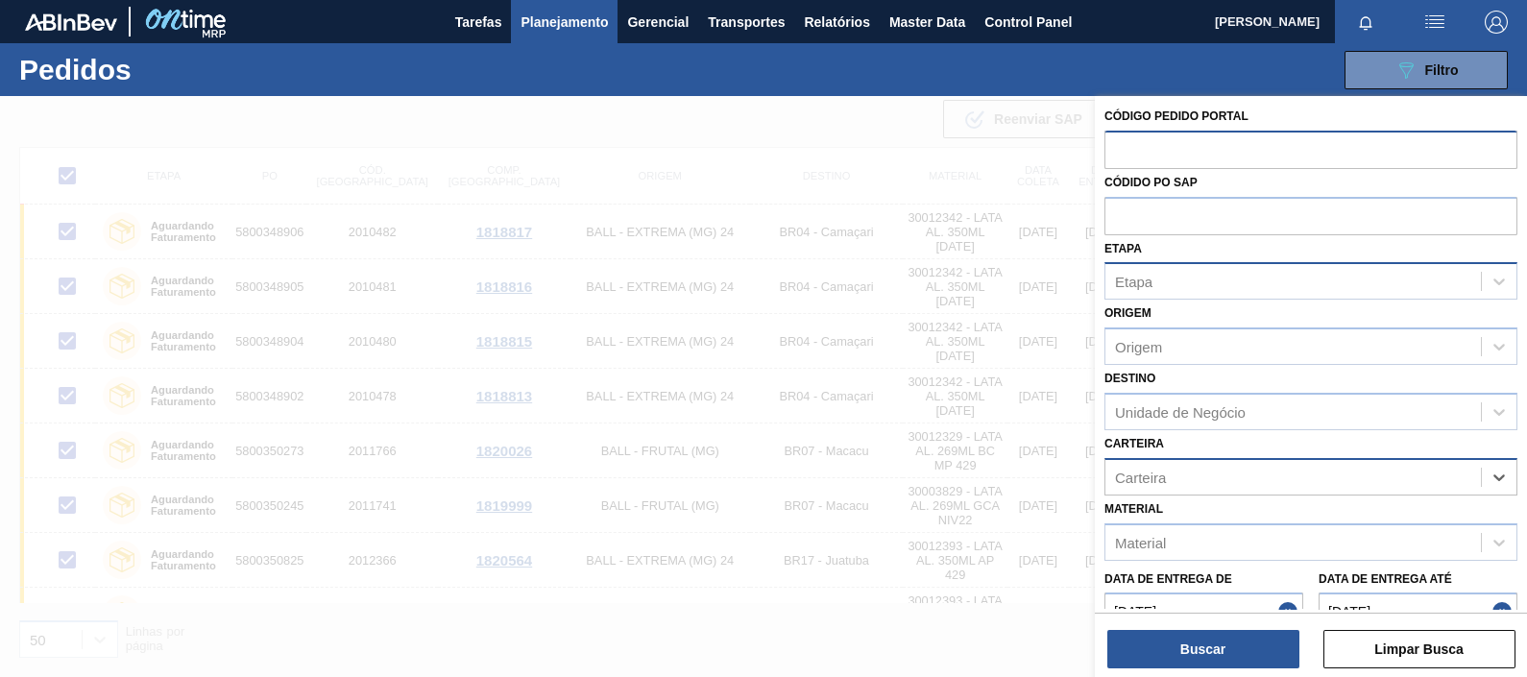
scroll to position [0, 0]
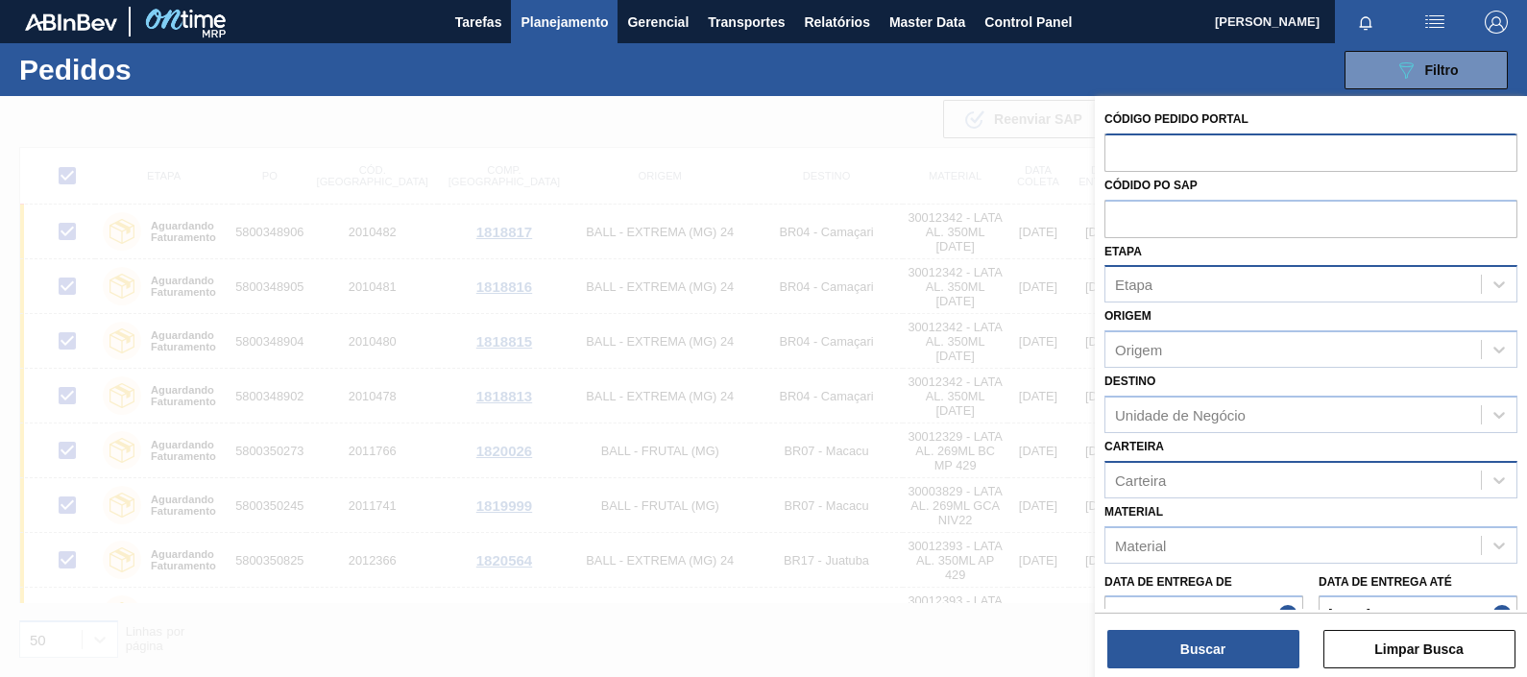
click at [1133, 161] on input "text" at bounding box center [1311, 152] width 413 height 36
type input "2003906"
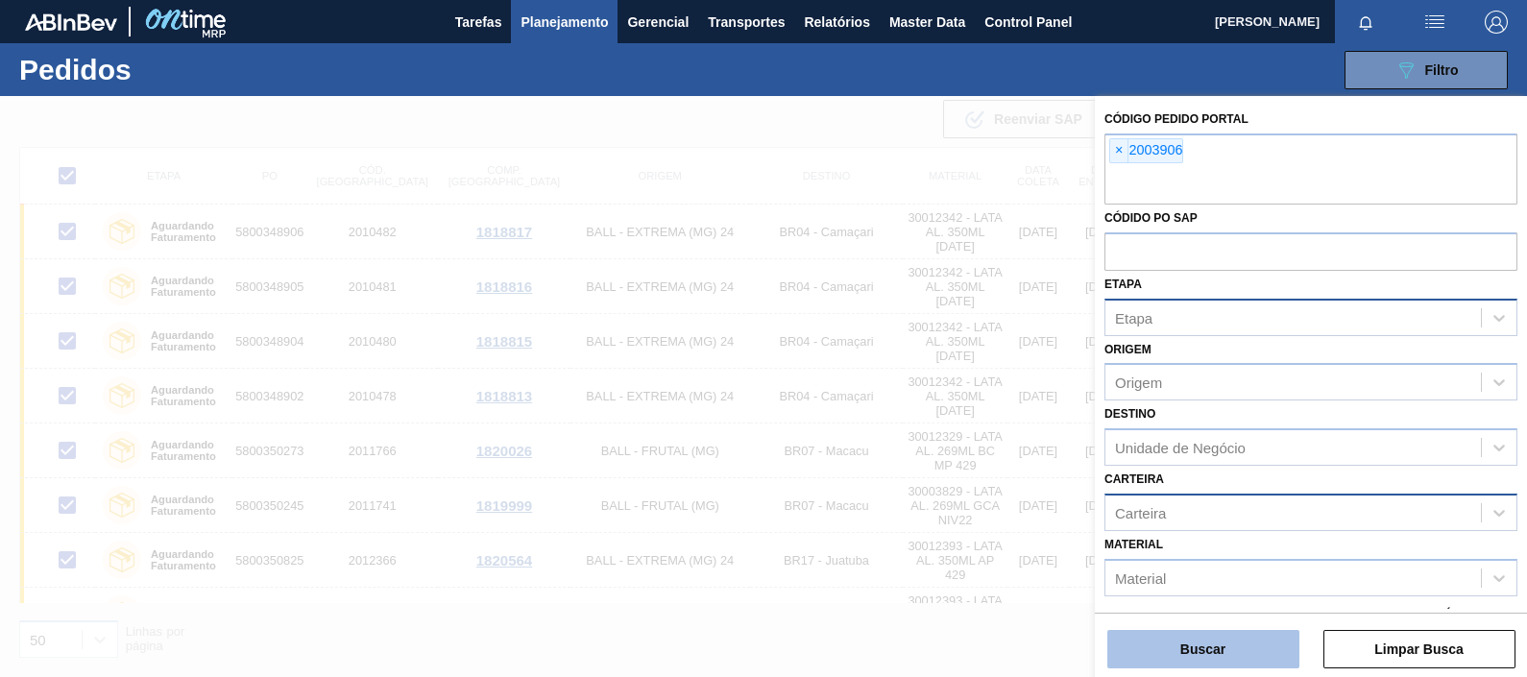
click at [1184, 541] on button "Buscar" at bounding box center [1203, 649] width 192 height 38
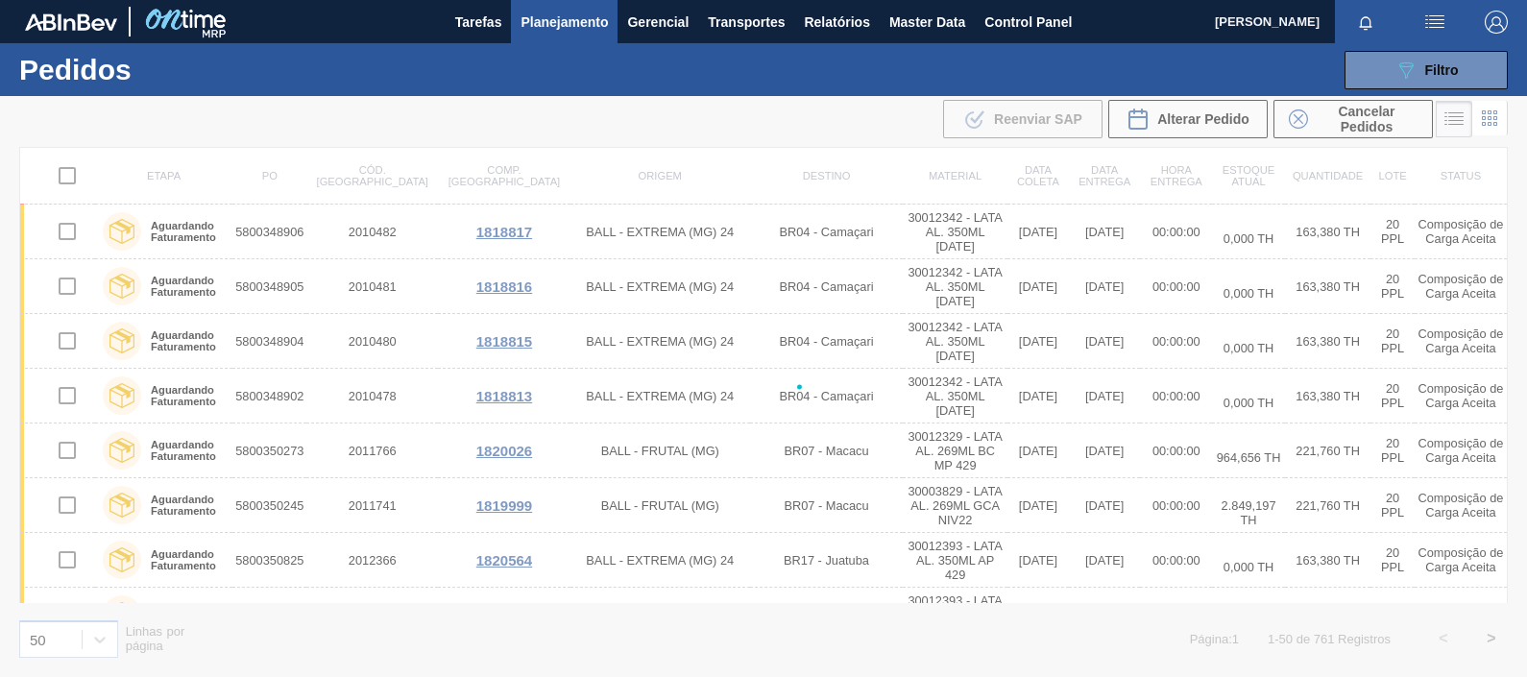
checkbox input "false"
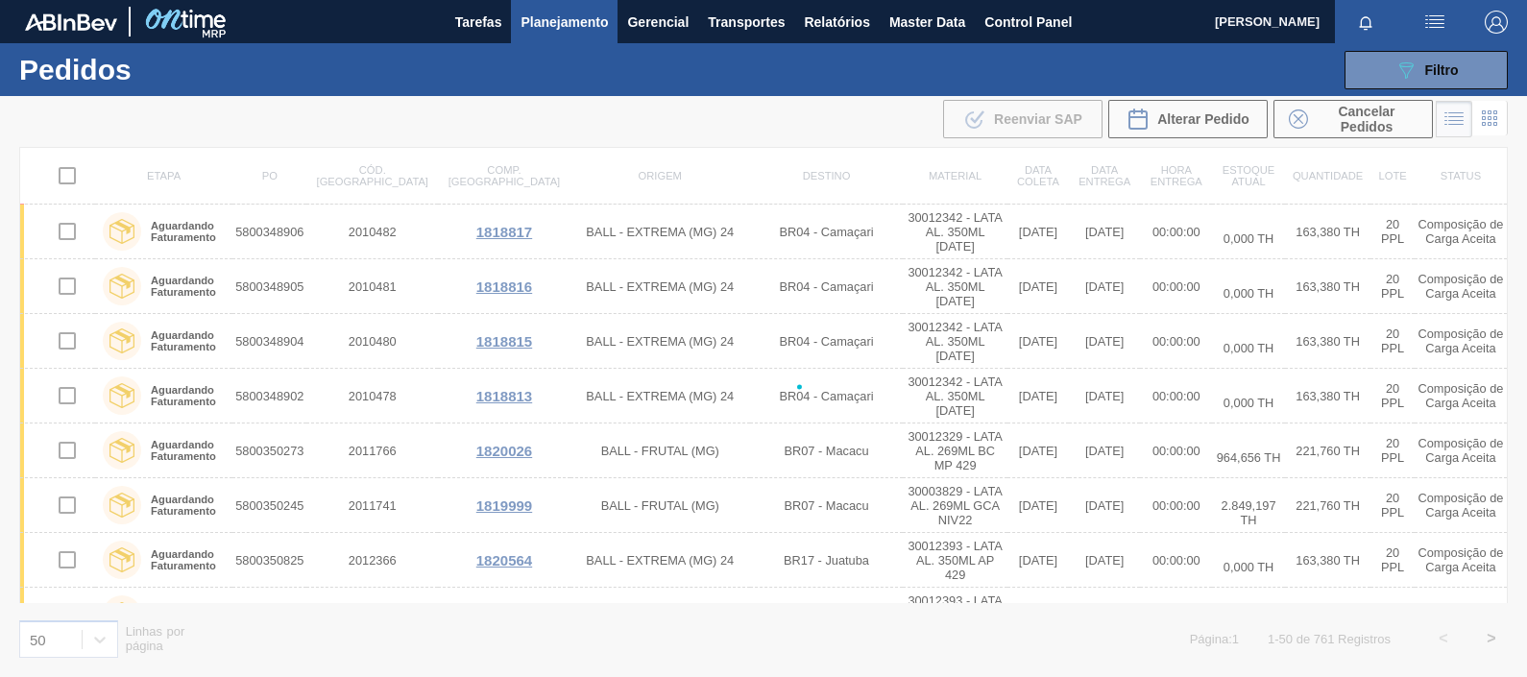
checkbox input "false"
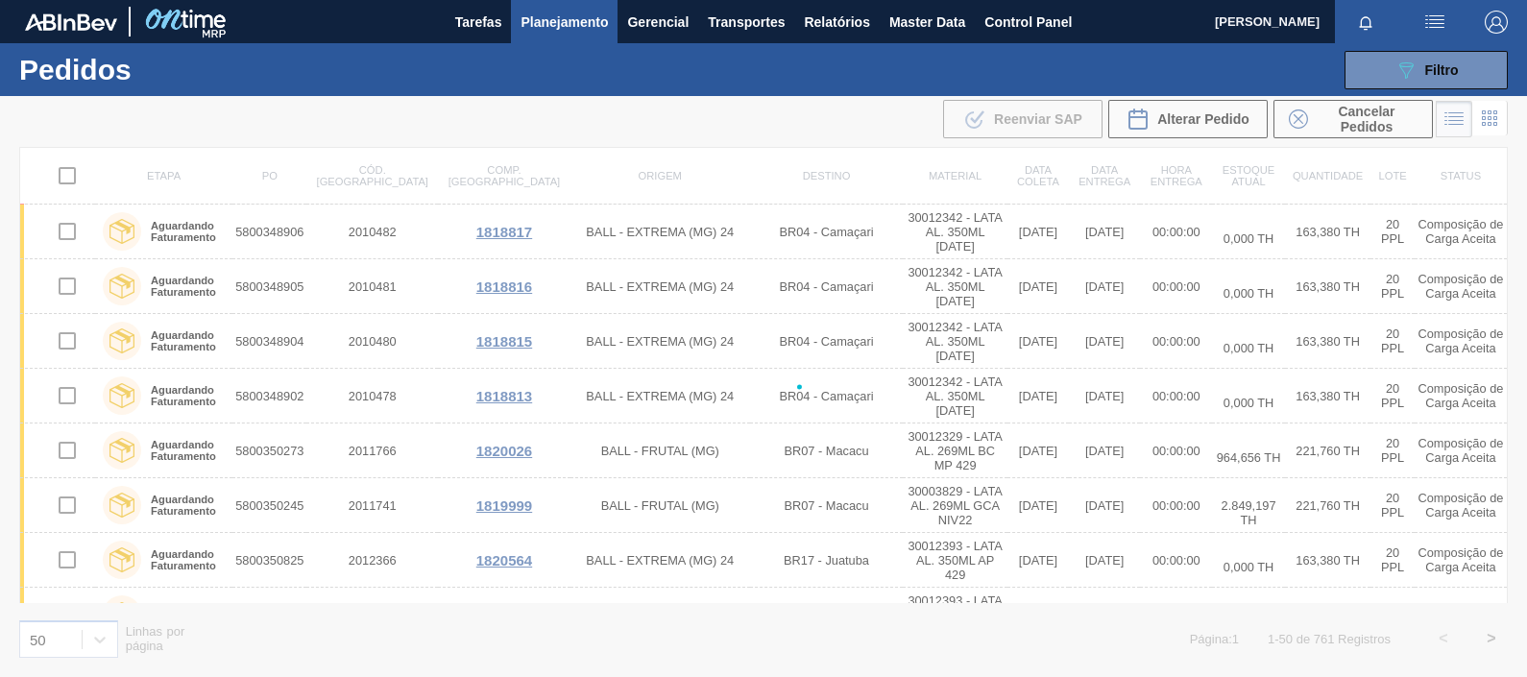
checkbox input "false"
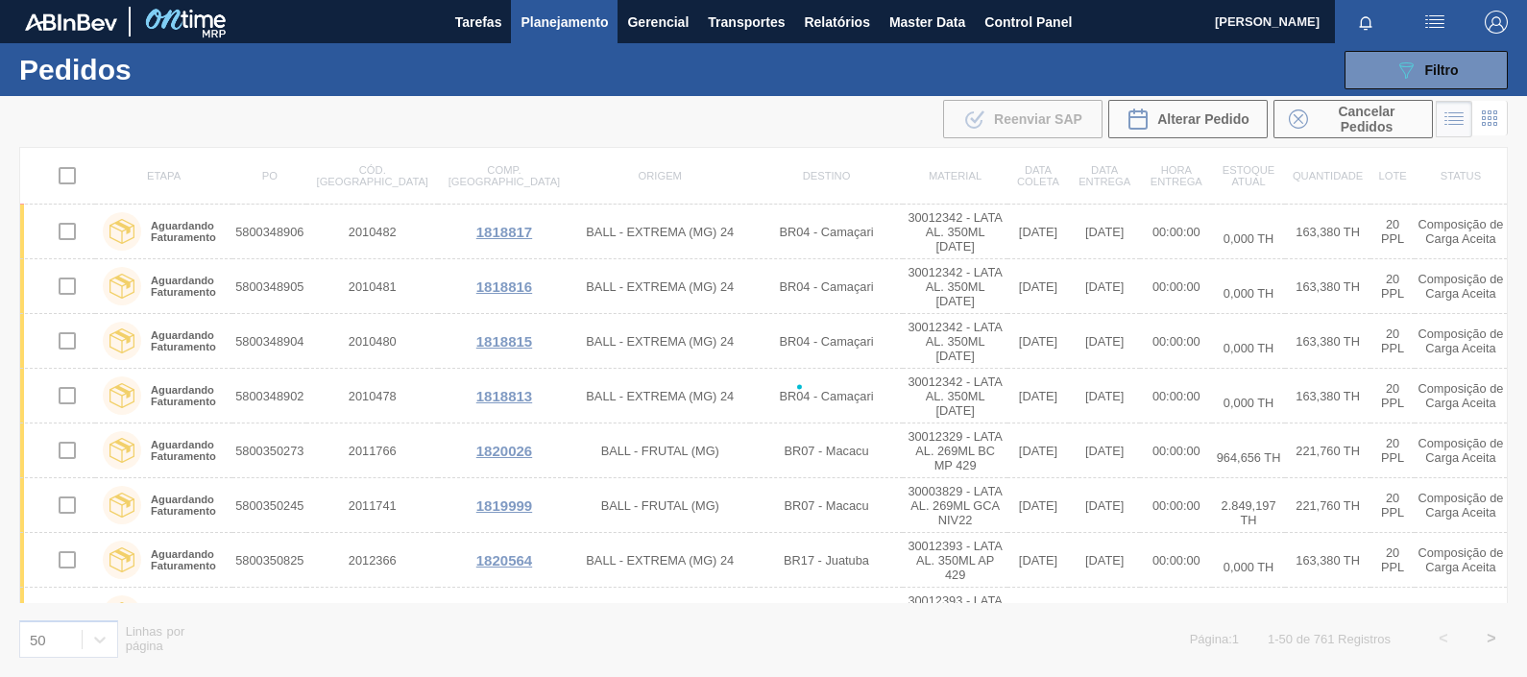
checkbox input "false"
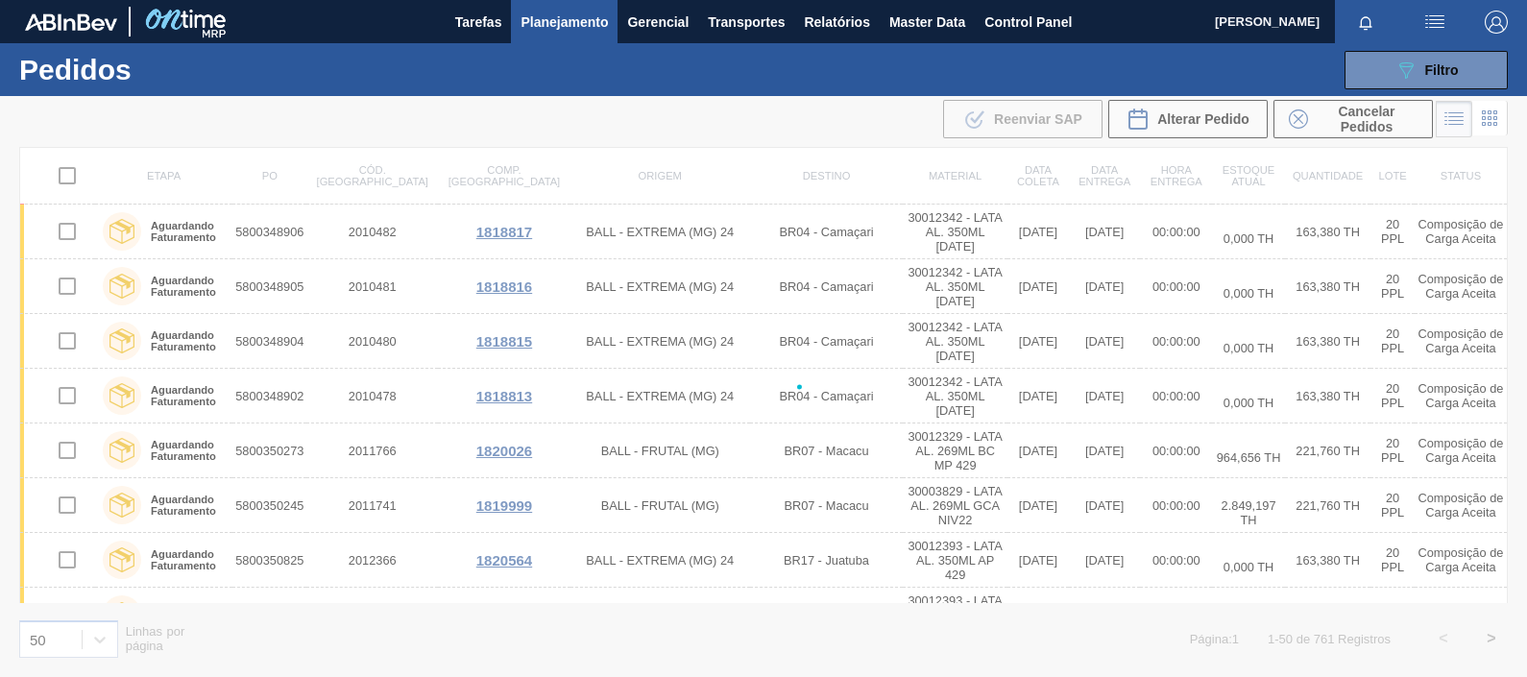
checkbox input "false"
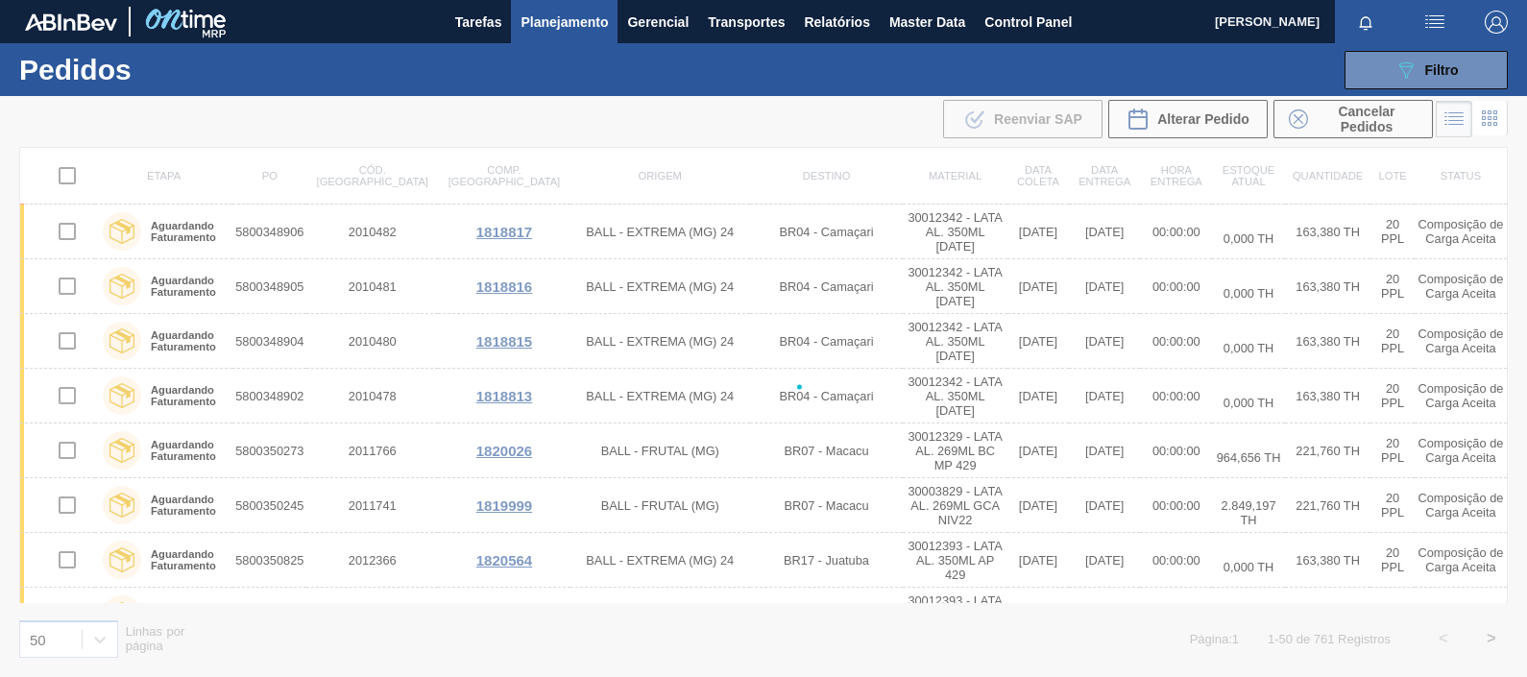
checkbox input "false"
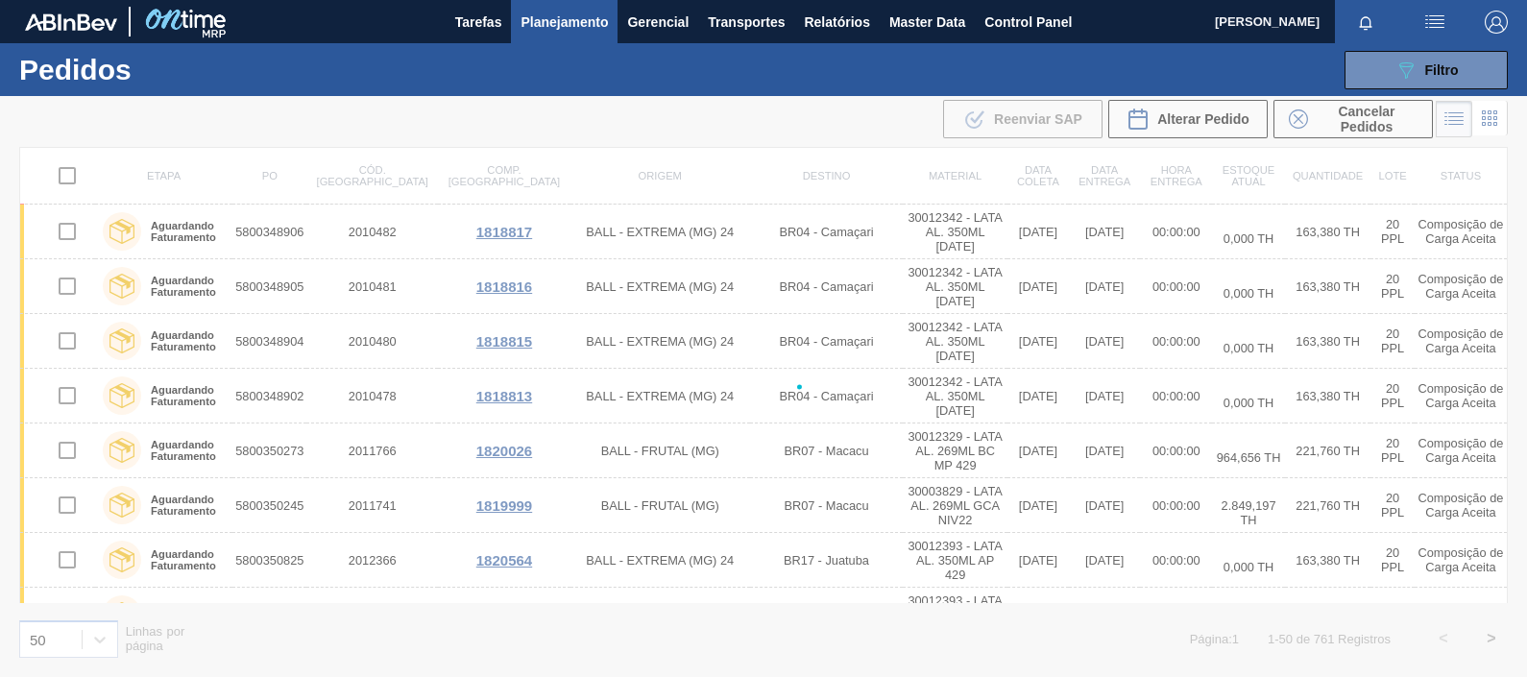
checkbox input "false"
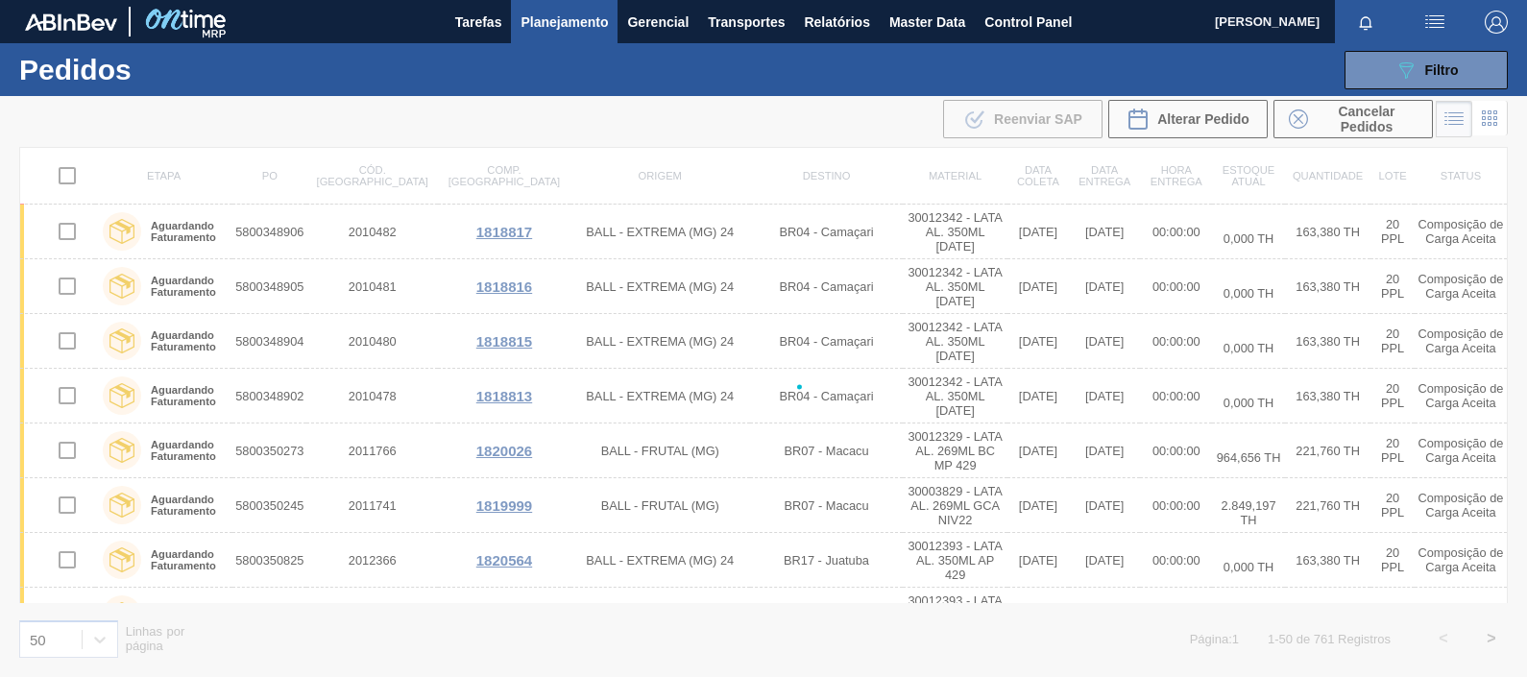
checkbox input "false"
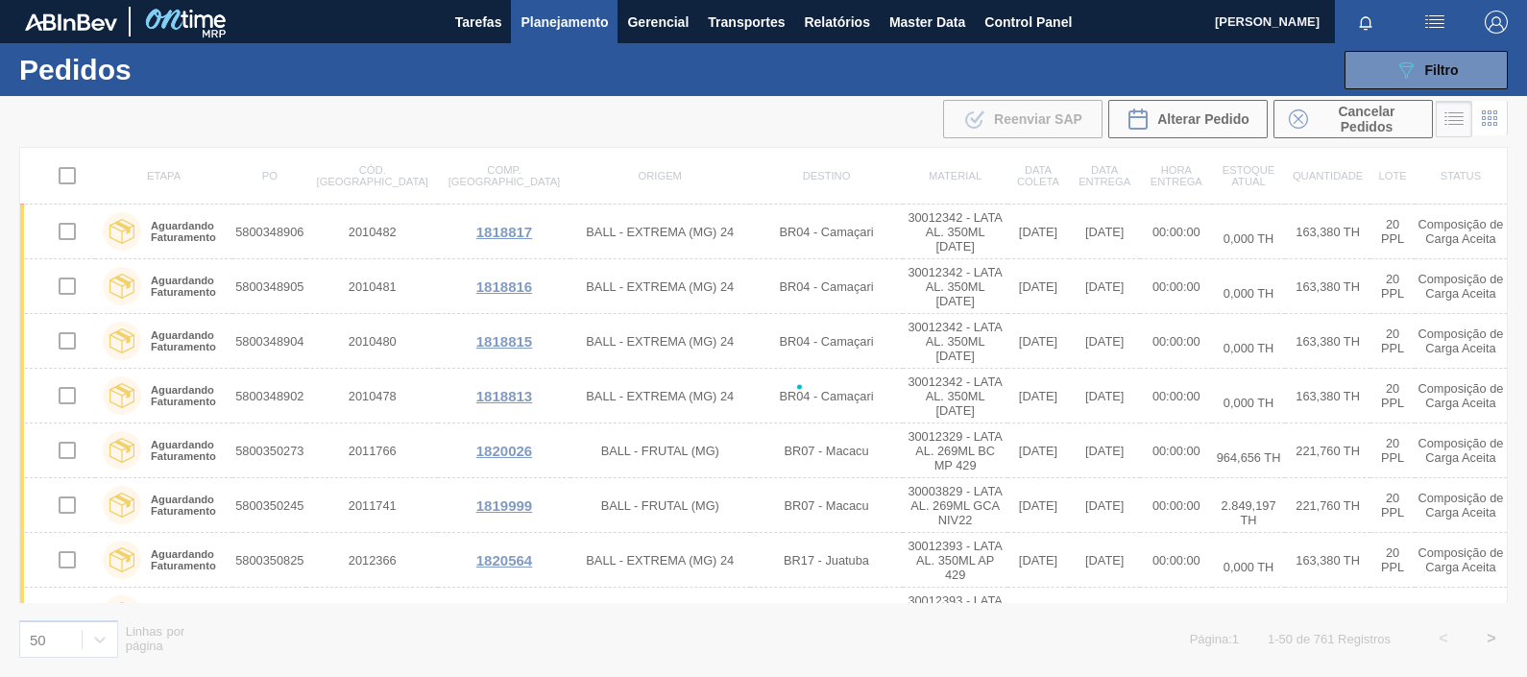
checkbox input "false"
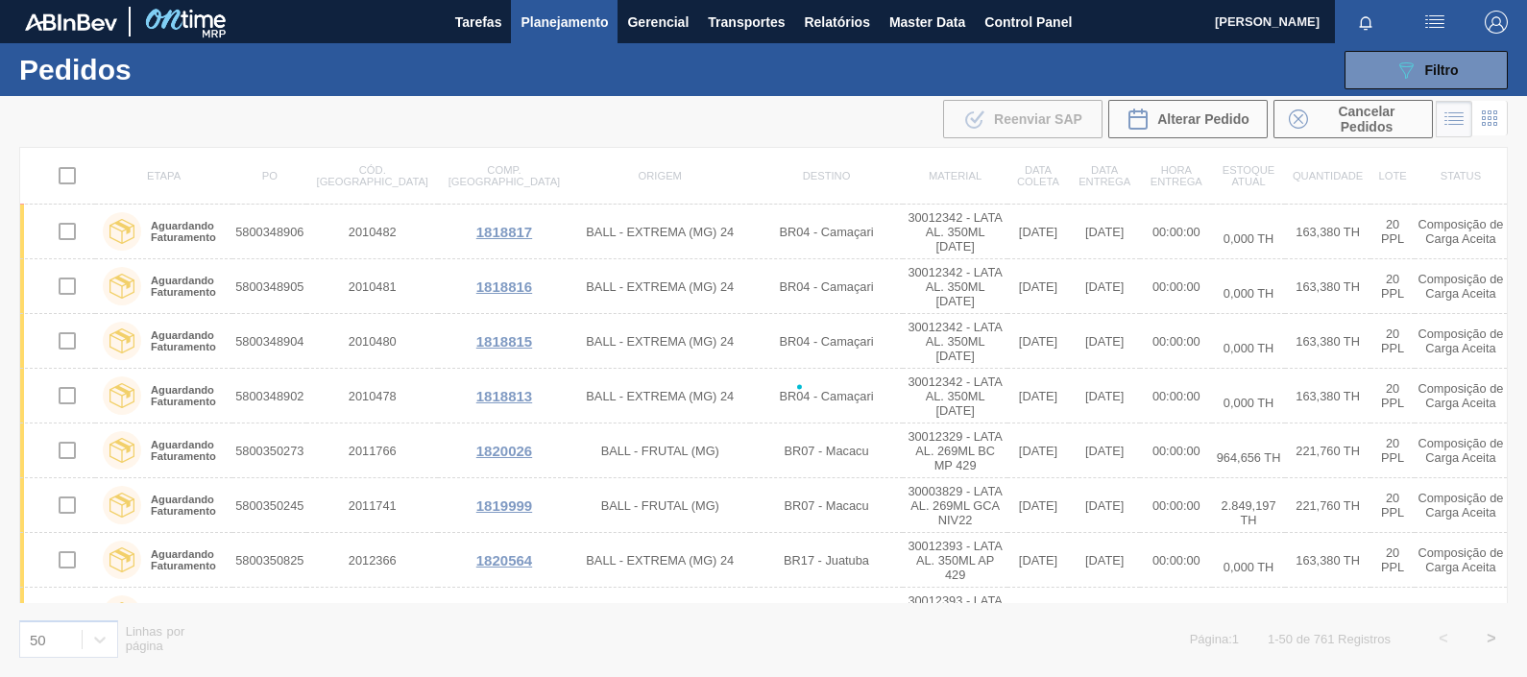
checkbox input "false"
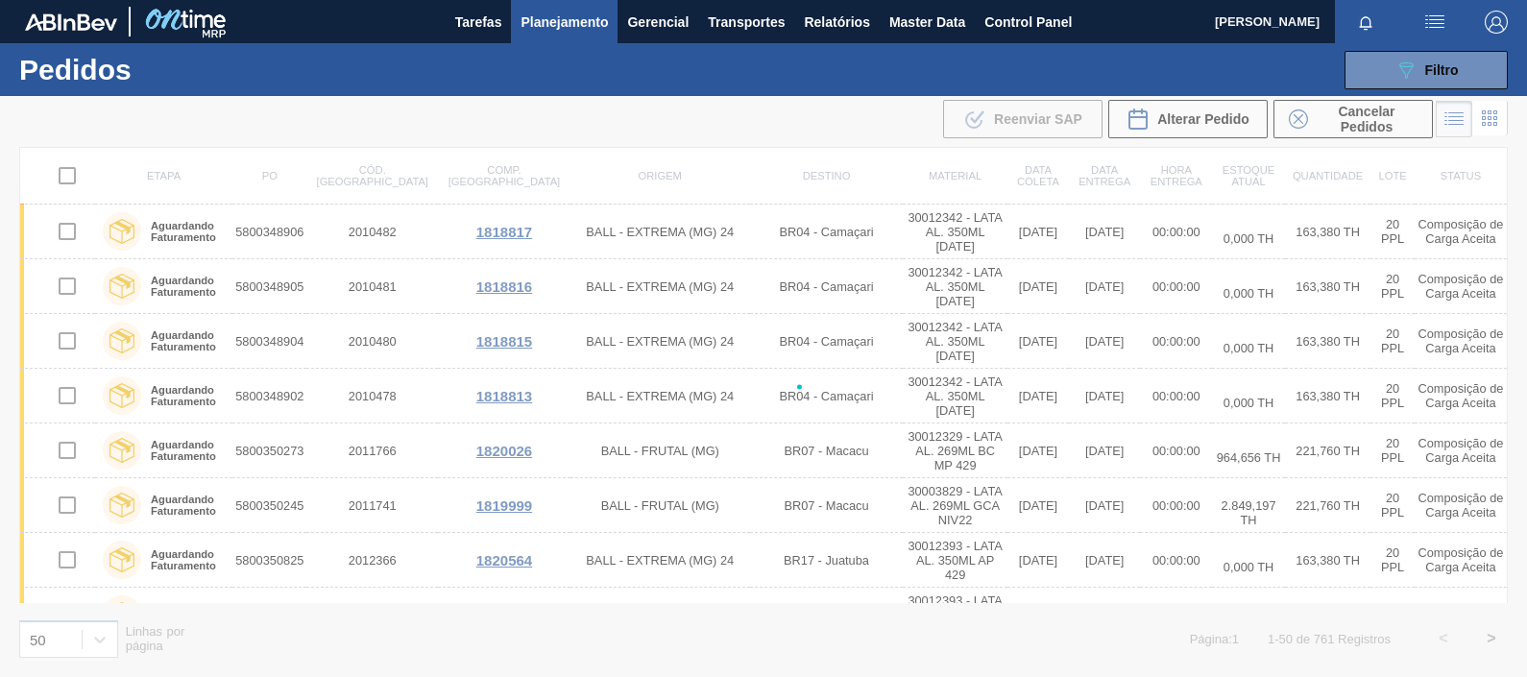
checkbox input "false"
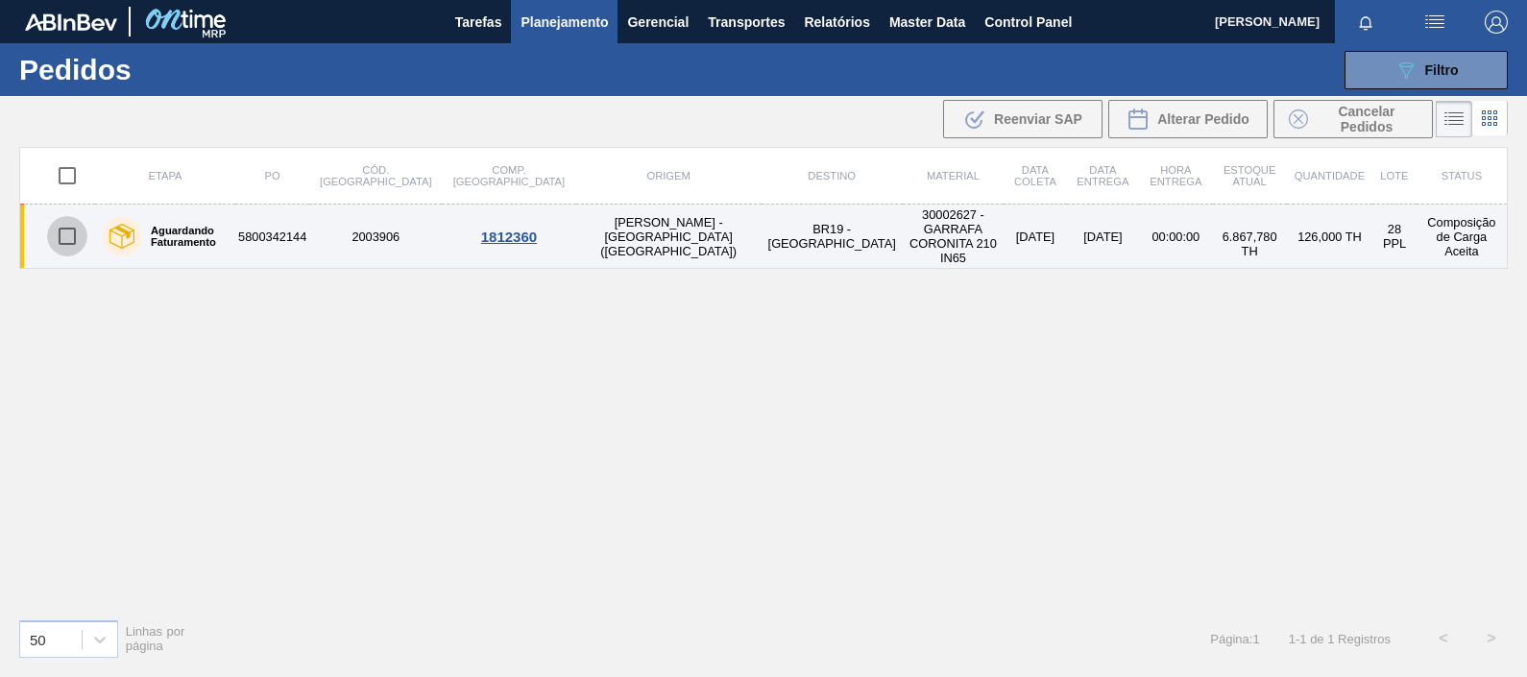
click at [47, 230] on input "checkbox" at bounding box center [67, 236] width 40 height 40
checkbox input "true"
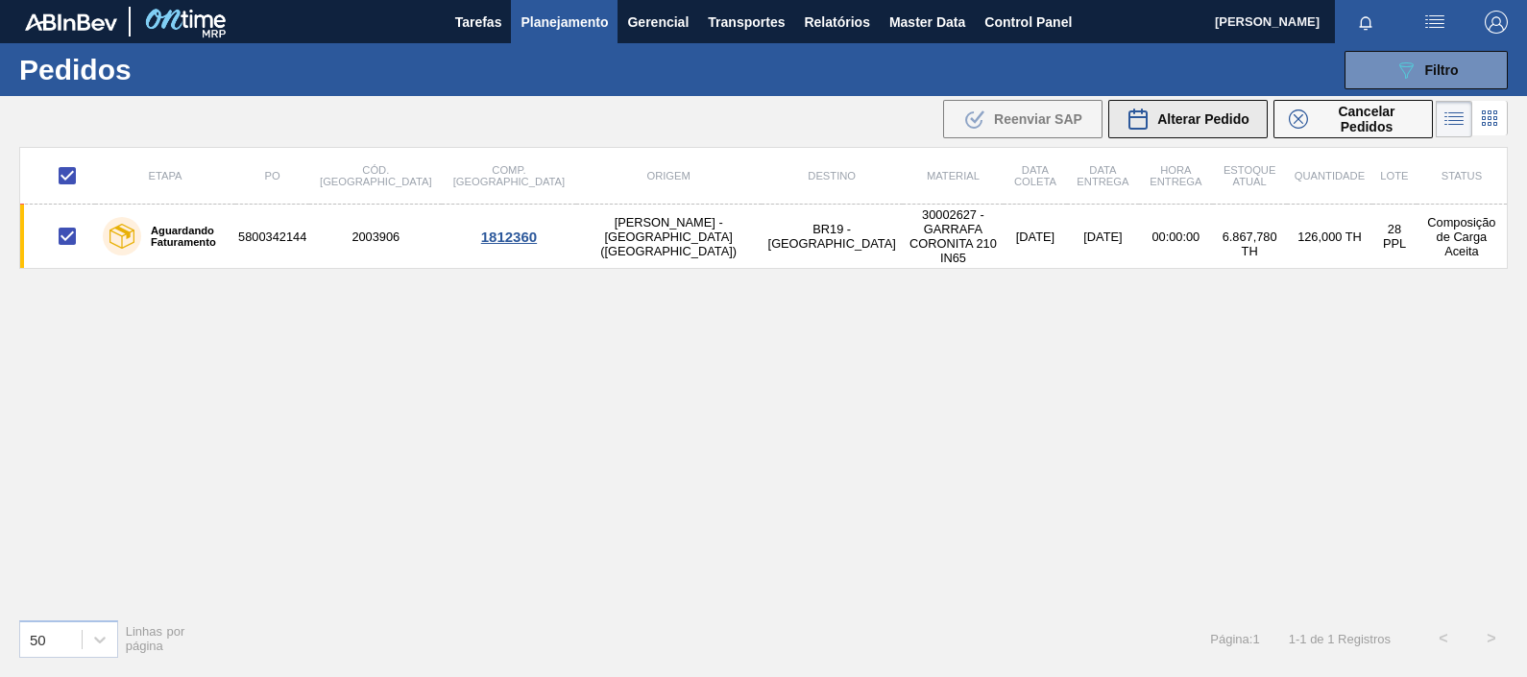
click at [1211, 126] on div "Alterar Pedido" at bounding box center [1188, 119] width 123 height 23
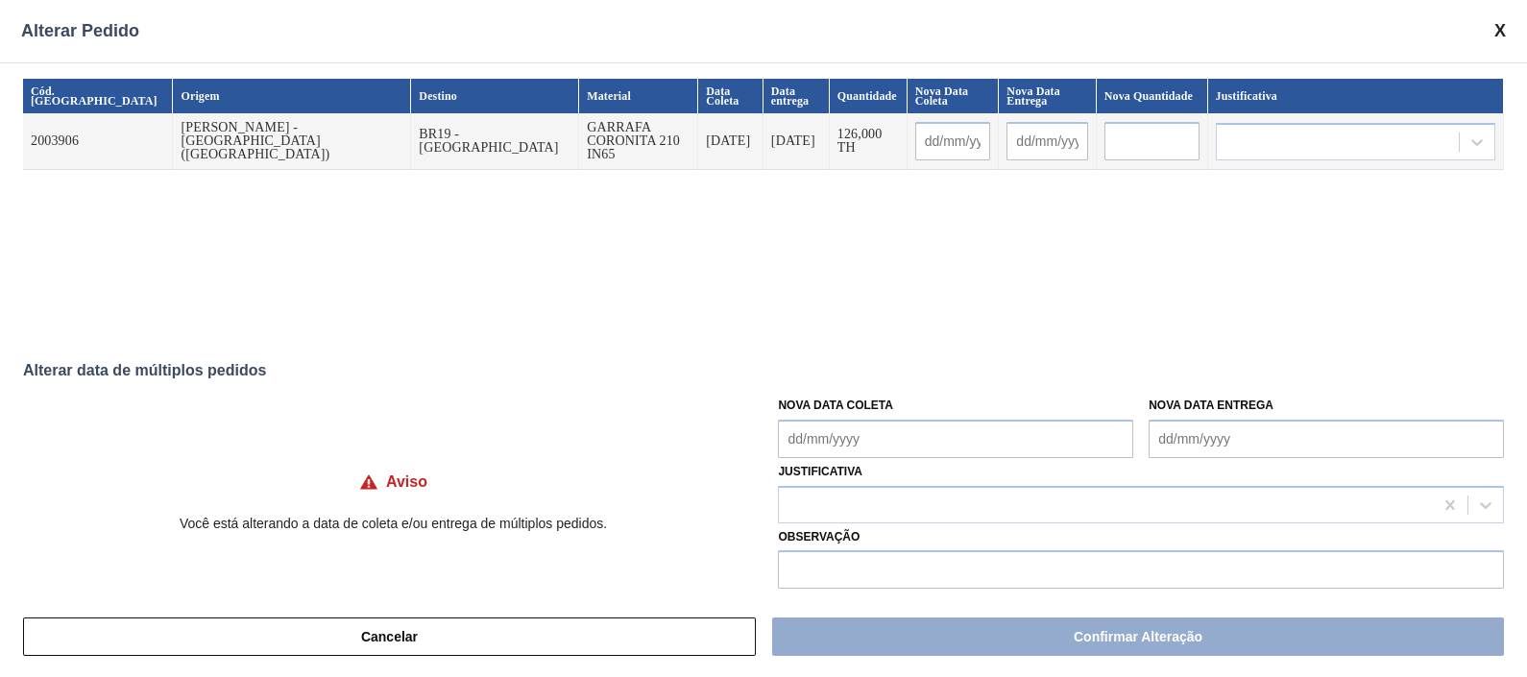
click at [1221, 30] on span at bounding box center [1500, 31] width 12 height 20
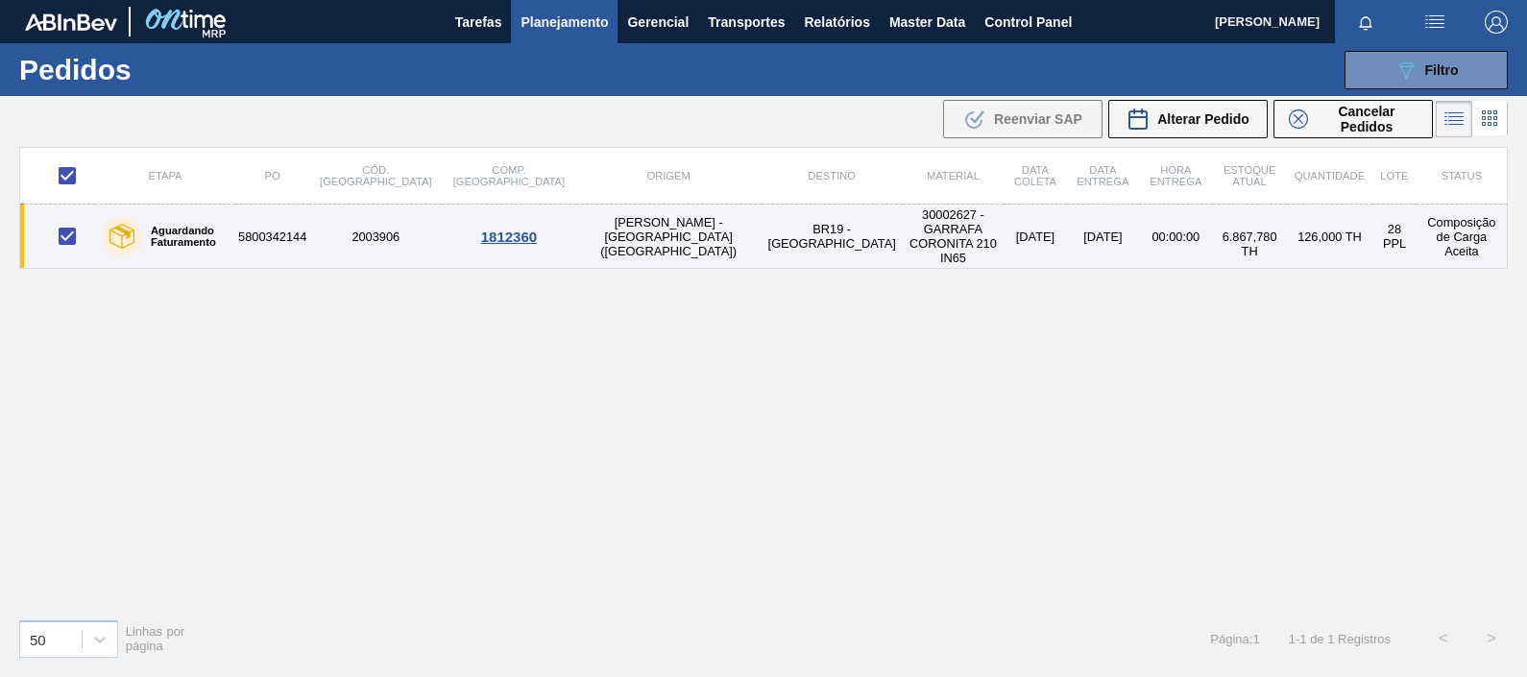
click at [445, 229] on div "1812360" at bounding box center [509, 237] width 128 height 16
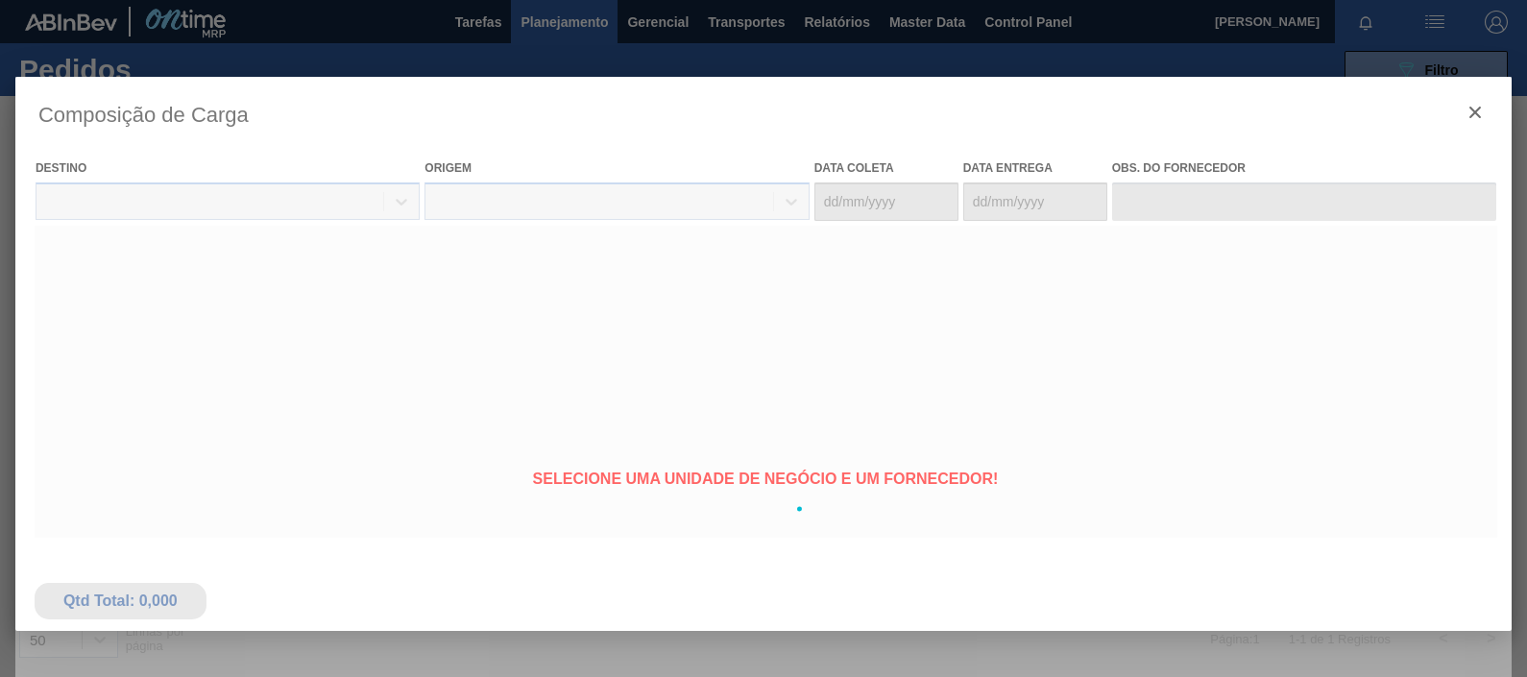
type coleta "25/08/2025"
type entrega "26/08/2025"
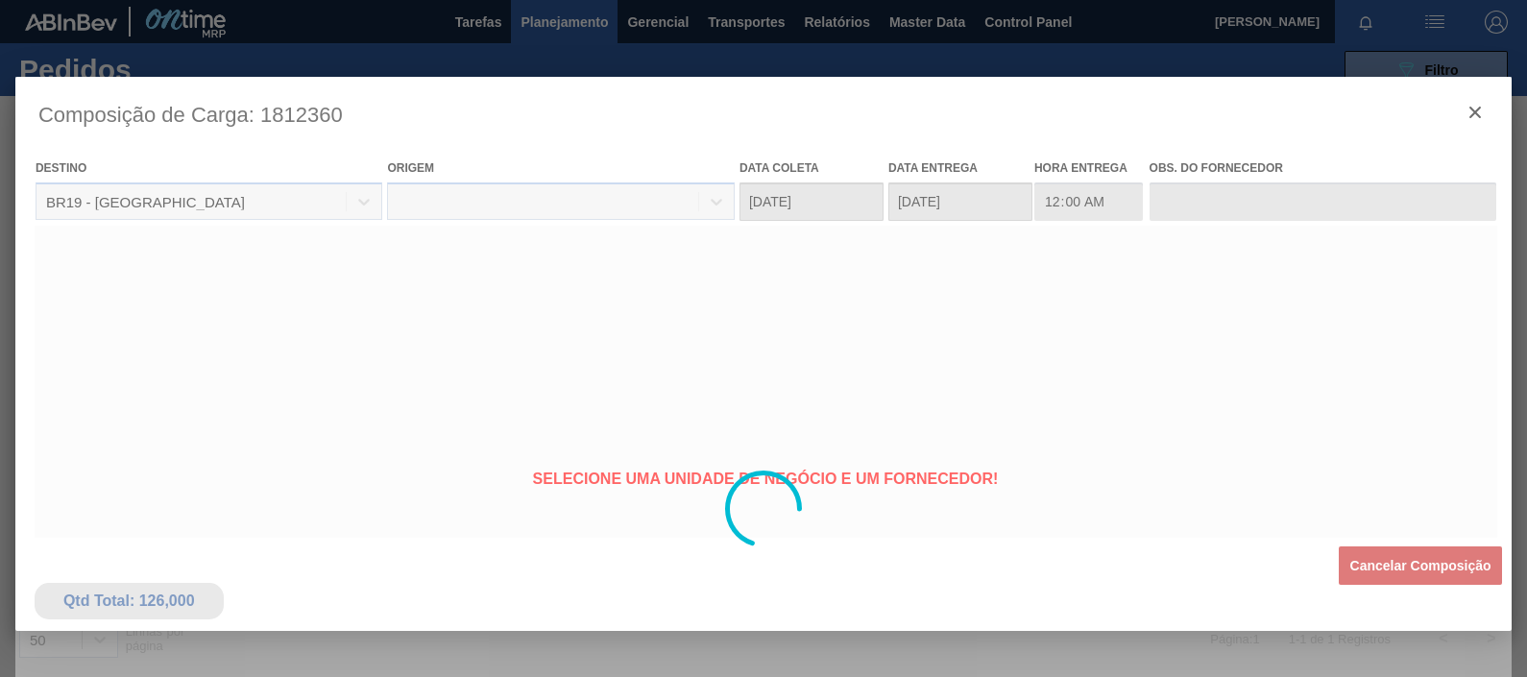
click at [442, 0] on body "Tarefas Planejamento Gerencial Transportes Relatórios Master Data Control Panel…" at bounding box center [763, 0] width 1527 height 0
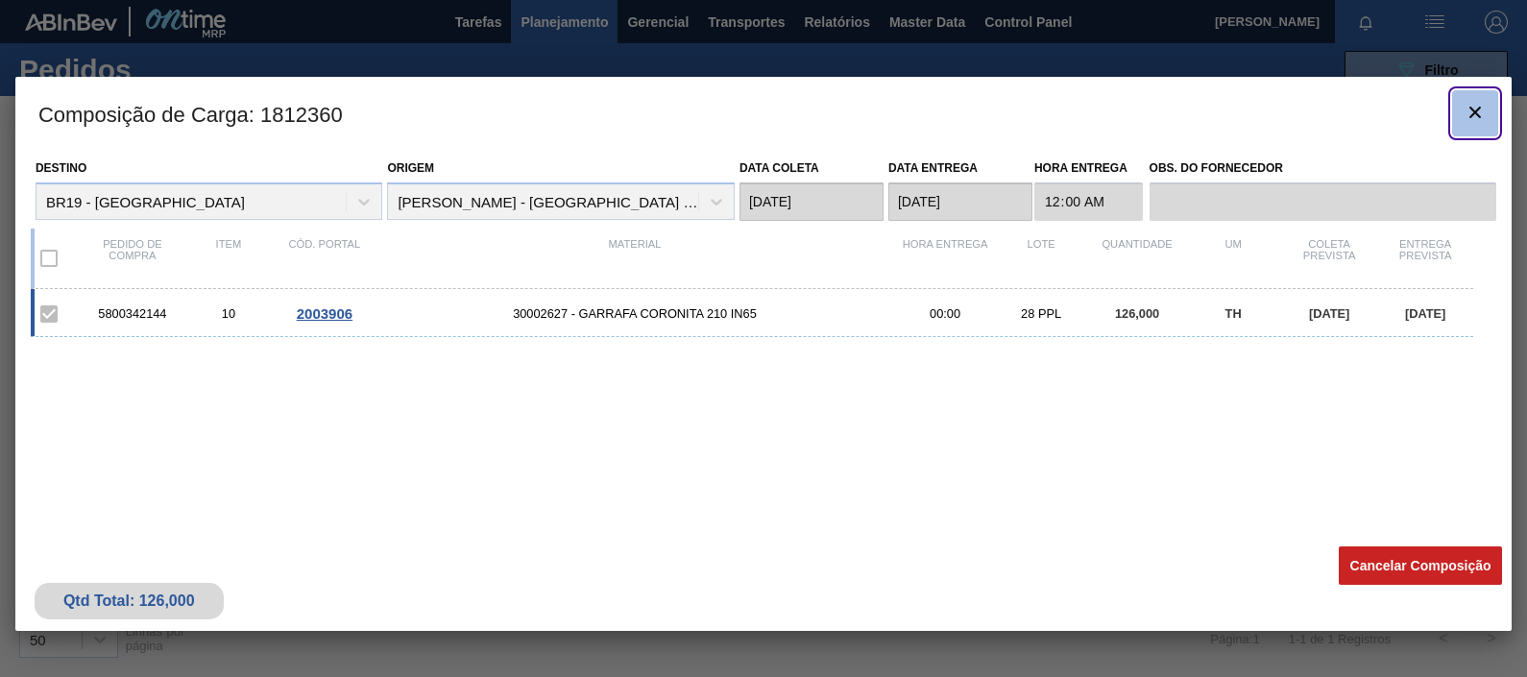
click at [1221, 114] on icon "botão de ícone" at bounding box center [1475, 112] width 23 height 23
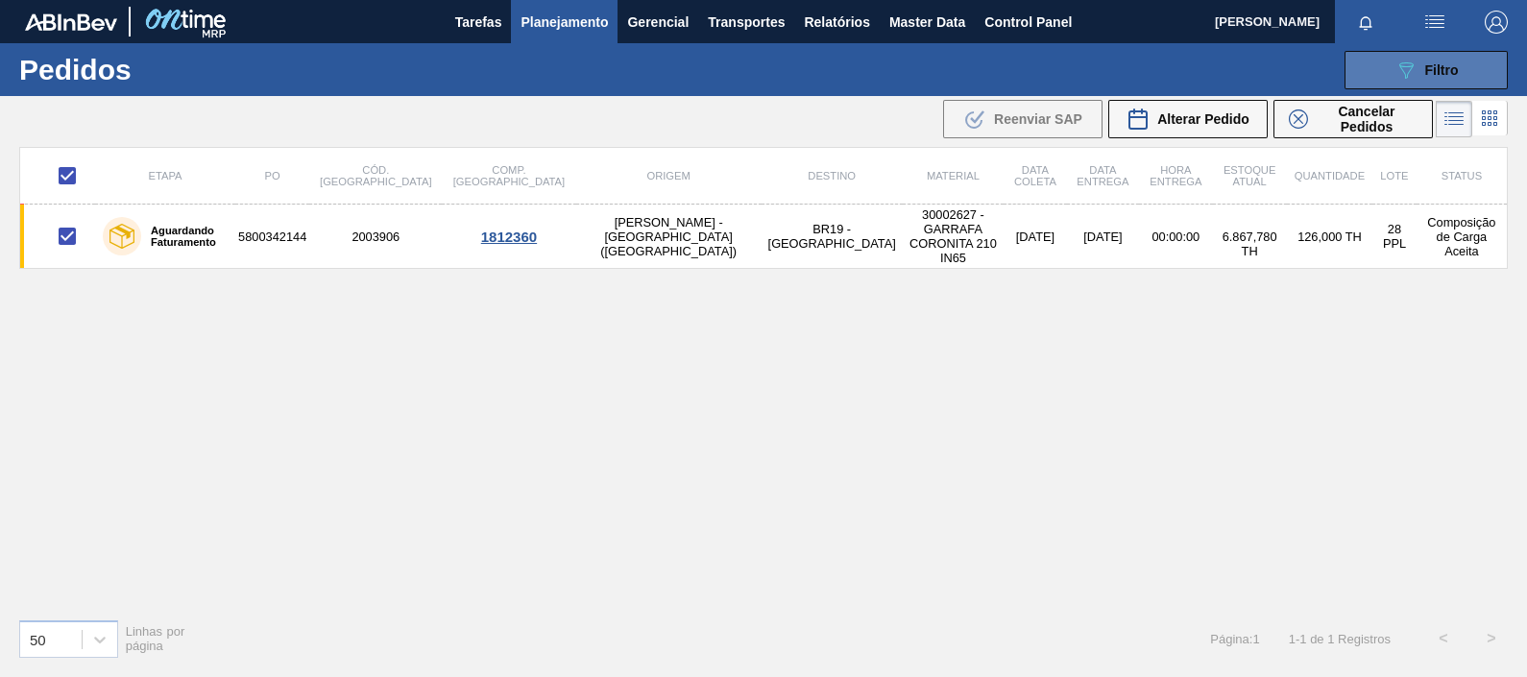
click at [1221, 83] on button "089F7B8B-B2A5-4AFE-B5C0-19BA573D28AC Filtro" at bounding box center [1426, 70] width 163 height 38
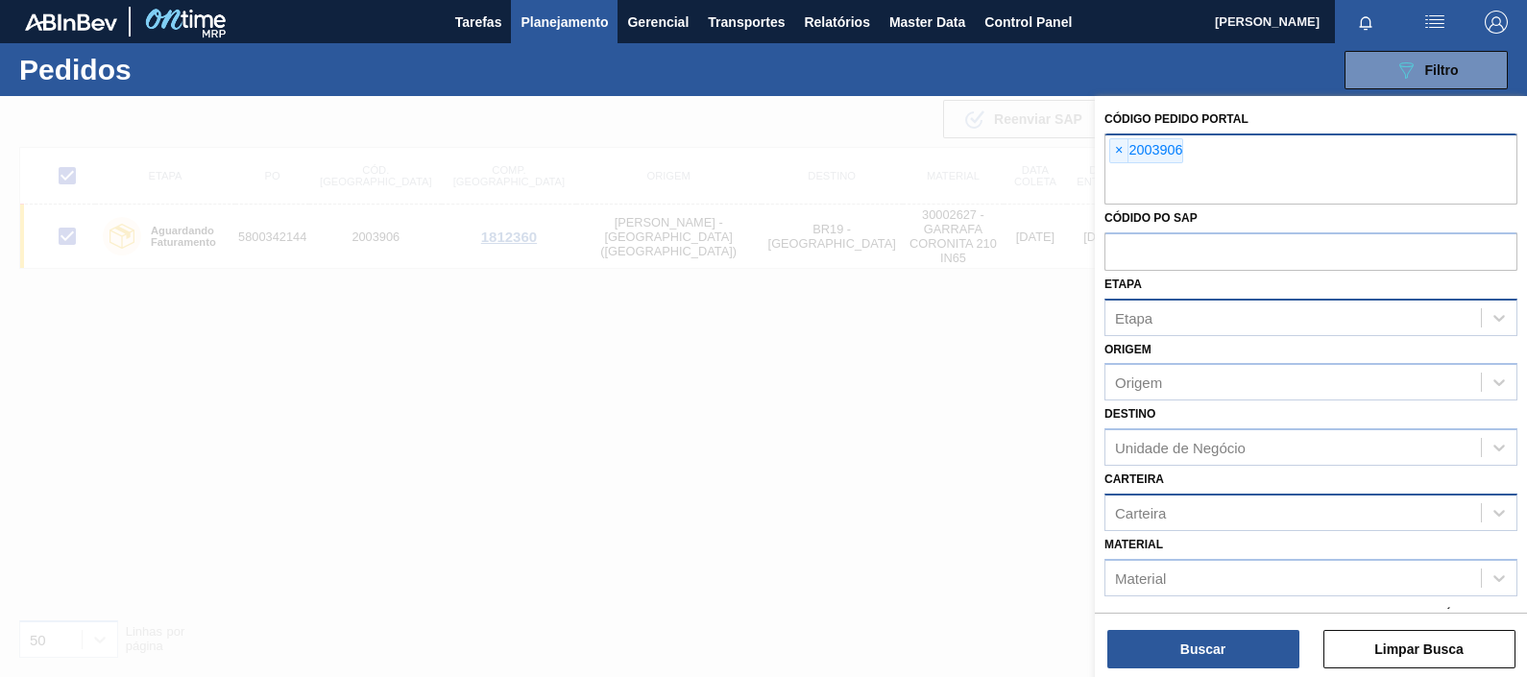
click at [1120, 160] on span "×" at bounding box center [1119, 150] width 18 height 23
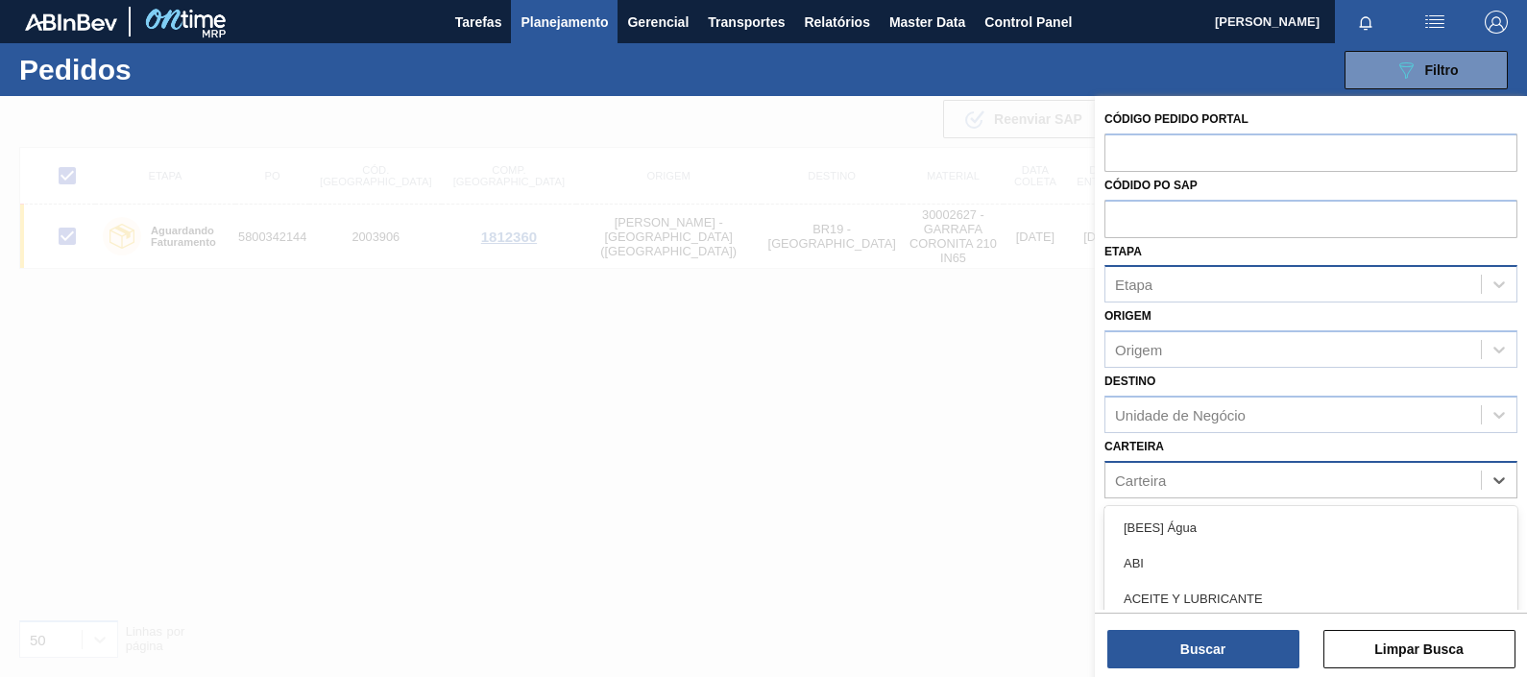
click at [1139, 474] on div "Carteira" at bounding box center [1140, 480] width 51 height 16
type input "lata"
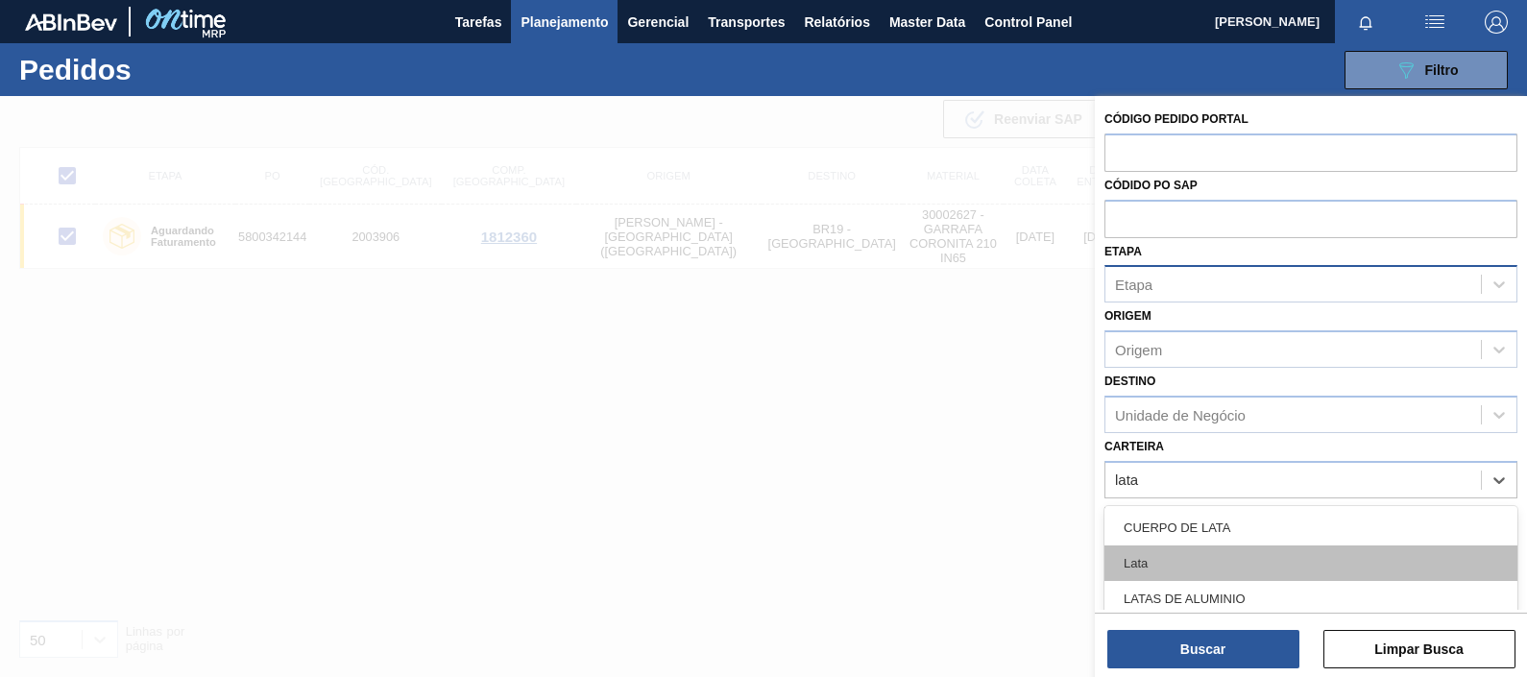
click at [1173, 541] on div "Lata" at bounding box center [1311, 564] width 413 height 36
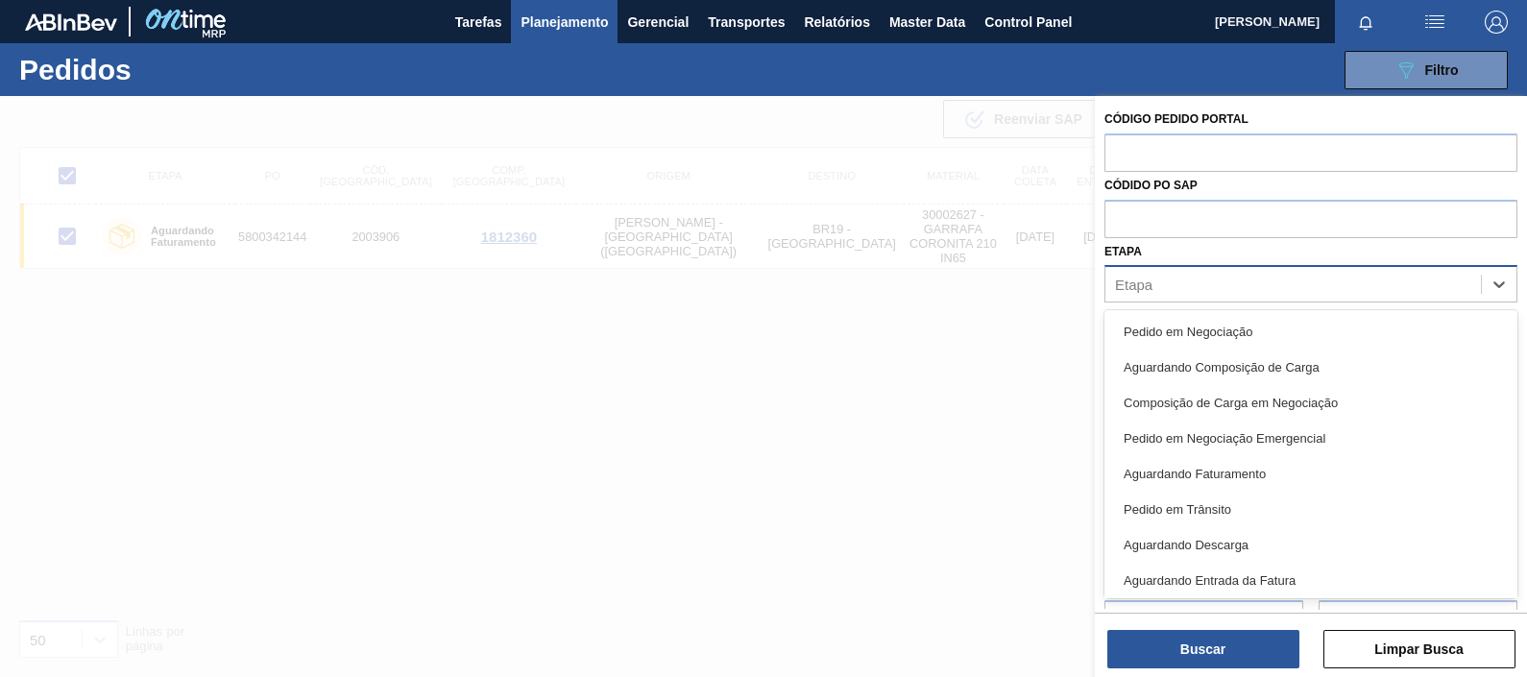
click at [1154, 281] on div "Etapa" at bounding box center [1294, 285] width 376 height 28
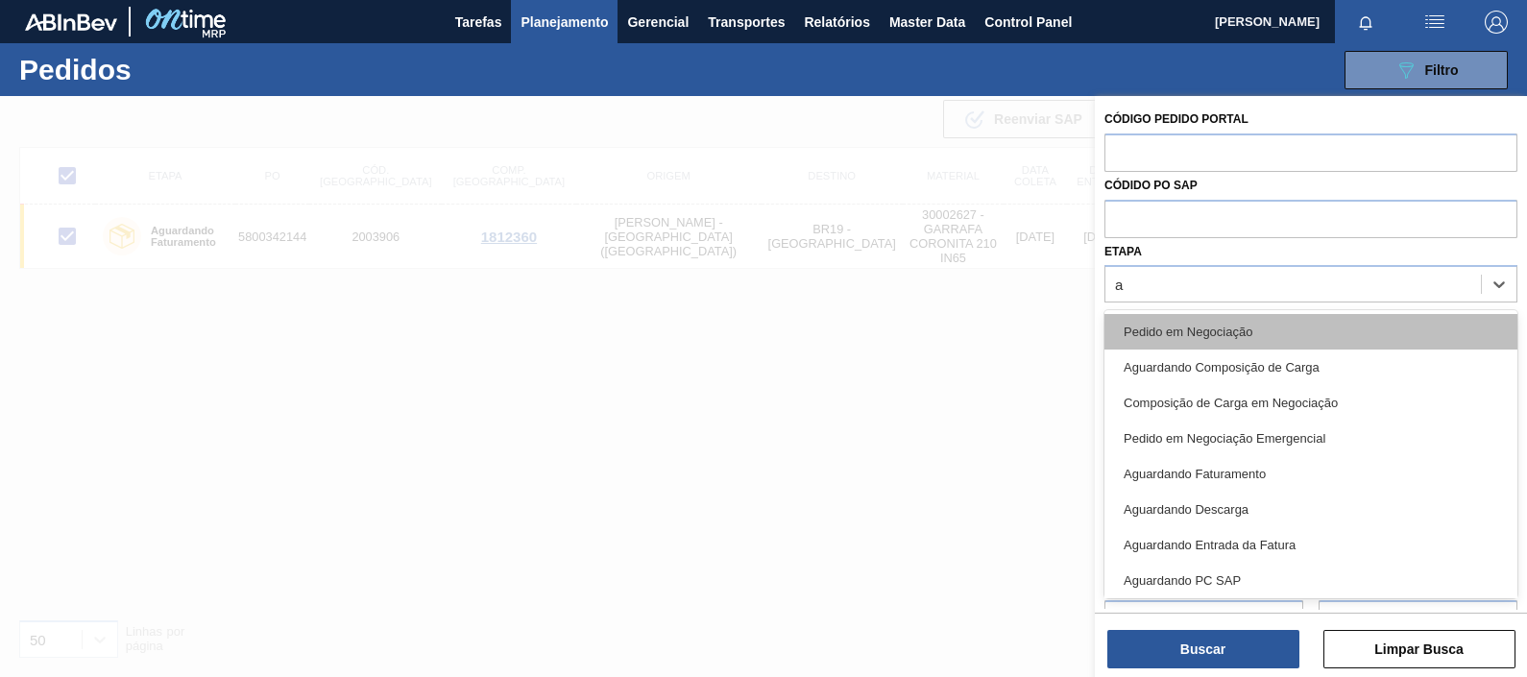
type input "ag"
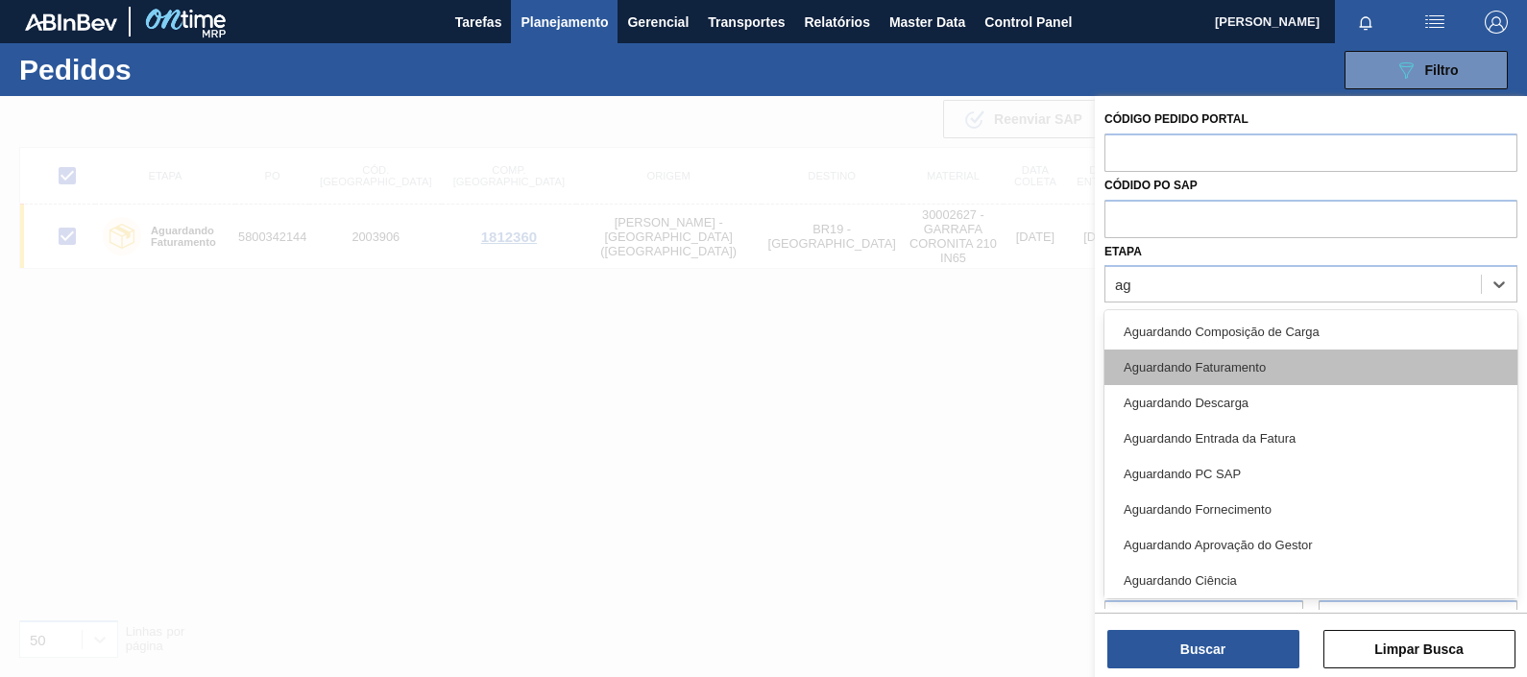
click at [1192, 377] on div "Aguardando Faturamento" at bounding box center [1311, 368] width 413 height 36
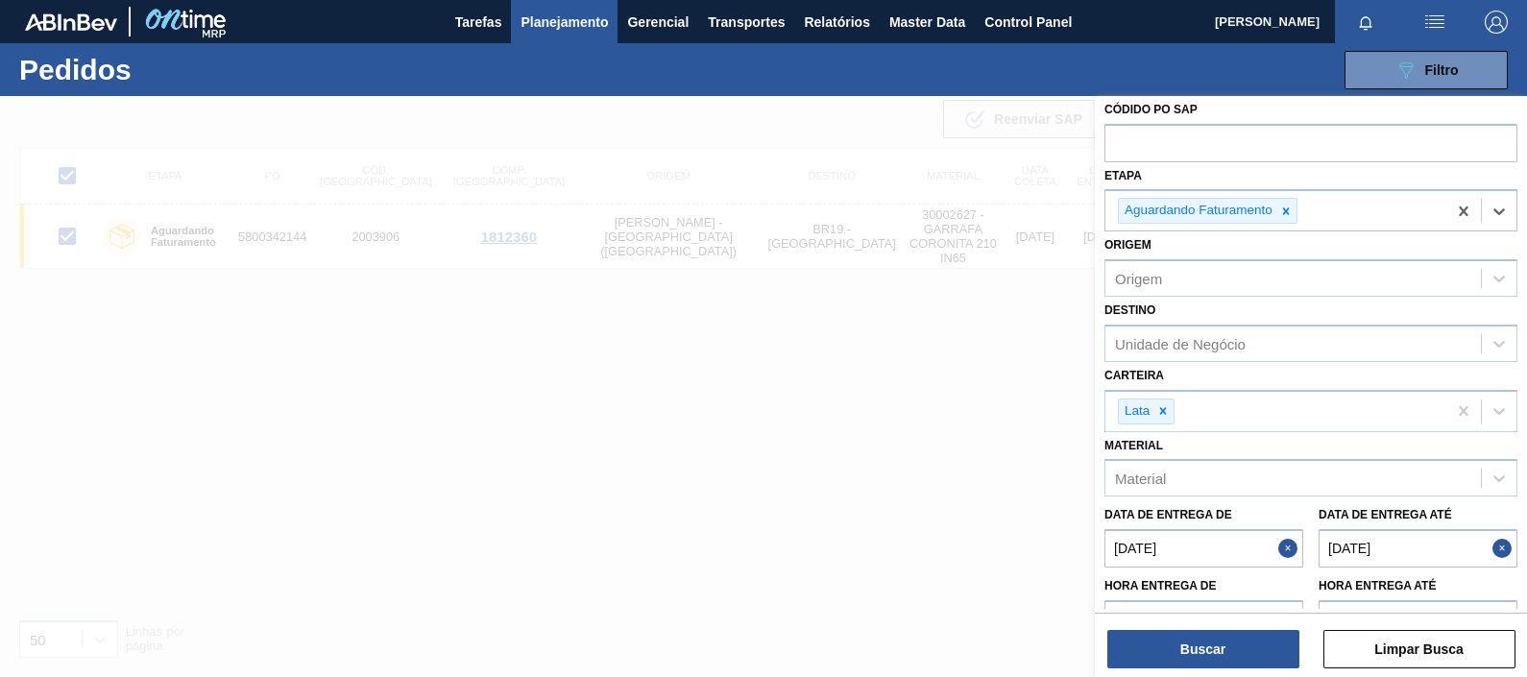
scroll to position [134, 0]
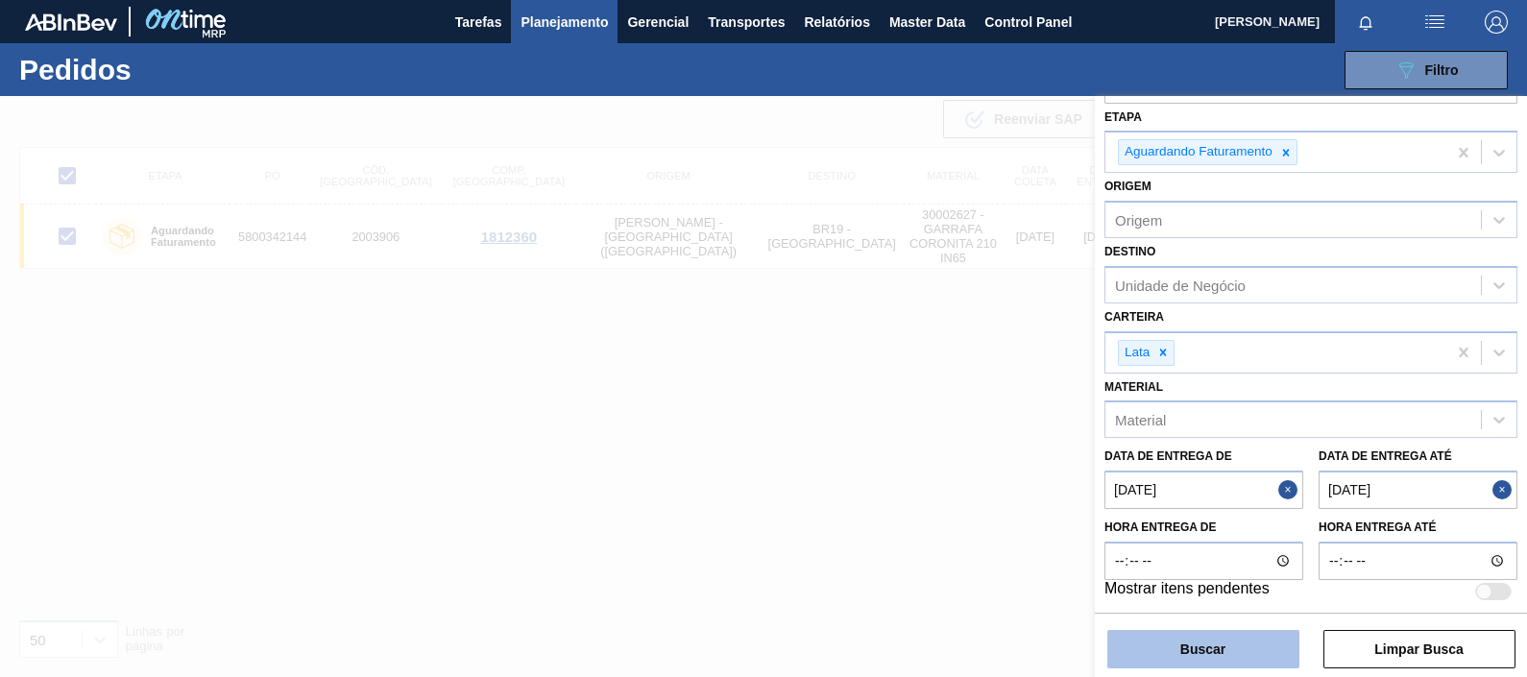
click at [1153, 541] on button "Buscar" at bounding box center [1203, 649] width 192 height 38
checkbox input "false"
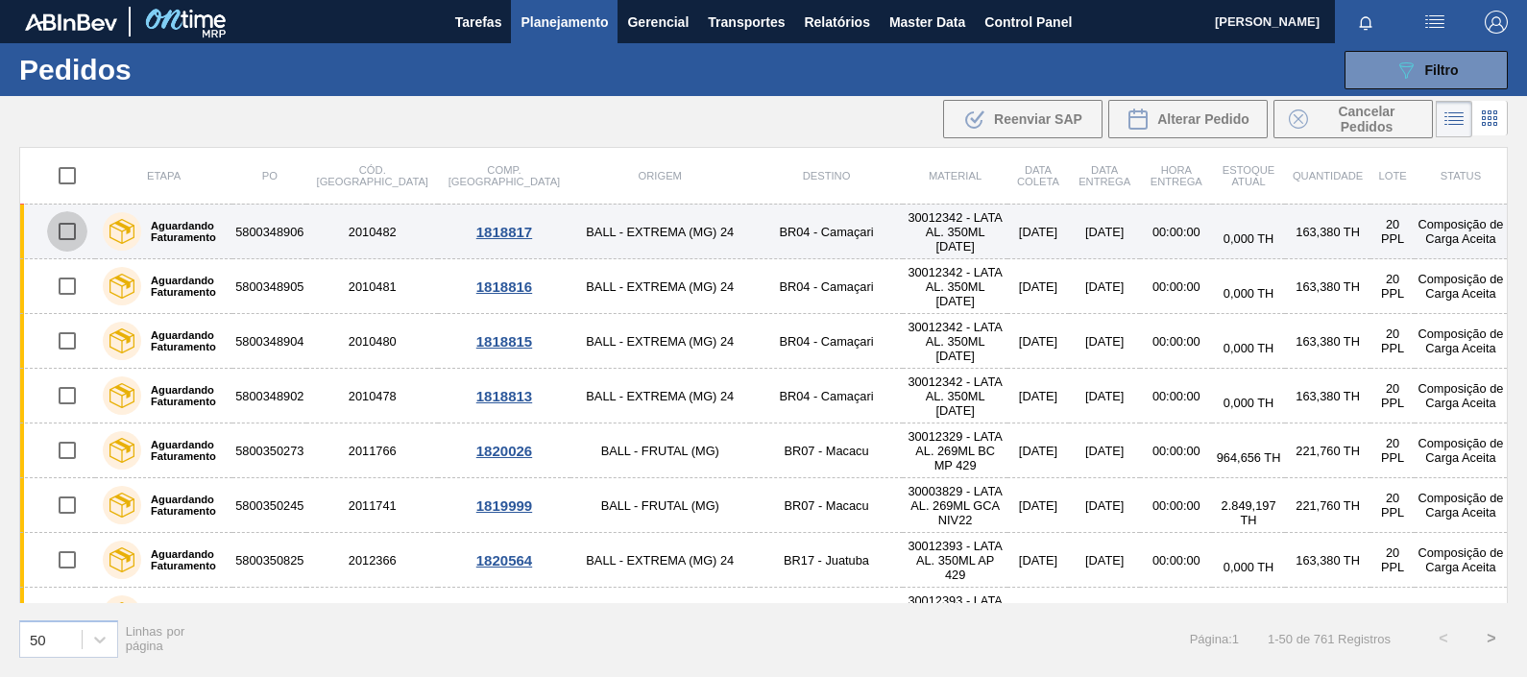
click at [66, 226] on input "checkbox" at bounding box center [67, 231] width 40 height 40
checkbox input "true"
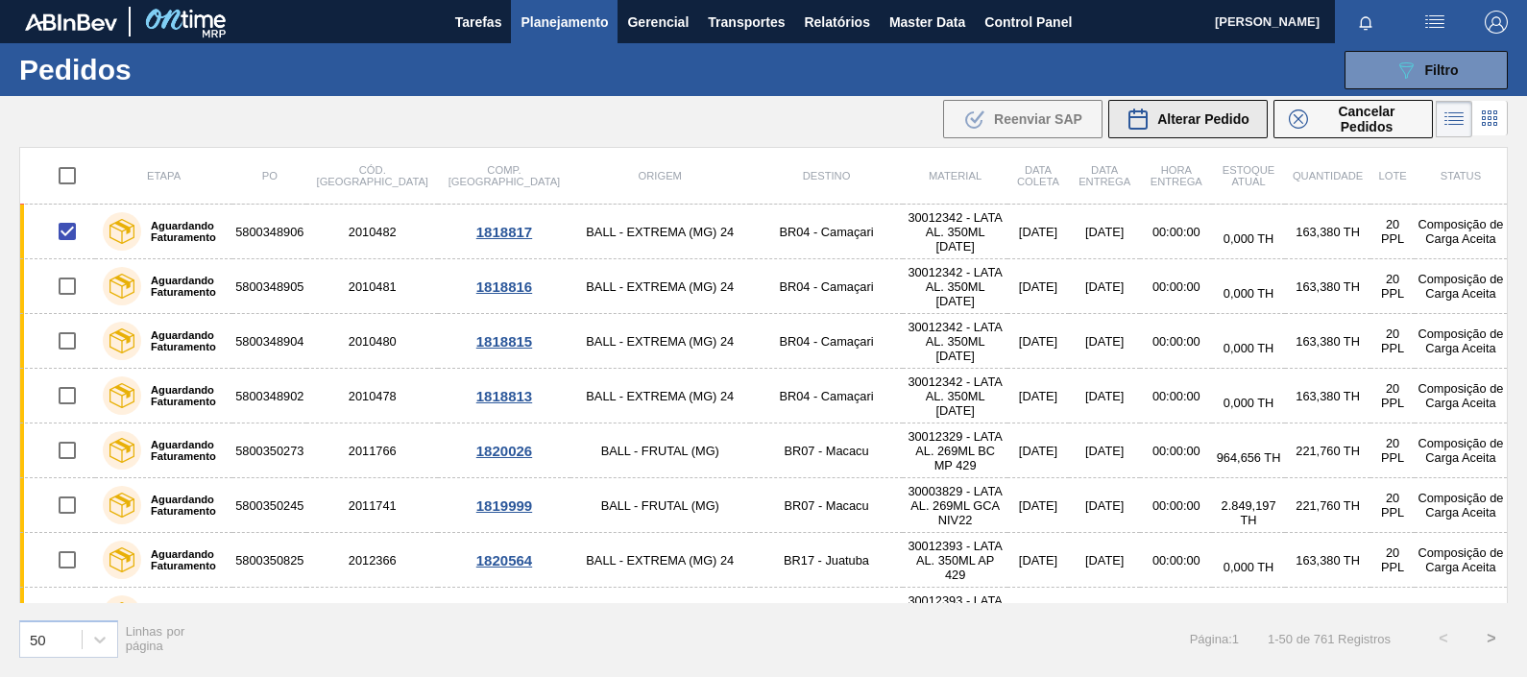
click at [1211, 111] on span "Alterar Pedido" at bounding box center [1203, 118] width 92 height 15
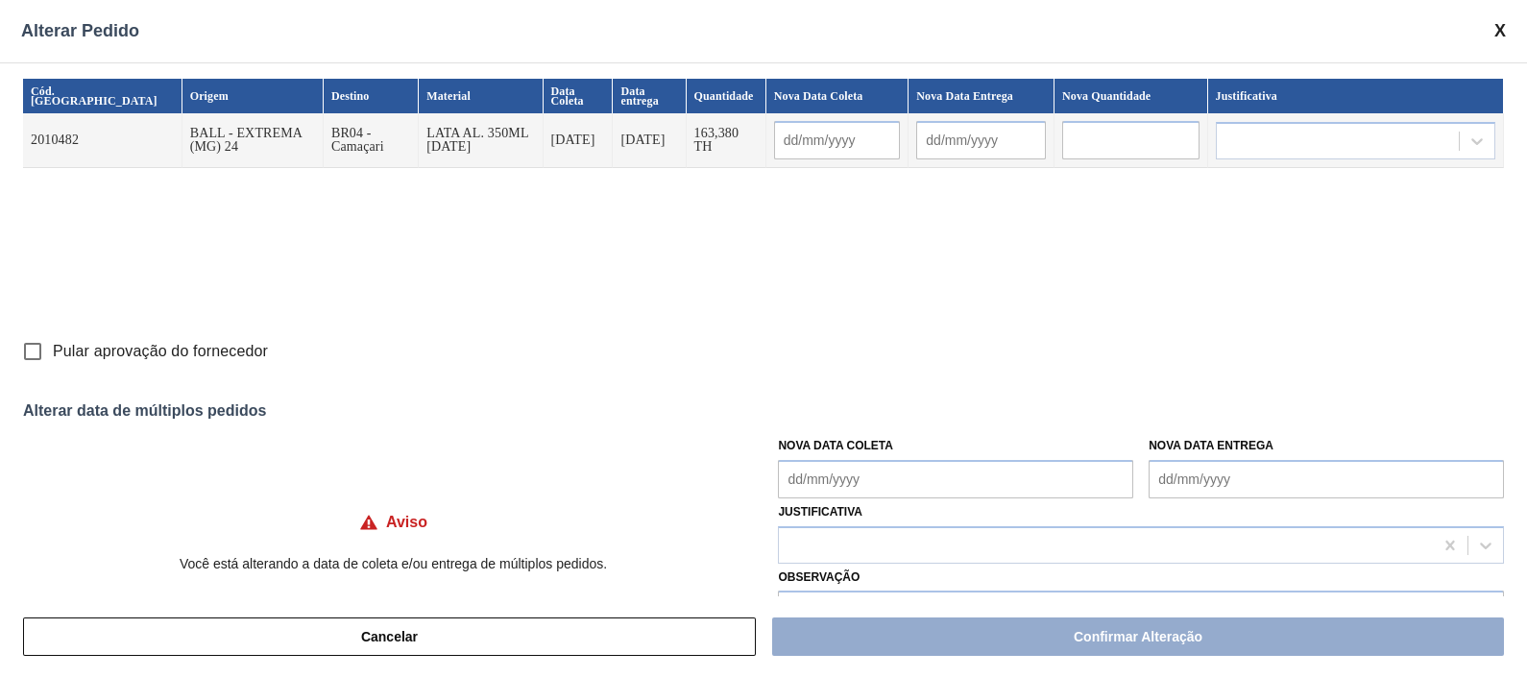
click at [1221, 29] on div "Alterar Pedido" at bounding box center [763, 31] width 1527 height 62
click at [1221, 29] on span at bounding box center [1500, 31] width 12 height 20
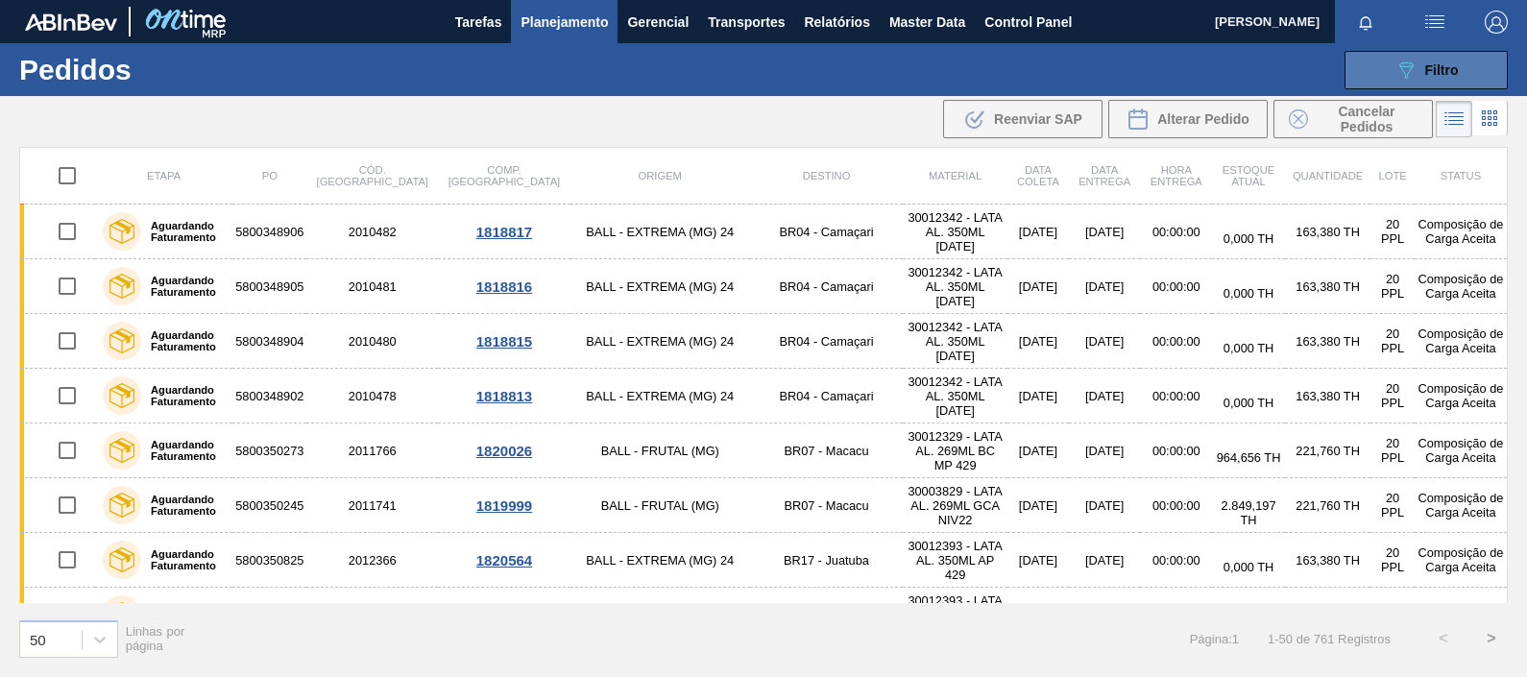
click at [1221, 68] on div "089F7B8B-B2A5-4AFE-B5C0-19BA573D28AC Filtro" at bounding box center [1427, 70] width 64 height 23
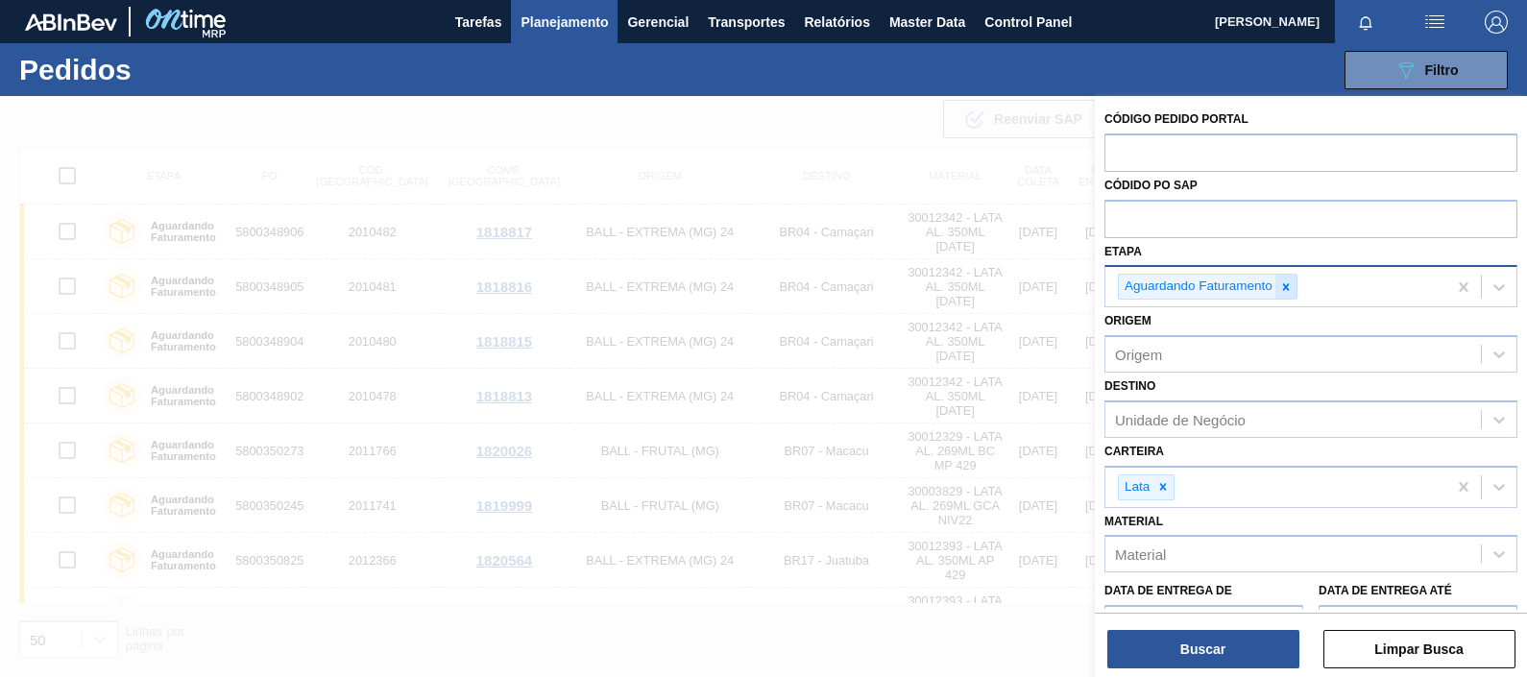
click at [1221, 283] on div at bounding box center [1286, 287] width 21 height 24
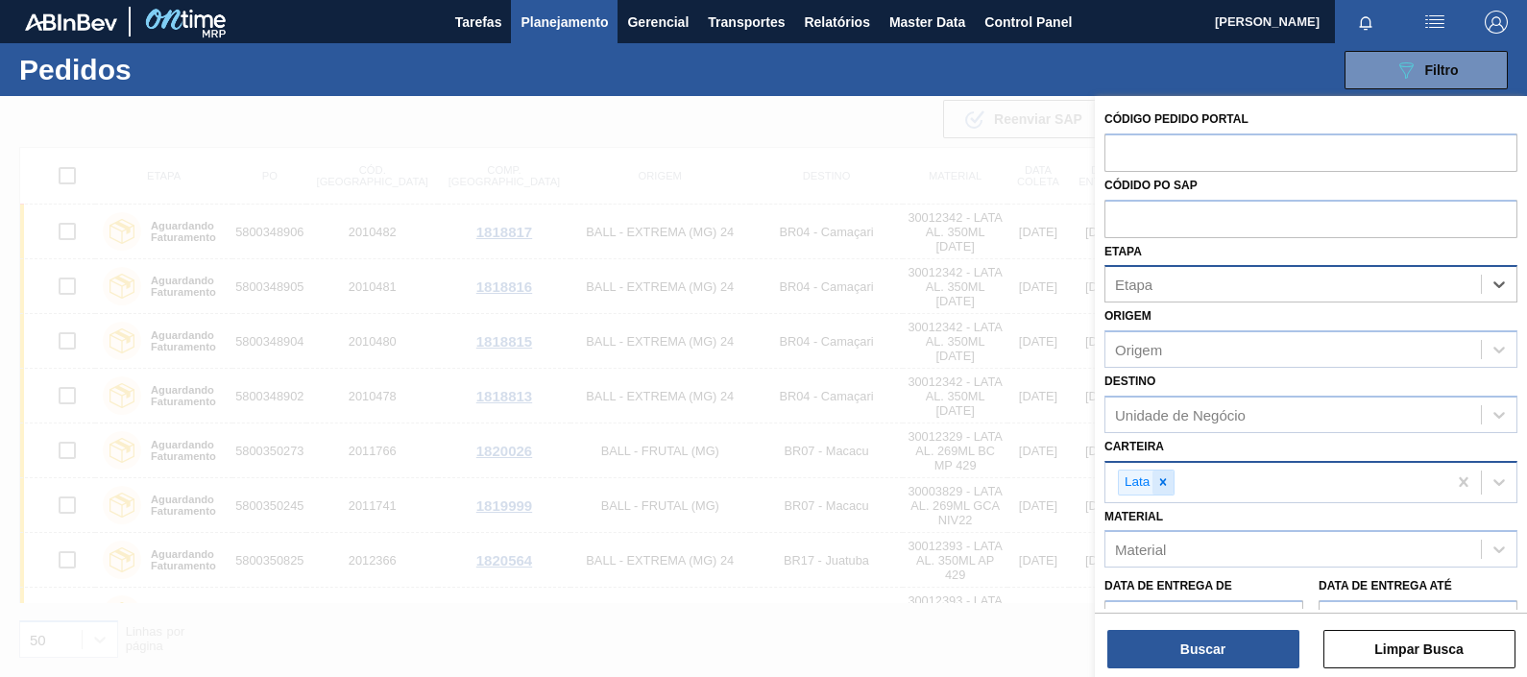
click at [1165, 479] on icon at bounding box center [1162, 481] width 13 height 13
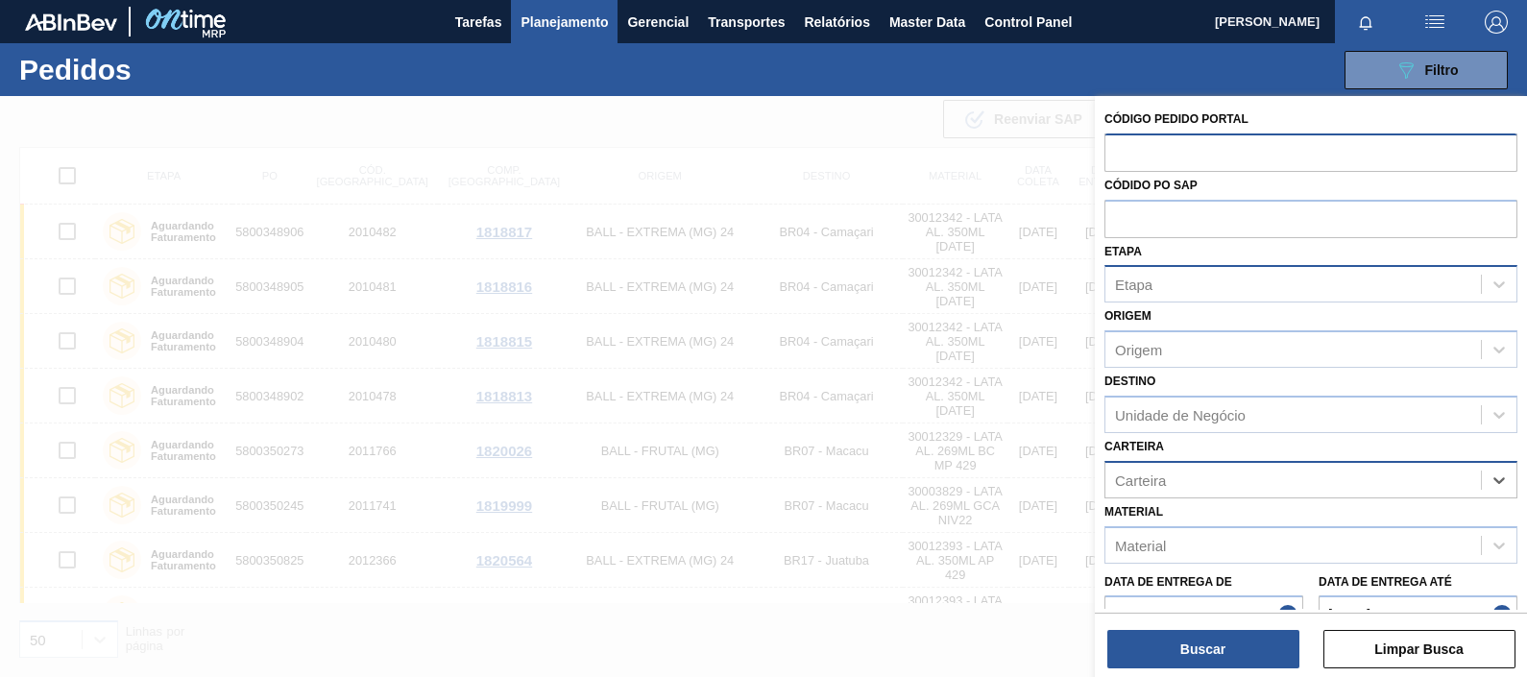
click at [1166, 158] on input "text" at bounding box center [1311, 152] width 413 height 36
type input "2003906"
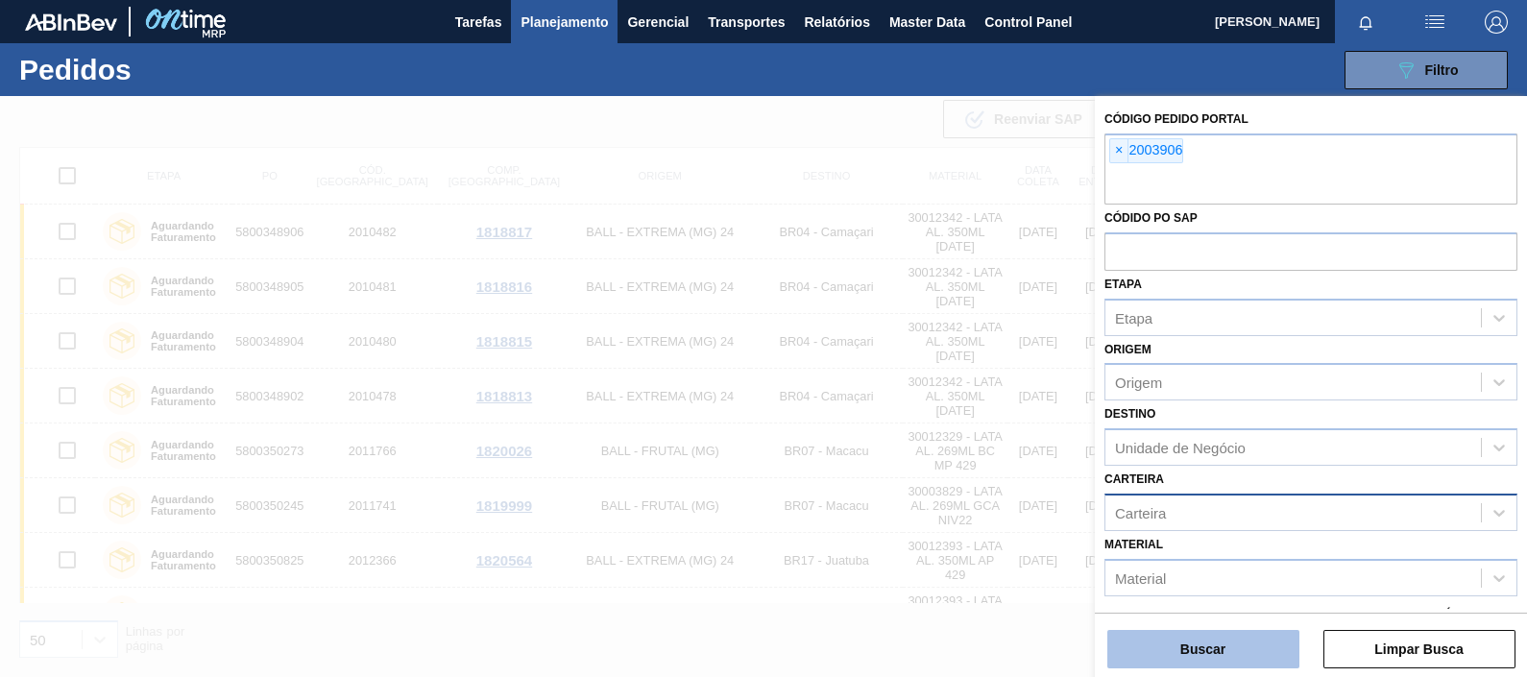
click at [1179, 541] on button "Buscar" at bounding box center [1203, 649] width 192 height 38
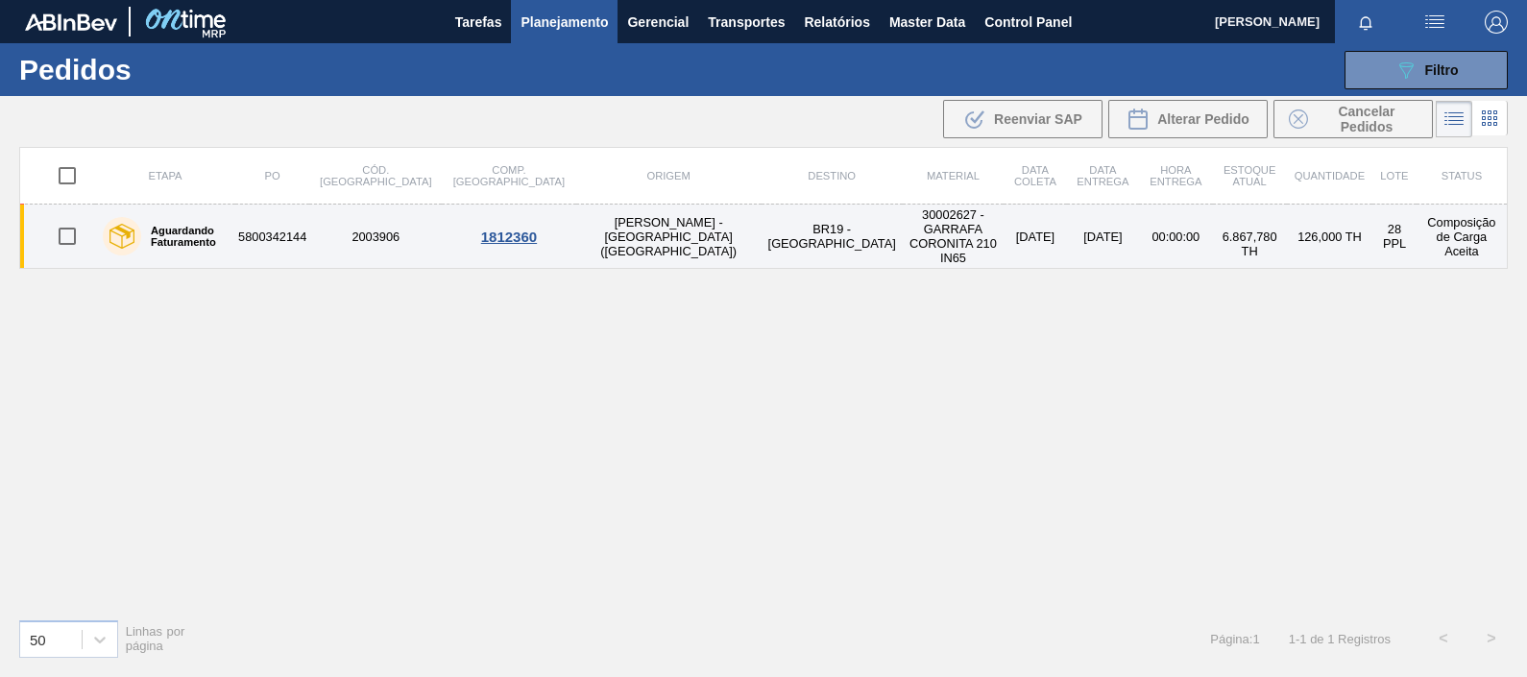
click at [464, 229] on div "1812360" at bounding box center [509, 237] width 128 height 16
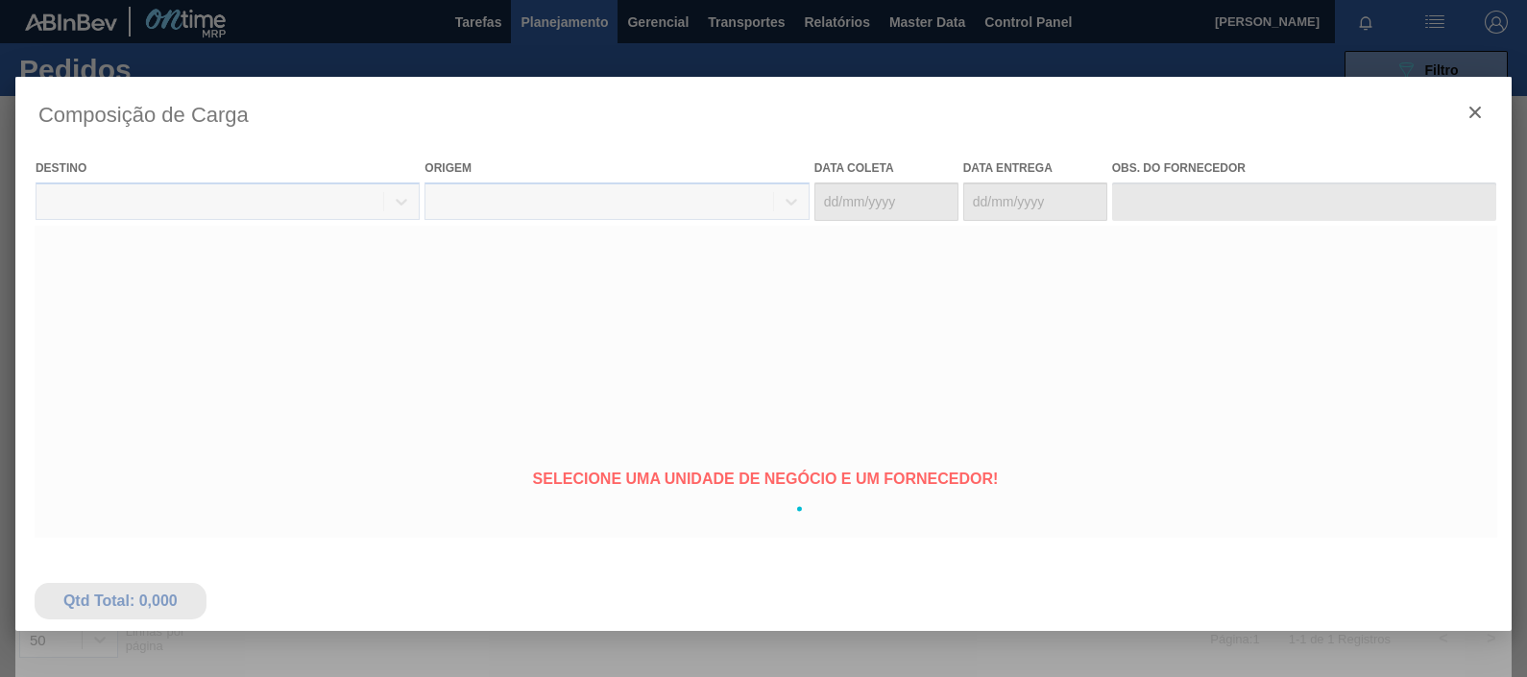
type coleta "25/08/2025"
type entrega "26/08/2025"
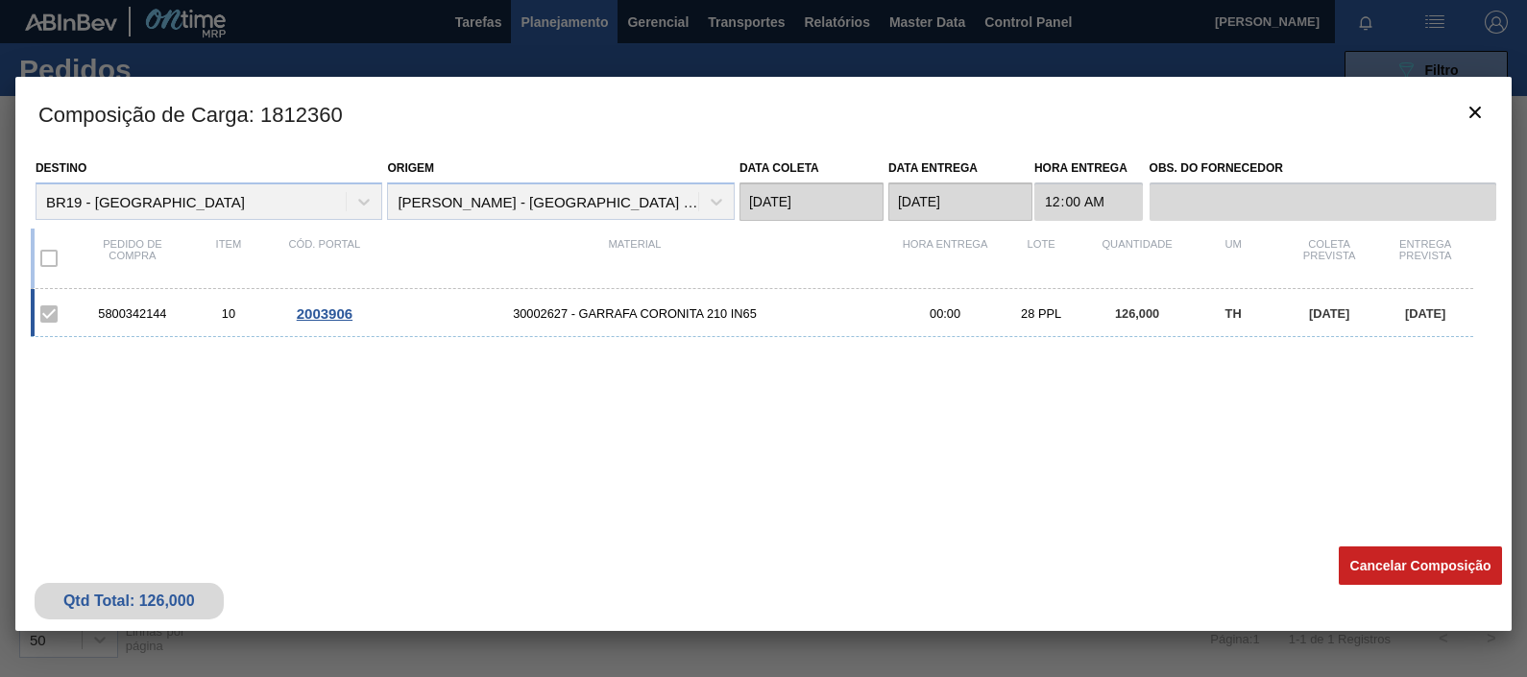
click at [302, 312] on span "2003906" at bounding box center [325, 313] width 56 height 16
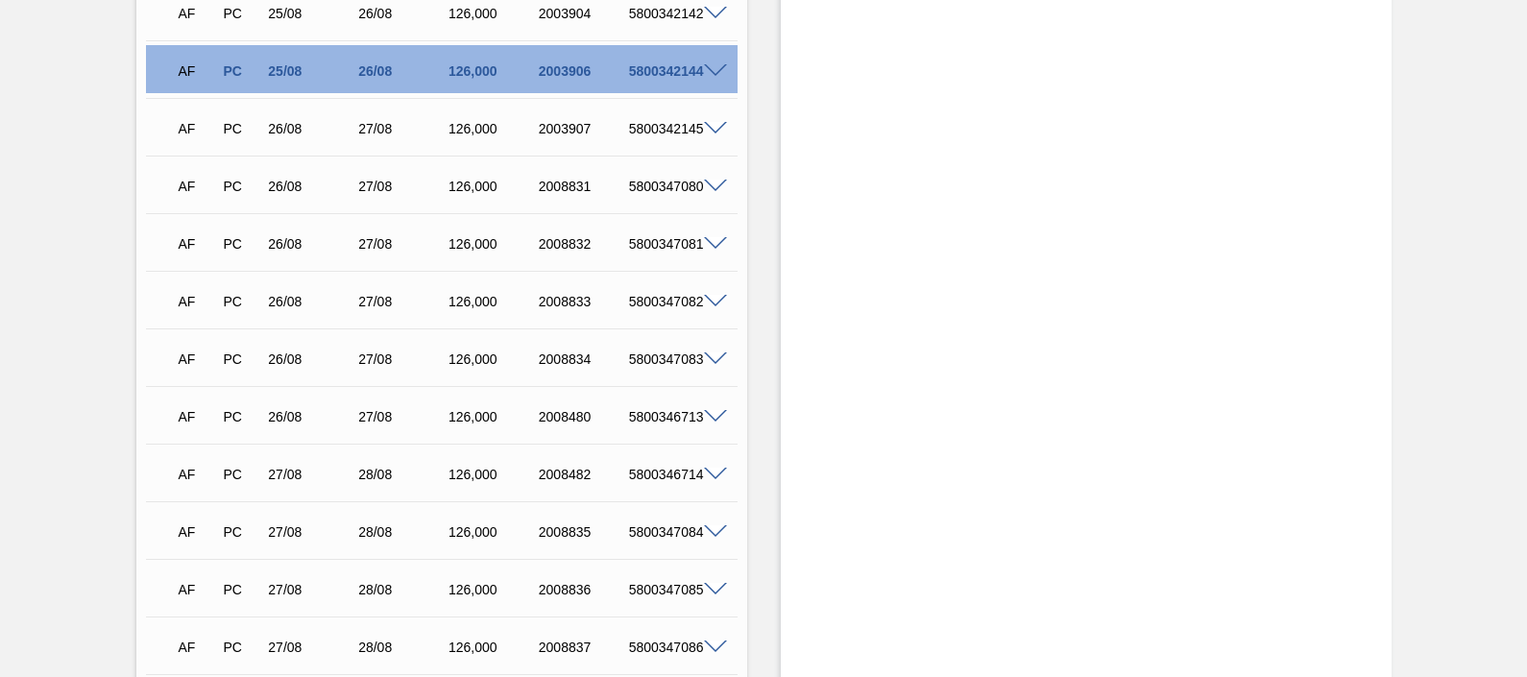
scroll to position [3241, 0]
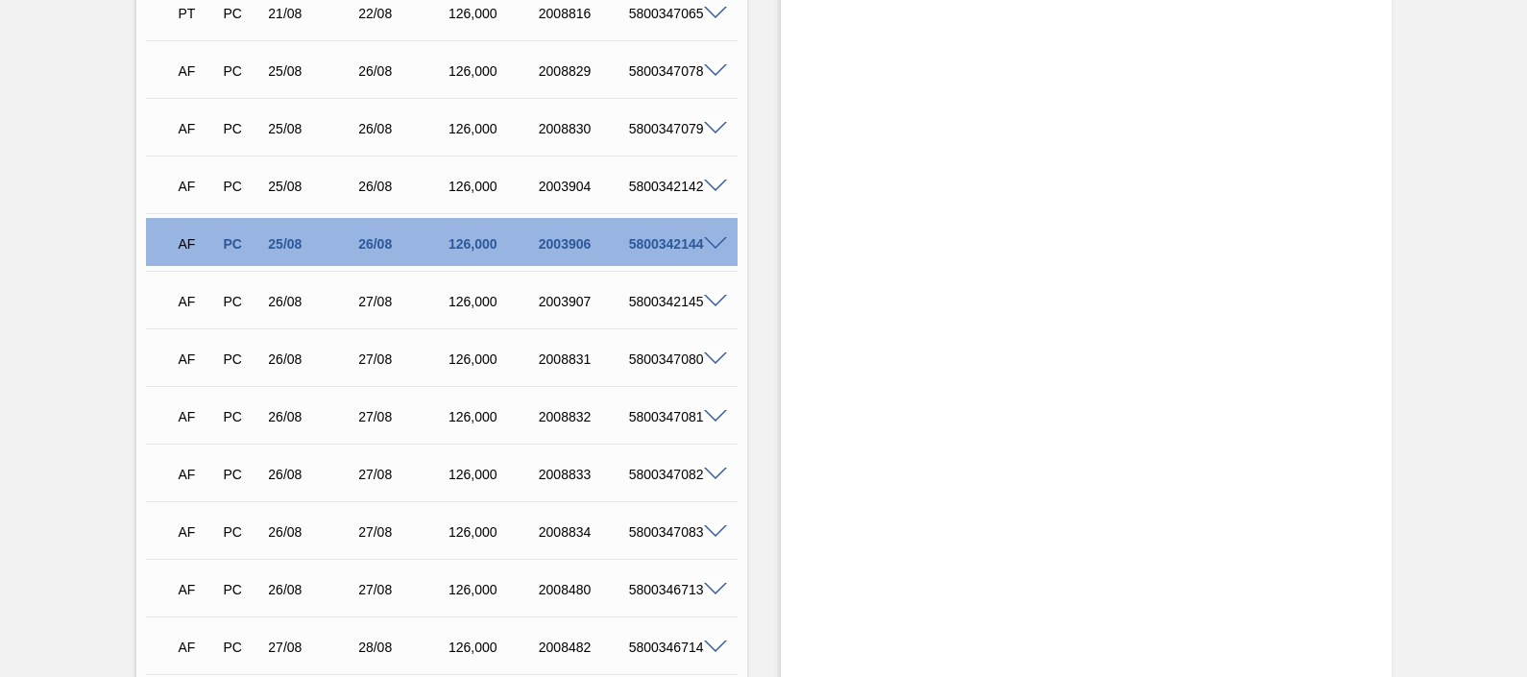
click at [711, 237] on span at bounding box center [715, 244] width 23 height 14
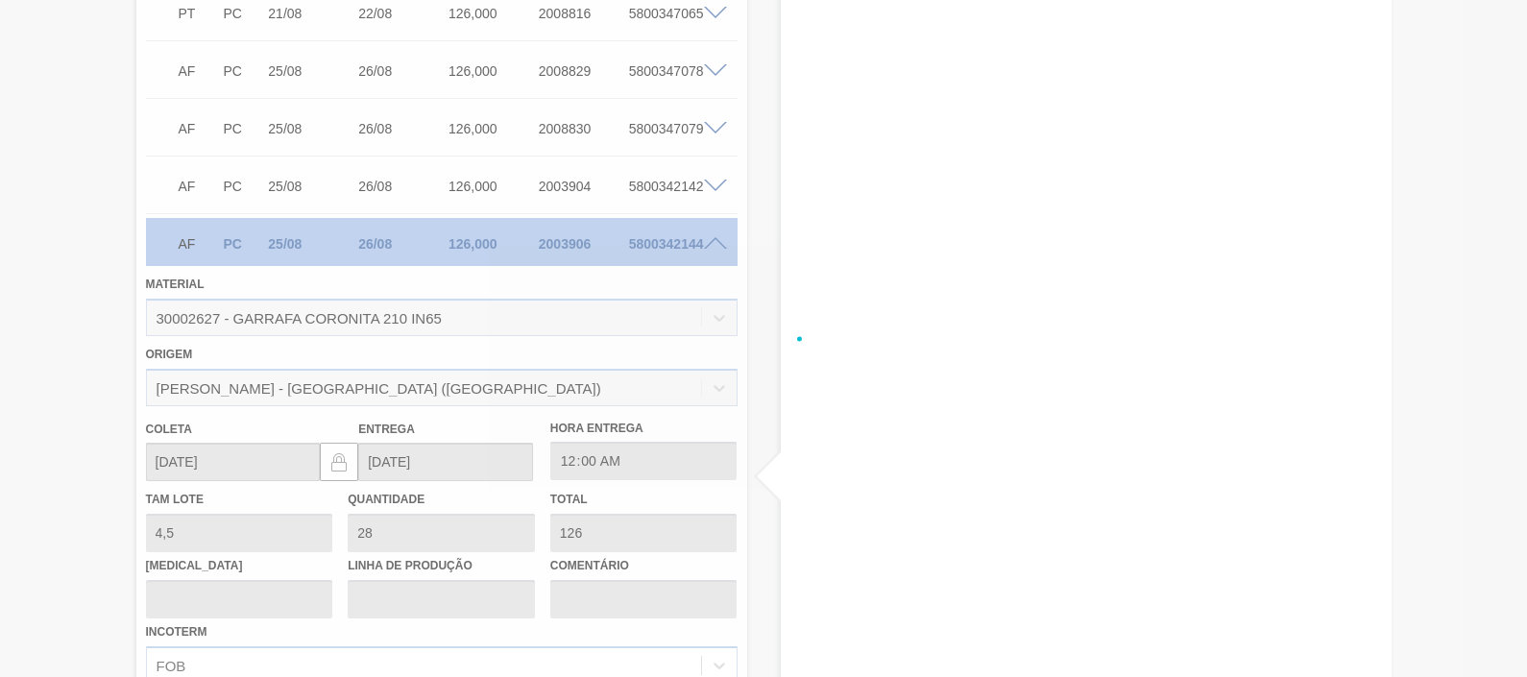
click at [711, 236] on div at bounding box center [763, 338] width 1527 height 677
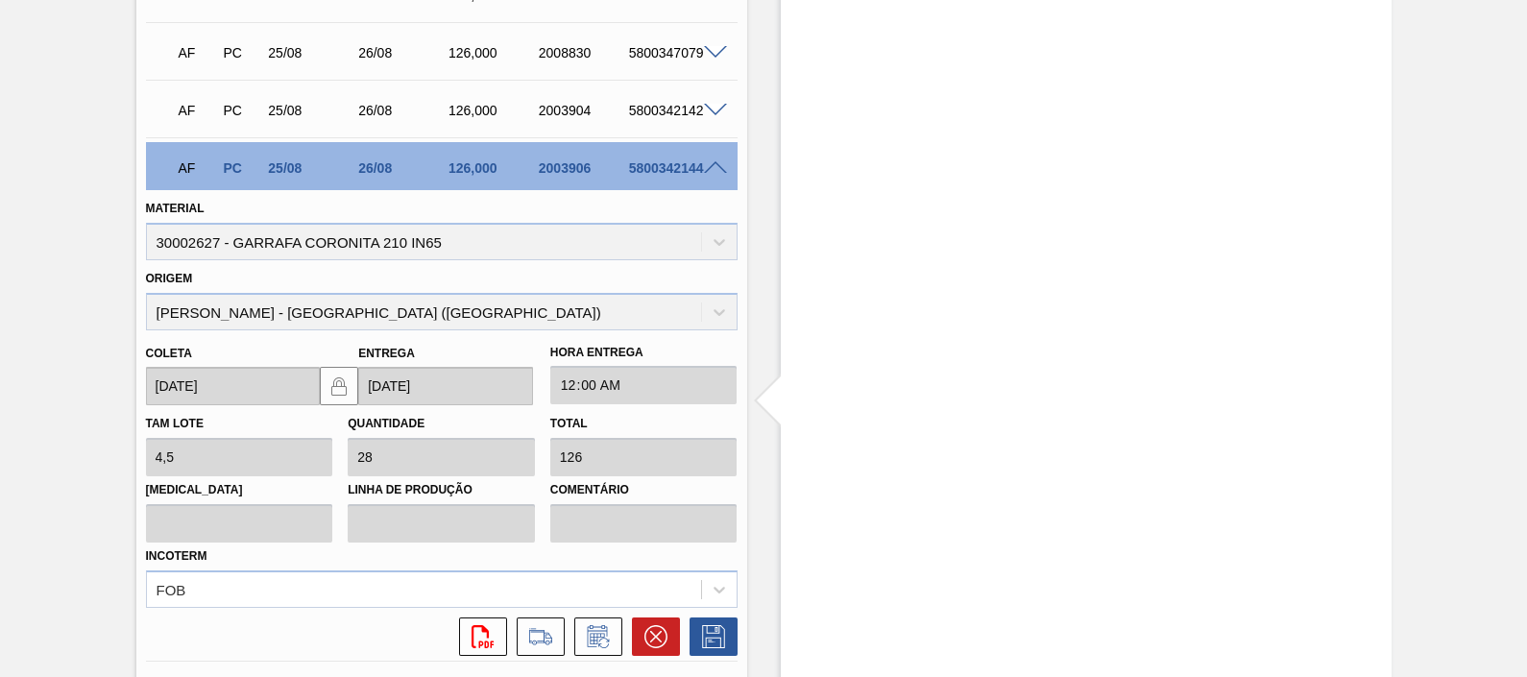
scroll to position [3361, 0]
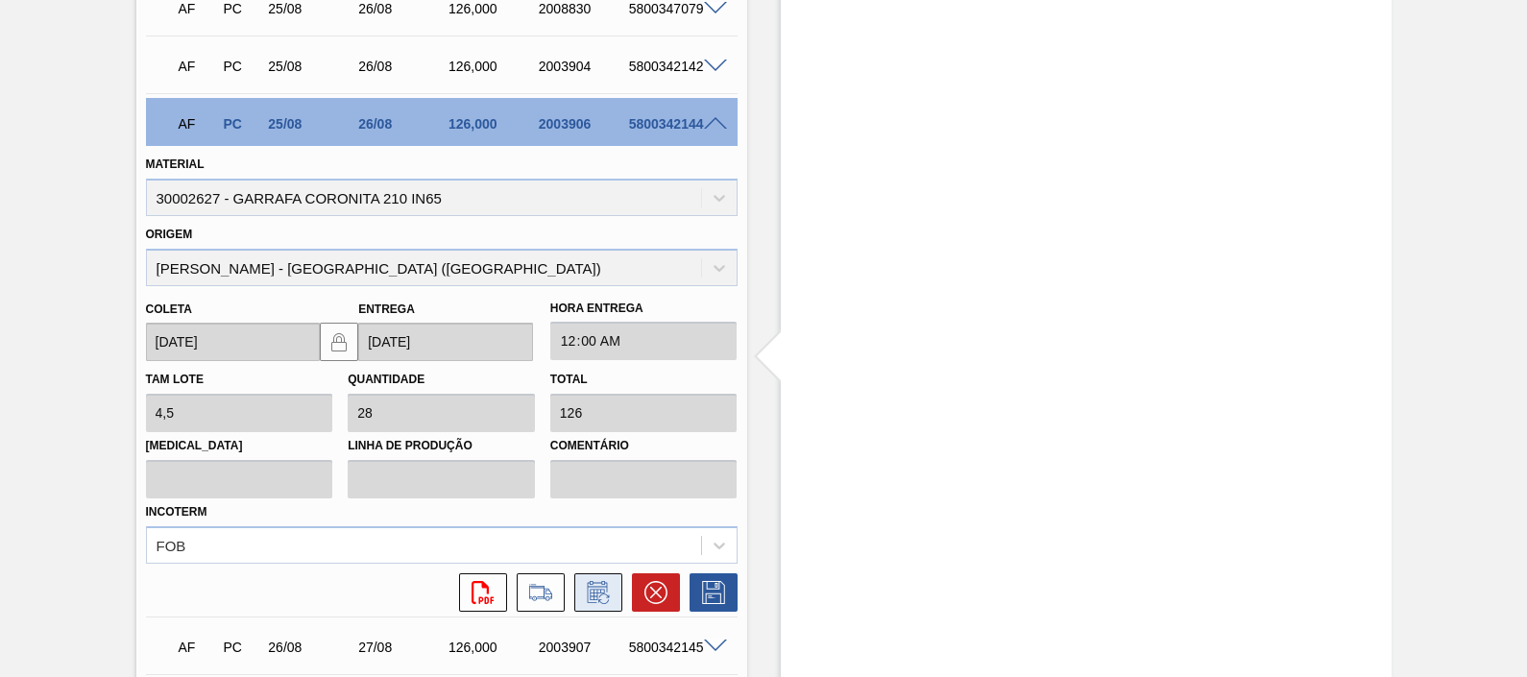
click at [584, 541] on icon at bounding box center [598, 592] width 31 height 23
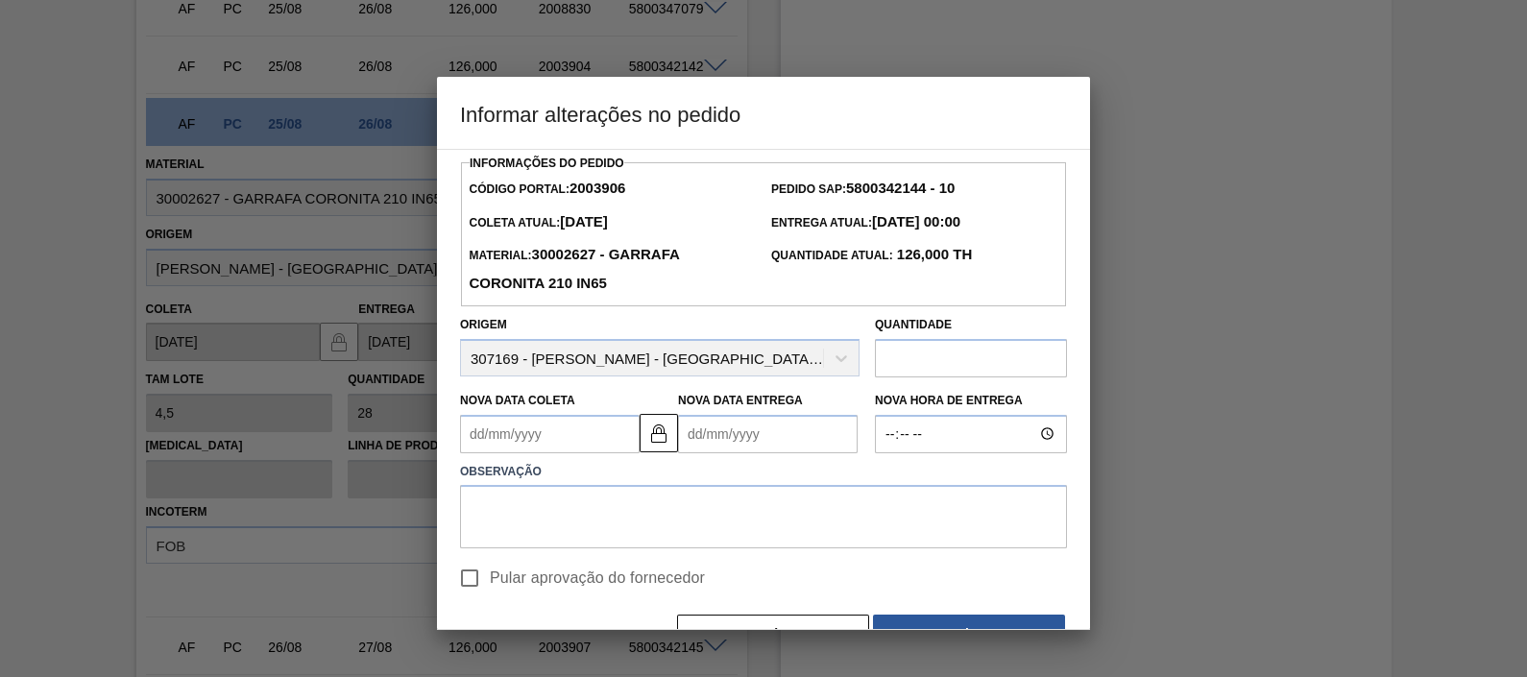
scroll to position [51, 0]
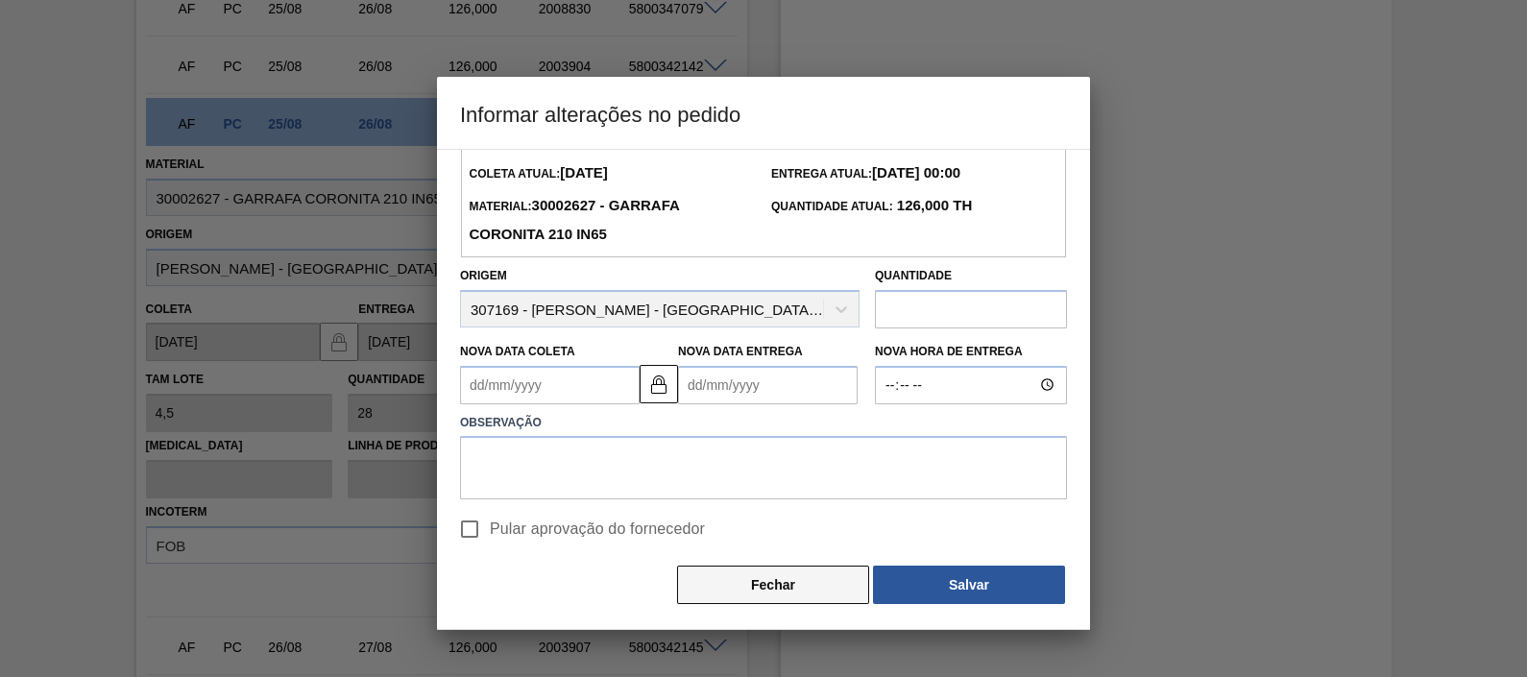
click at [705, 541] on button "Fechar" at bounding box center [773, 585] width 192 height 38
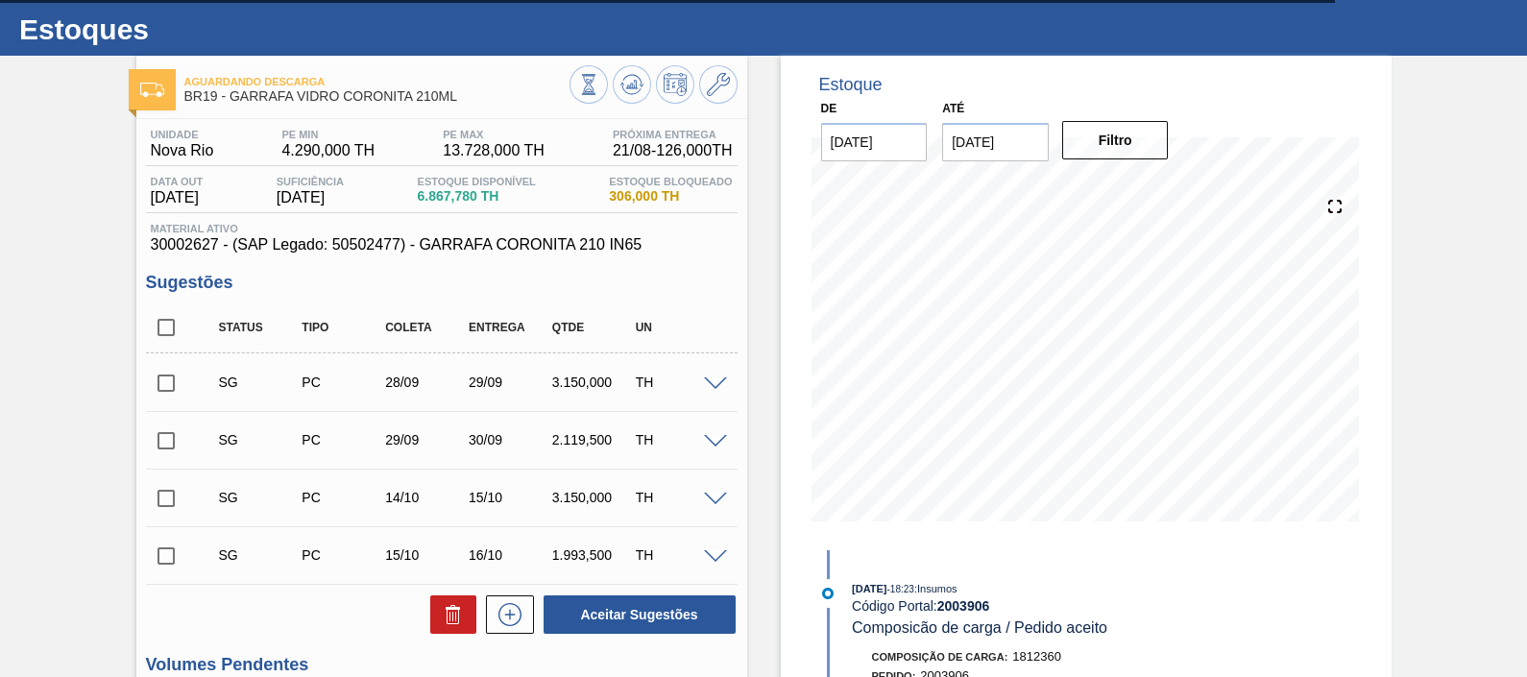
scroll to position [0, 0]
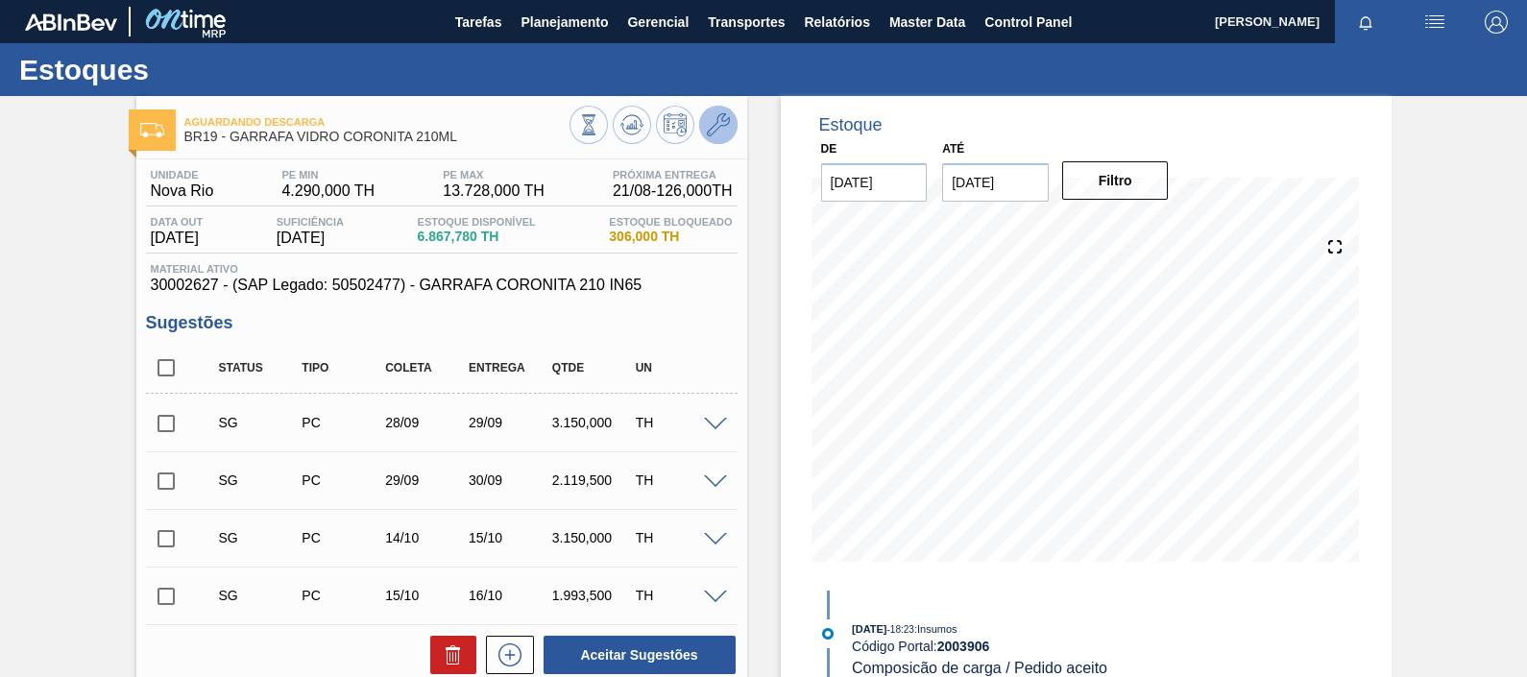
click at [710, 122] on icon at bounding box center [718, 124] width 23 height 23
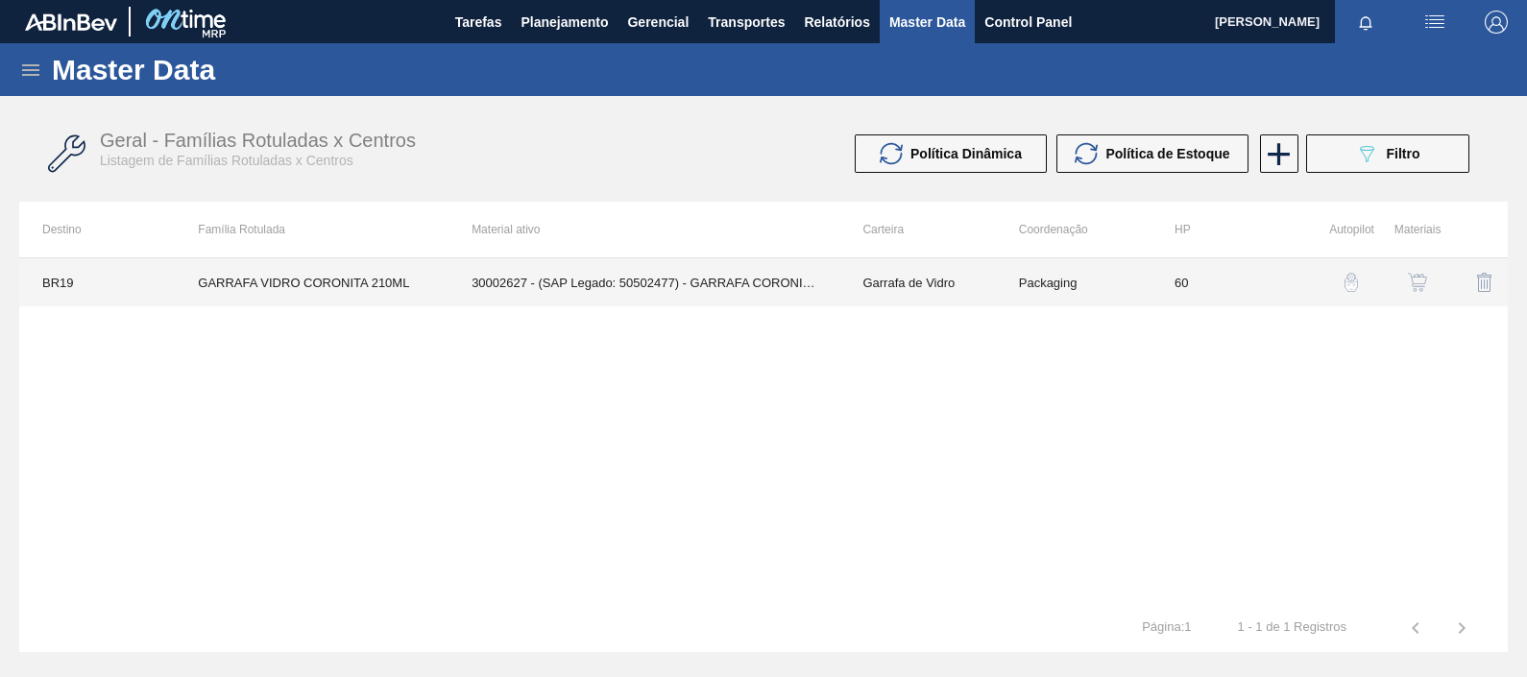
click at [846, 295] on td "Garrafa de Vidro" at bounding box center [917, 282] width 156 height 48
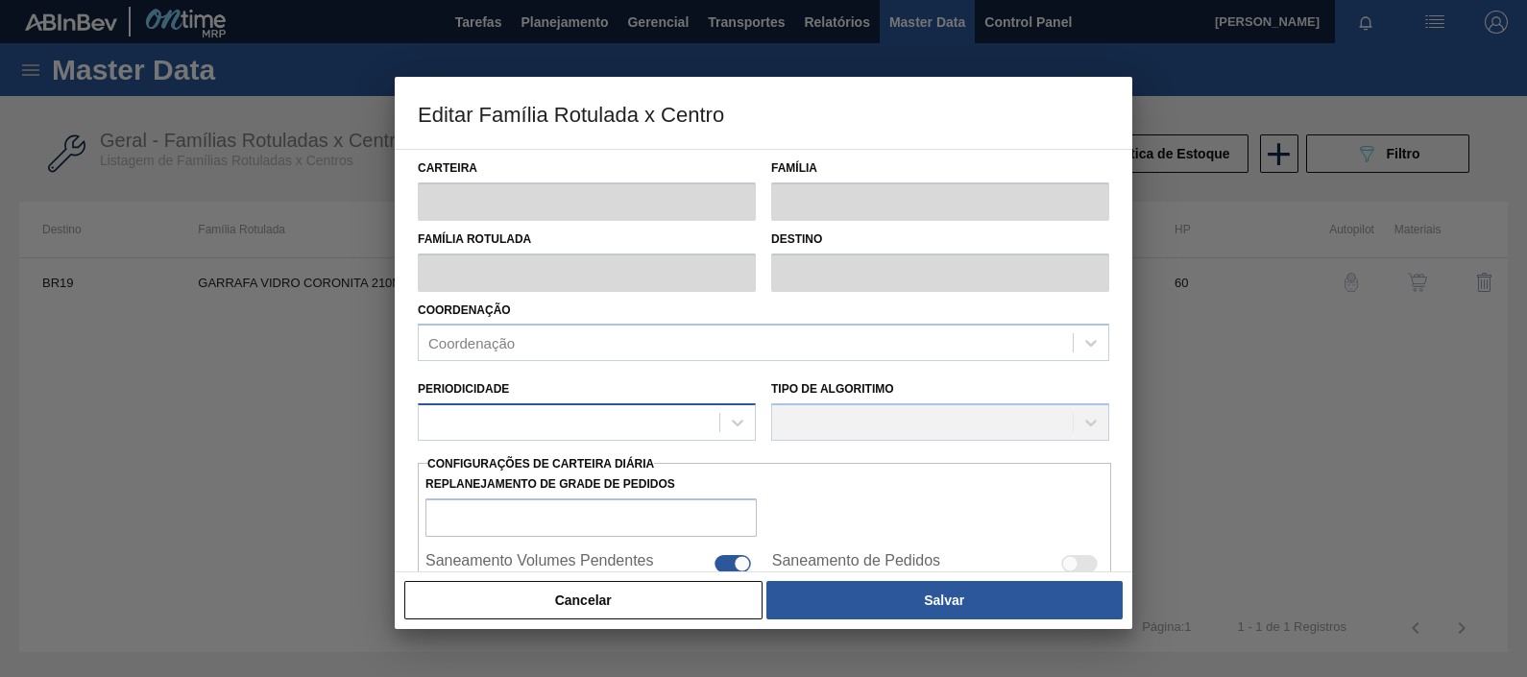
type input "Garrafa de Vidro"
type input "GARRAFA VIDRO CORONITA 210ML"
type input "BR19 - Nova Rio"
type input "0"
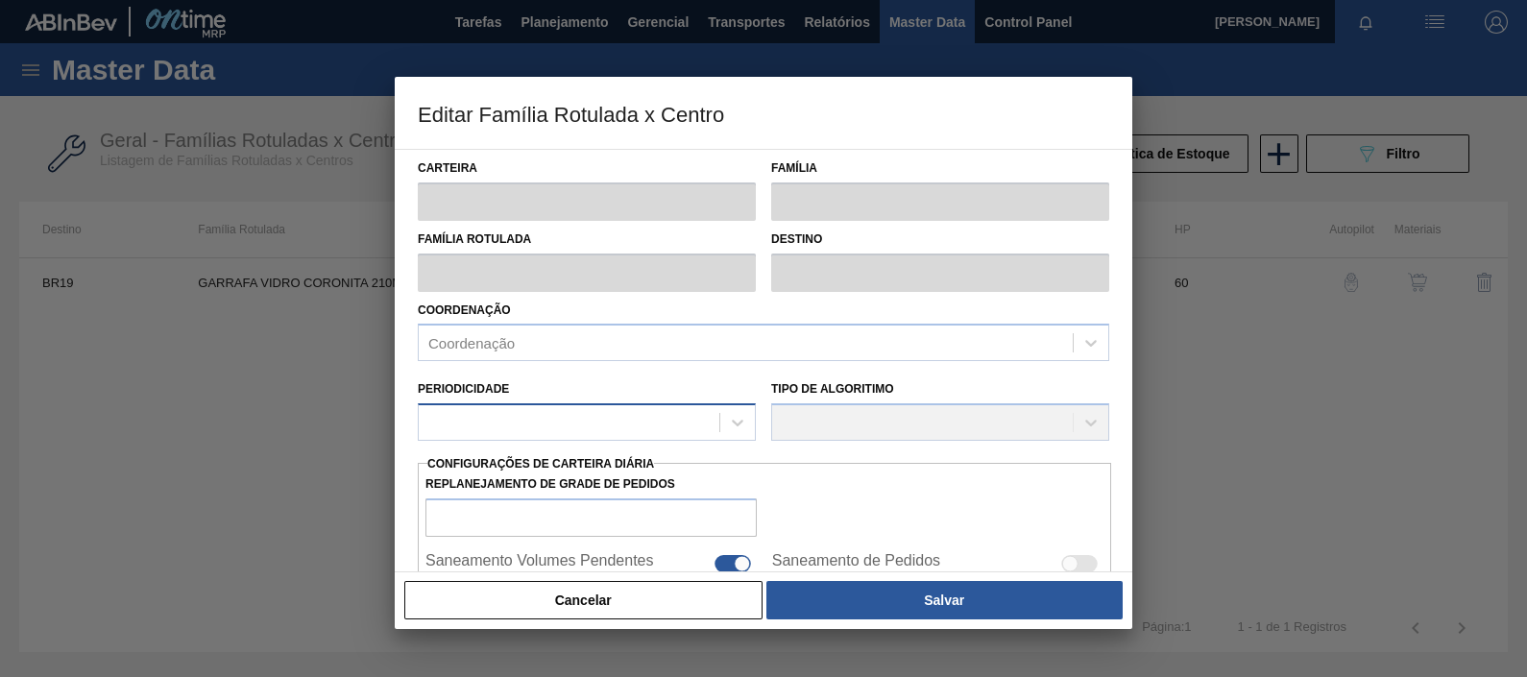
checkbox input "true"
type input "60"
type input "4.290"
type input "13.728"
type input "50"
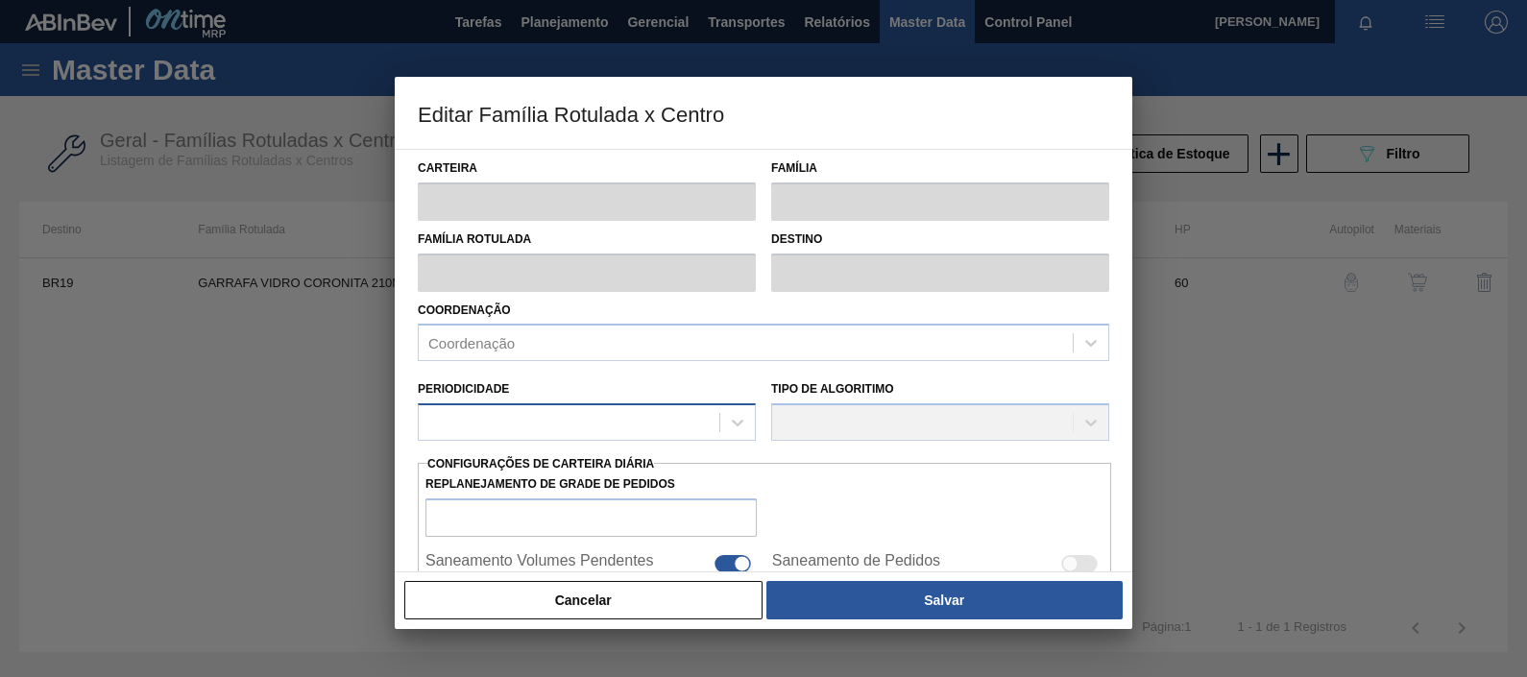
type input "9.009,000"
checkbox input "true"
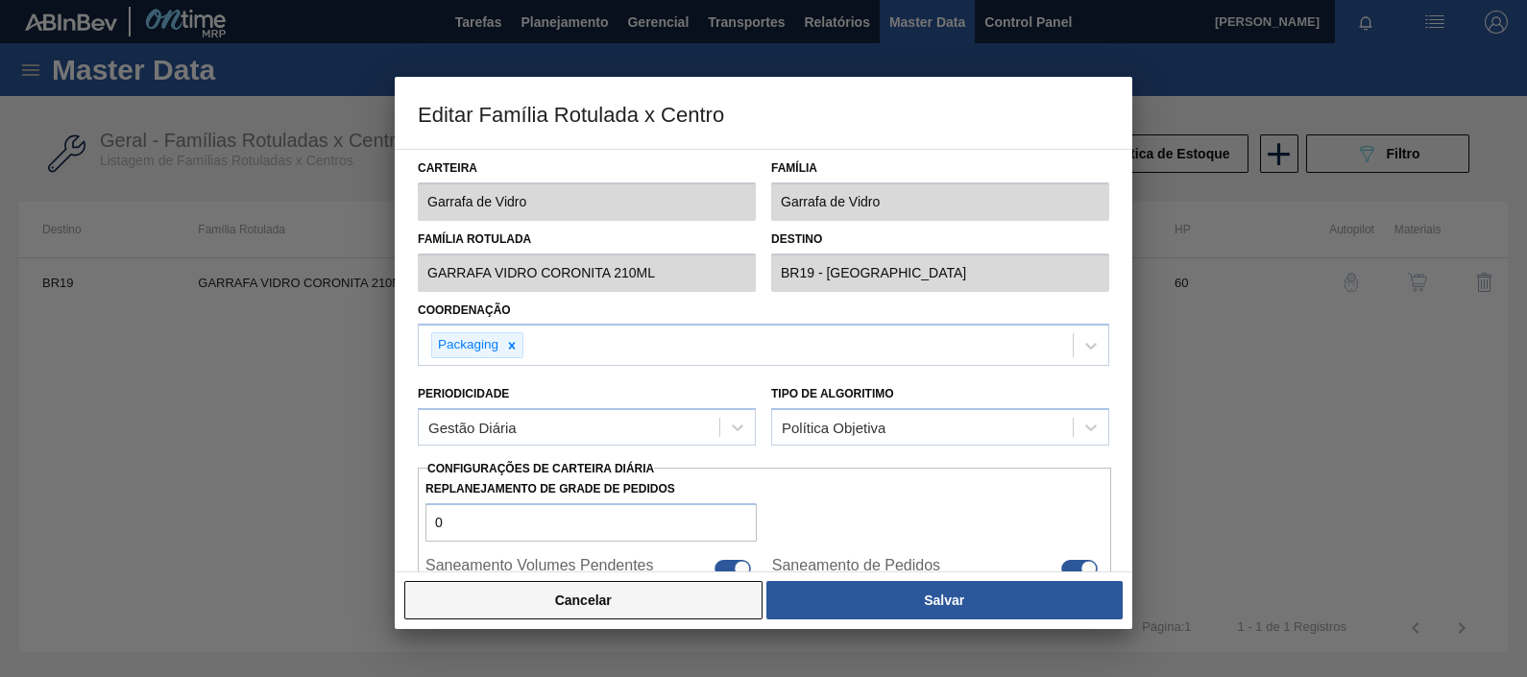
click at [428, 541] on button "Cancelar" at bounding box center [583, 600] width 358 height 38
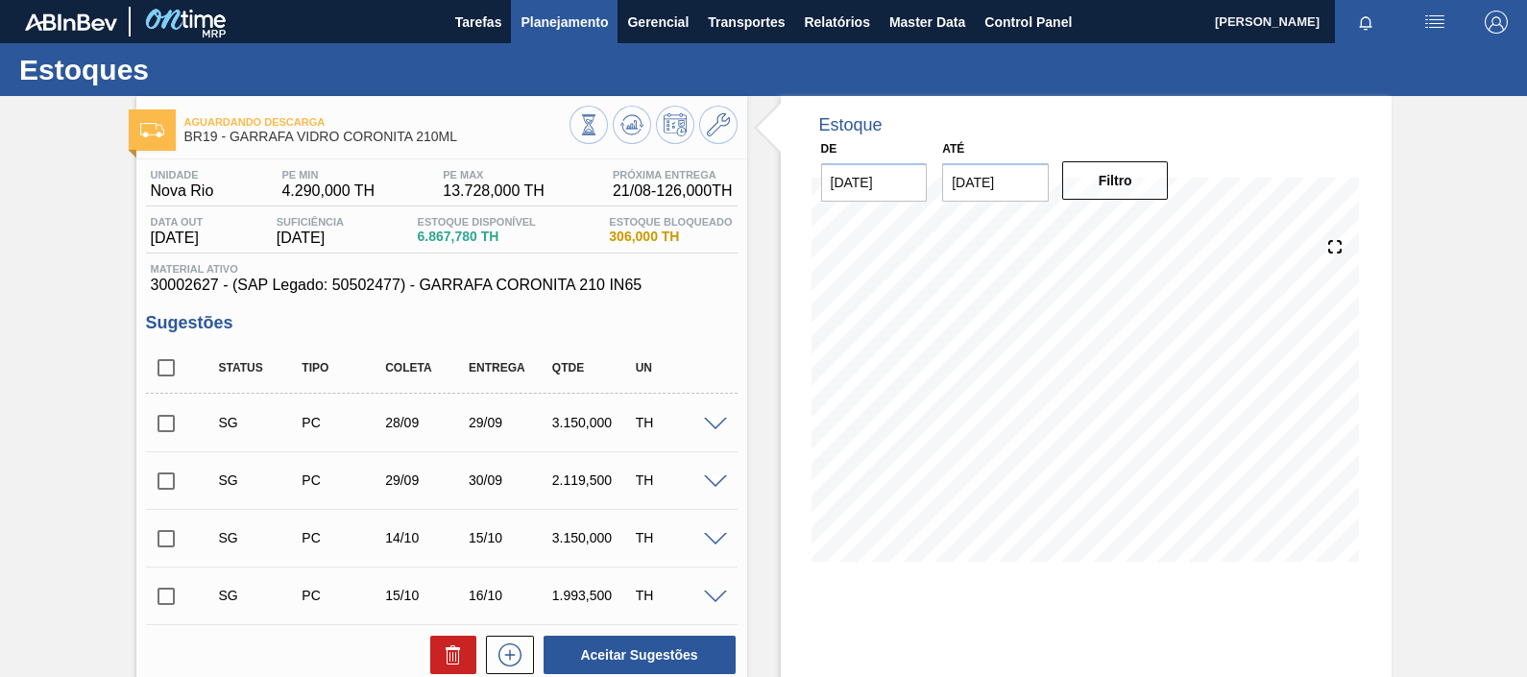
click at [567, 39] on button "Planejamento" at bounding box center [564, 21] width 107 height 43
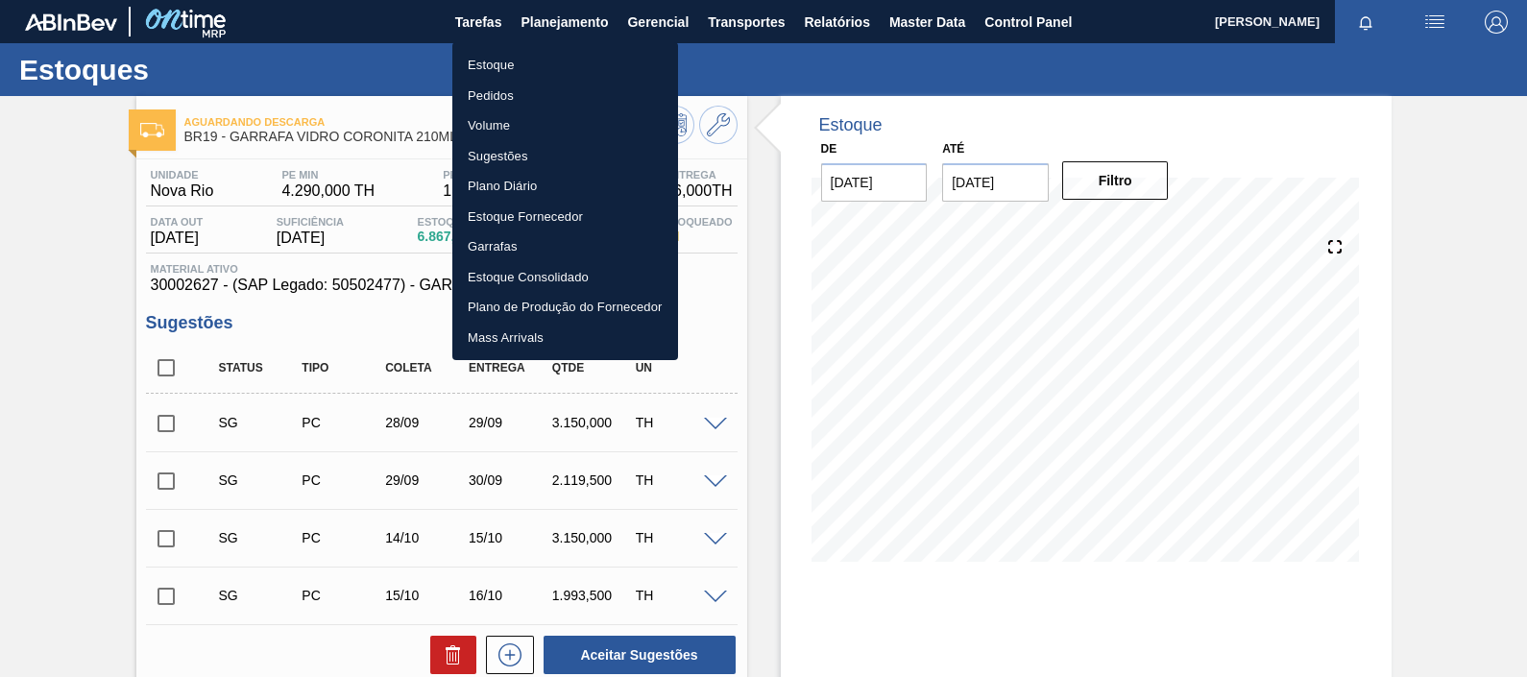
click at [512, 85] on li "Pedidos" at bounding box center [565, 96] width 226 height 31
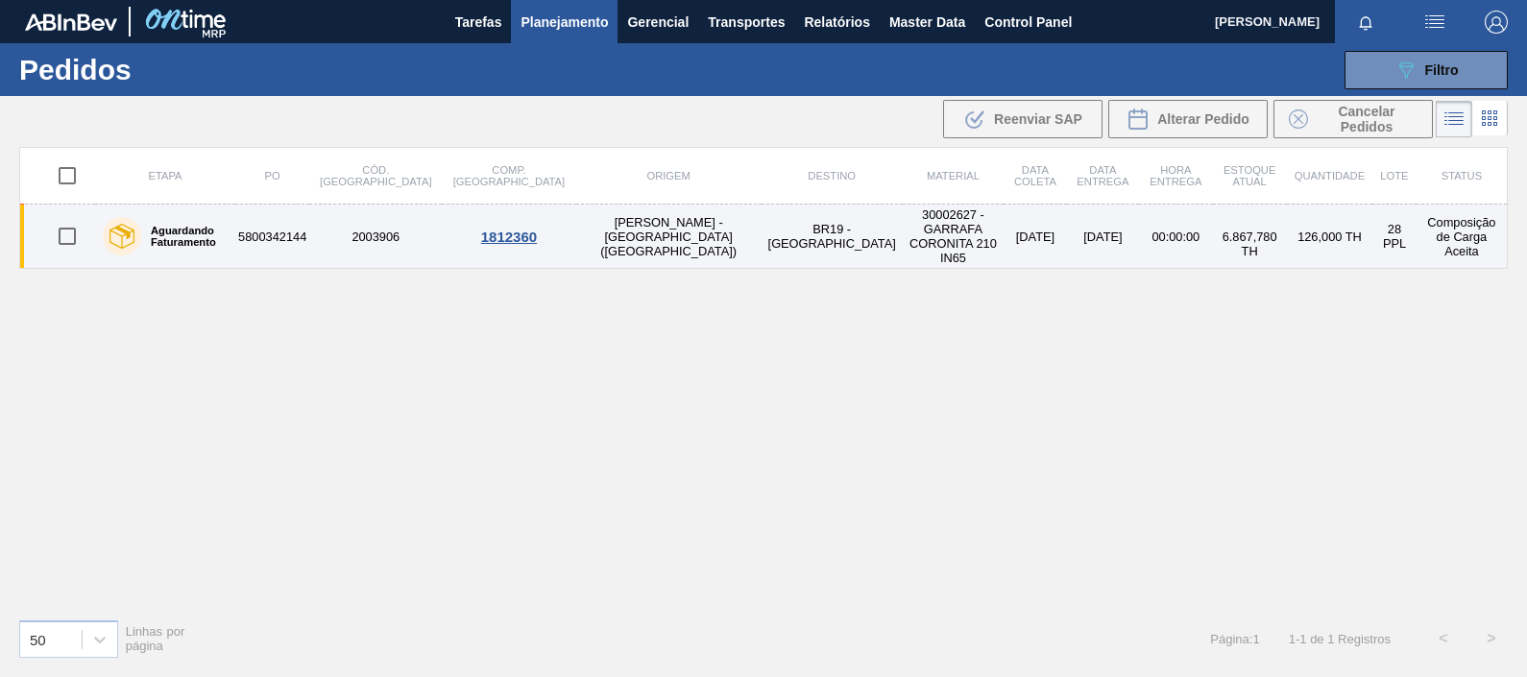
click at [59, 221] on input "checkbox" at bounding box center [67, 236] width 40 height 40
checkbox input "true"
click at [762, 205] on td "BR19 - Nova Rio" at bounding box center [832, 237] width 141 height 64
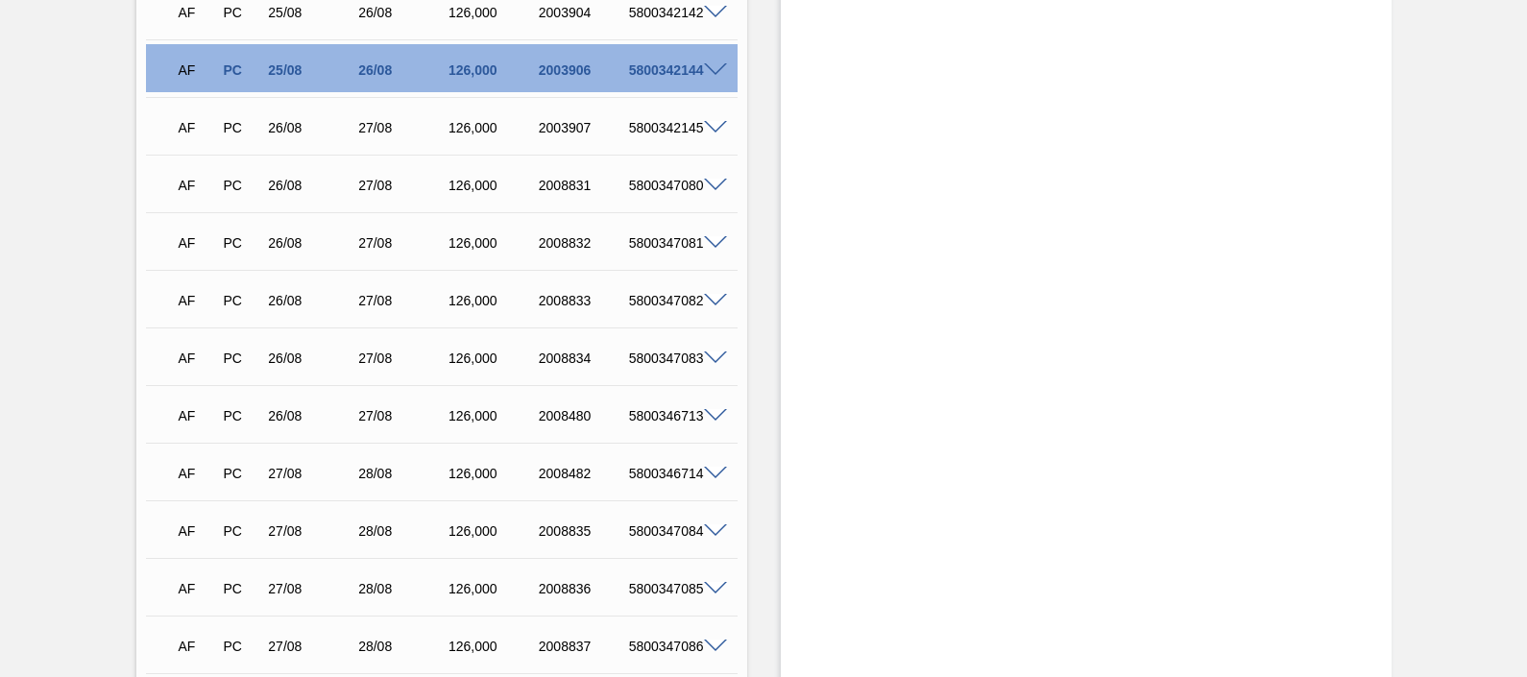
scroll to position [3241, 0]
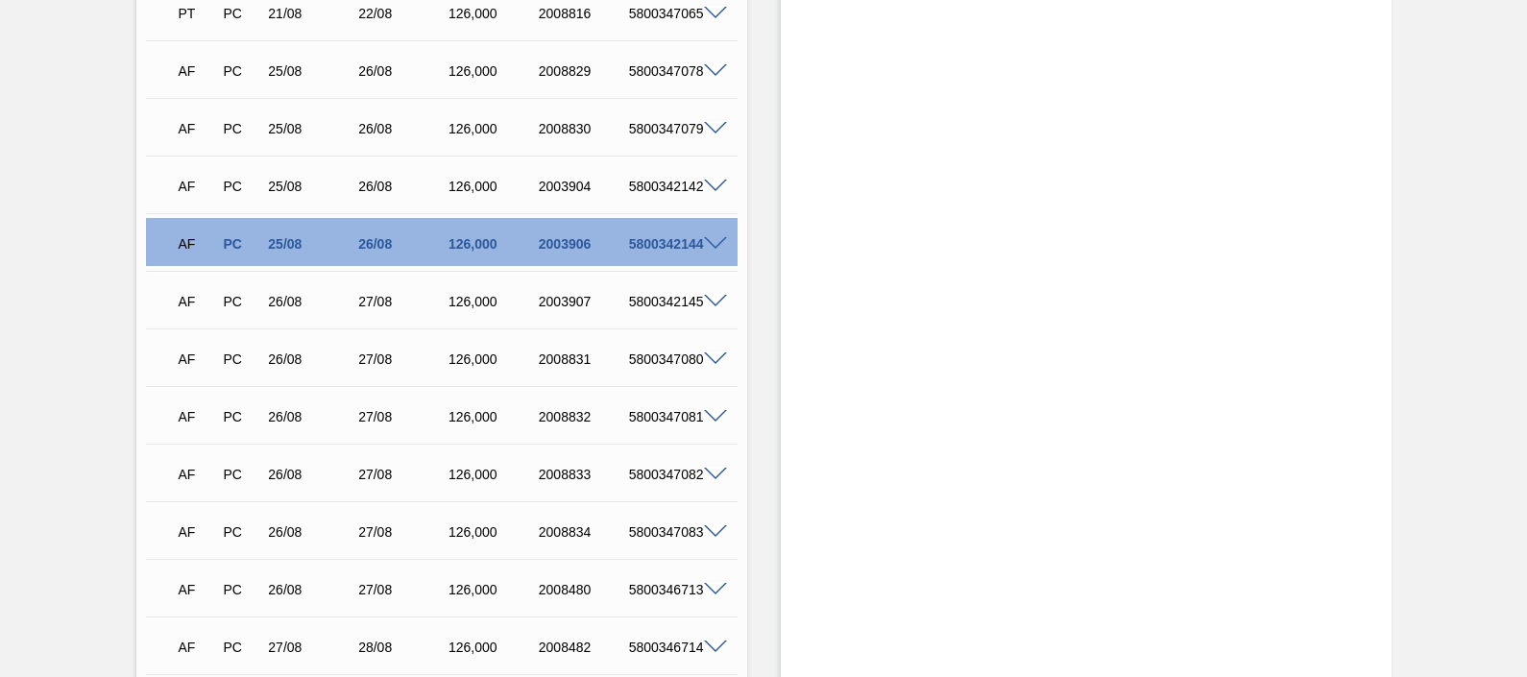
click at [719, 241] on span at bounding box center [715, 244] width 23 height 14
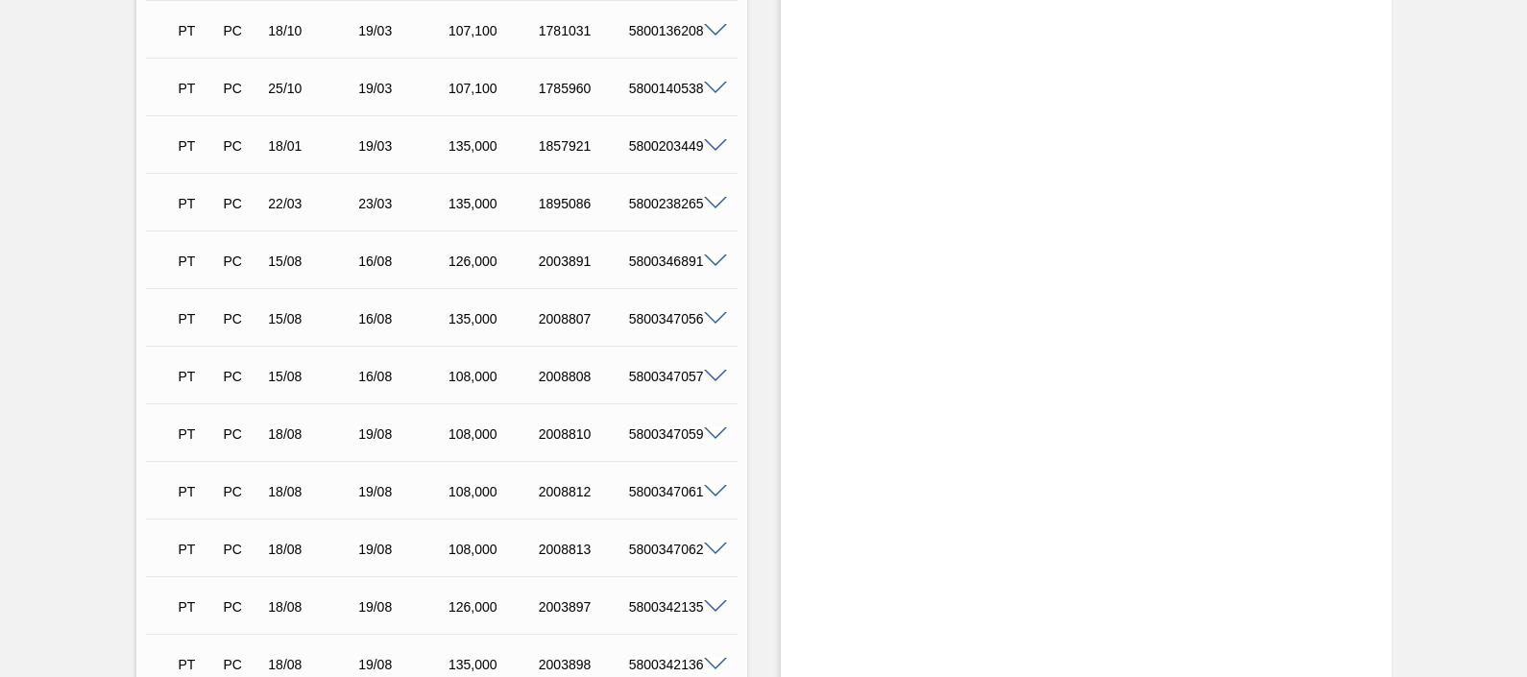
scroll to position [1800, 0]
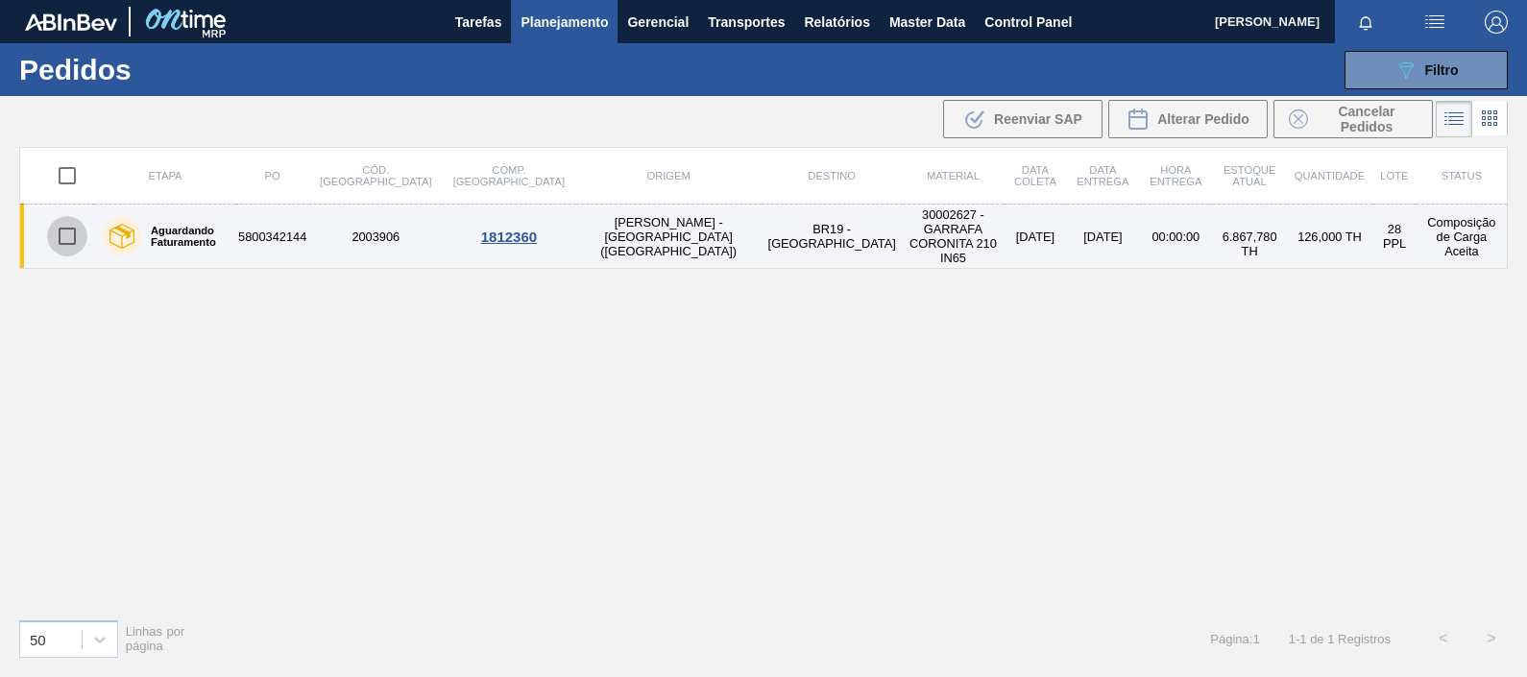
click at [69, 226] on input "checkbox" at bounding box center [67, 236] width 40 height 40
checkbox input "true"
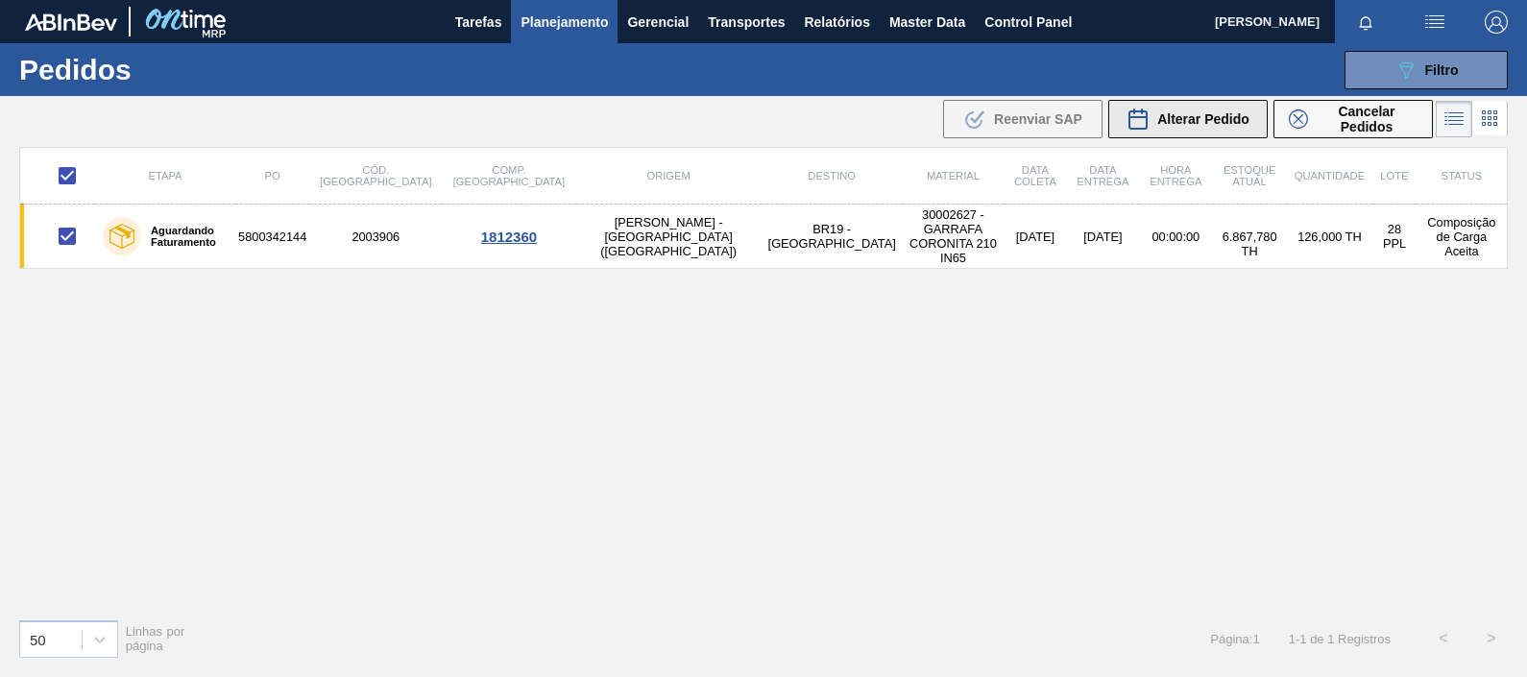
click at [1163, 128] on div "Alterar Pedido" at bounding box center [1188, 119] width 123 height 23
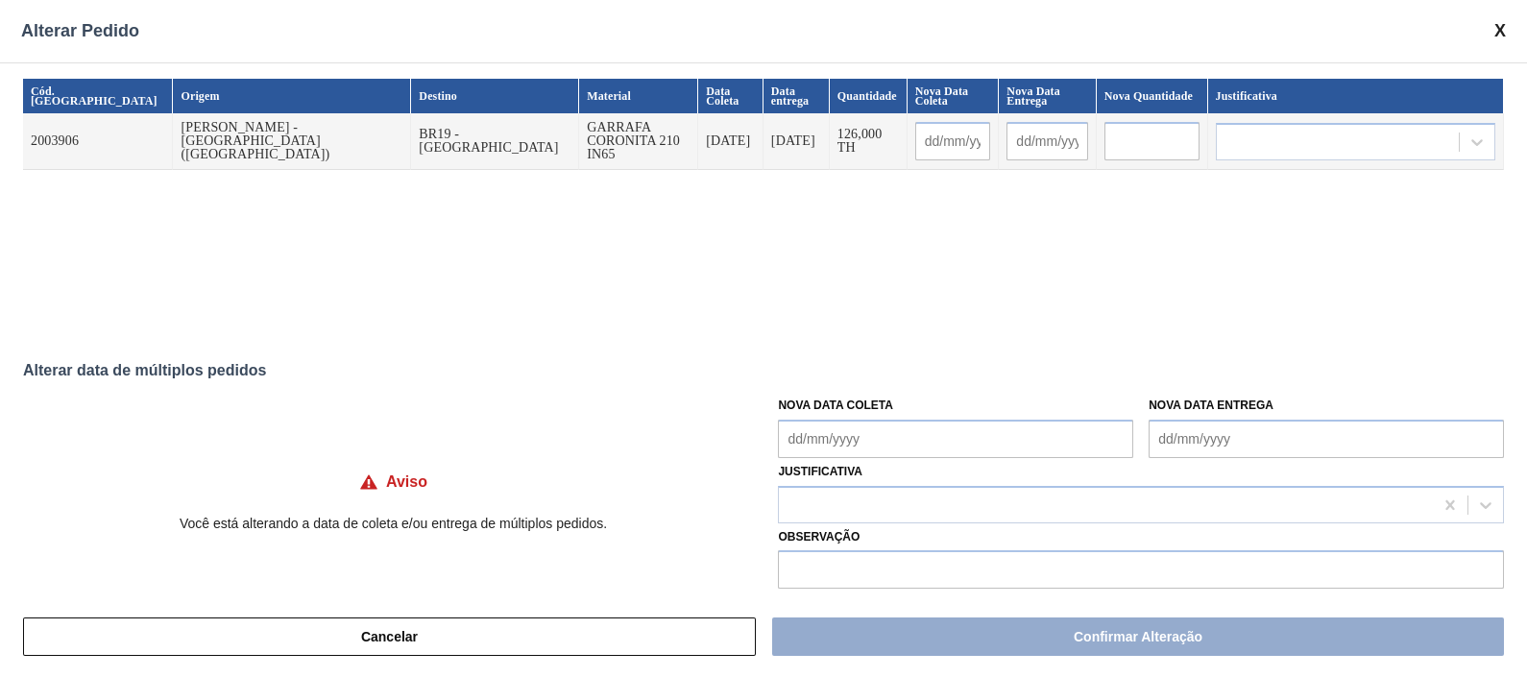
click at [1221, 34] on div "Alterar Pedido" at bounding box center [763, 31] width 1527 height 62
click at [1221, 24] on span at bounding box center [1500, 31] width 12 height 20
